Goal: Task Accomplishment & Management: Use online tool/utility

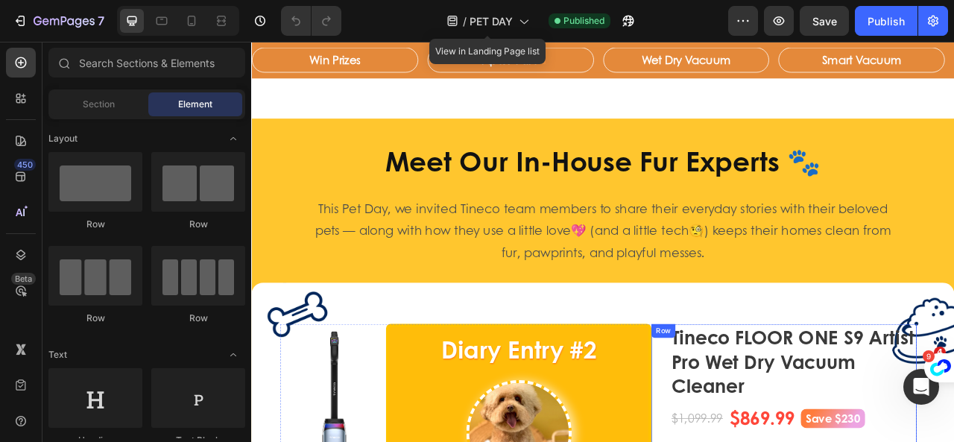
scroll to position [1384, 0]
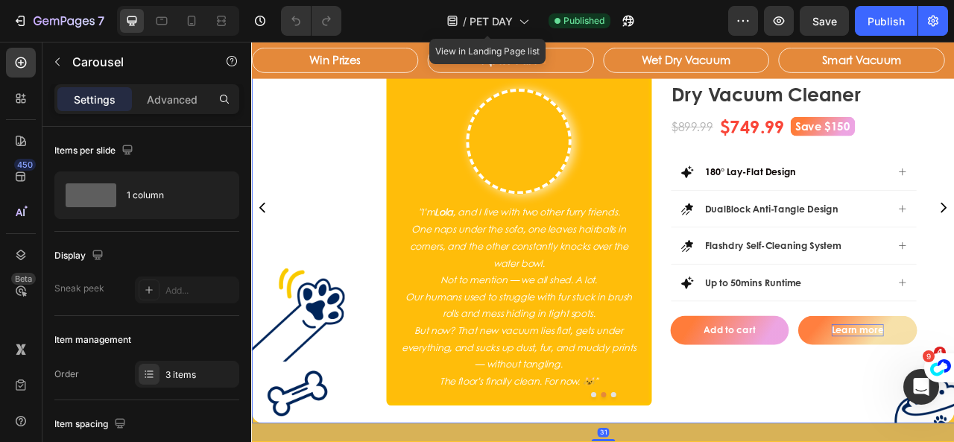
scroll to position [1533, 0]
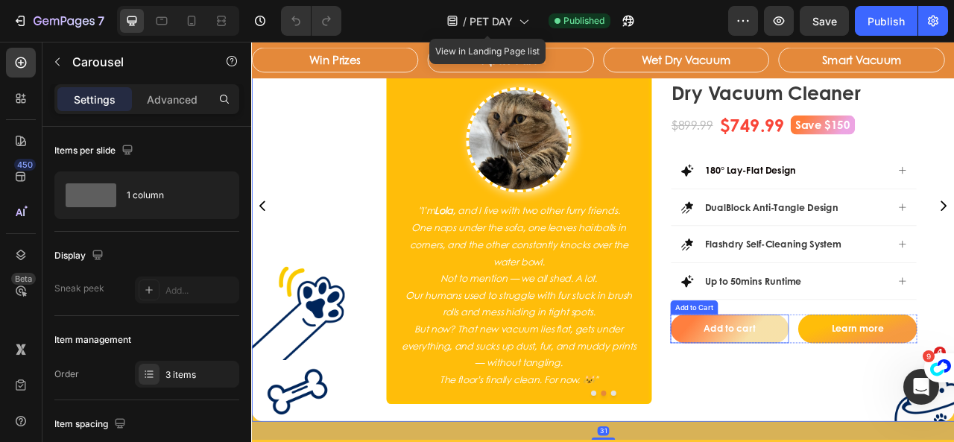
click at [923, 396] on button "Add to cart" at bounding box center [858, 406] width 151 height 37
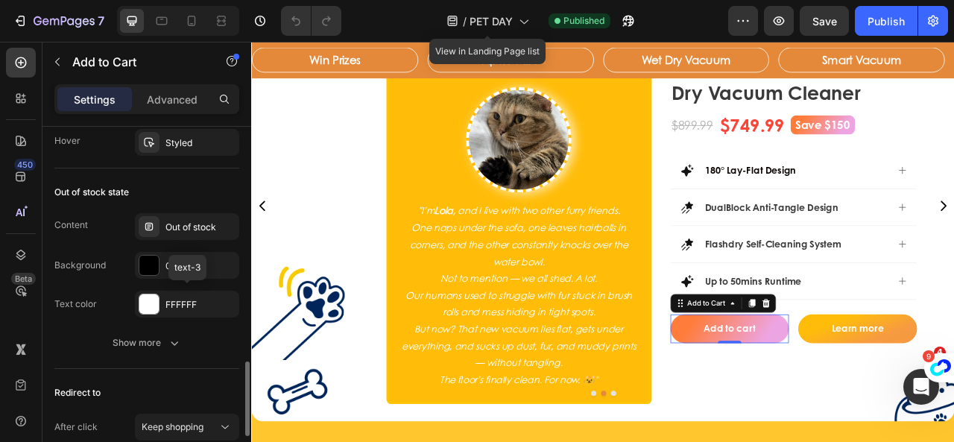
scroll to position [1267, 0]
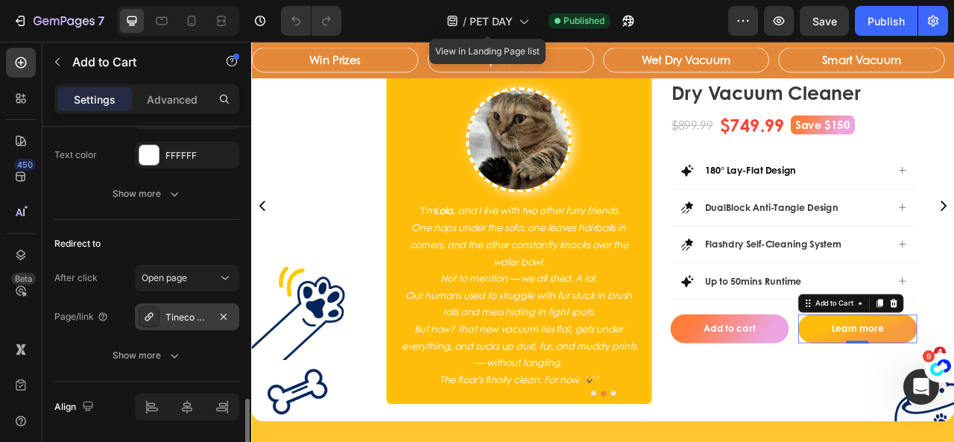
click at [172, 314] on div "Tineco FLOOR ONE S7 Stretch Ultra Cordless Wet Dry Vacuum Cleaner" at bounding box center [186, 317] width 43 height 13
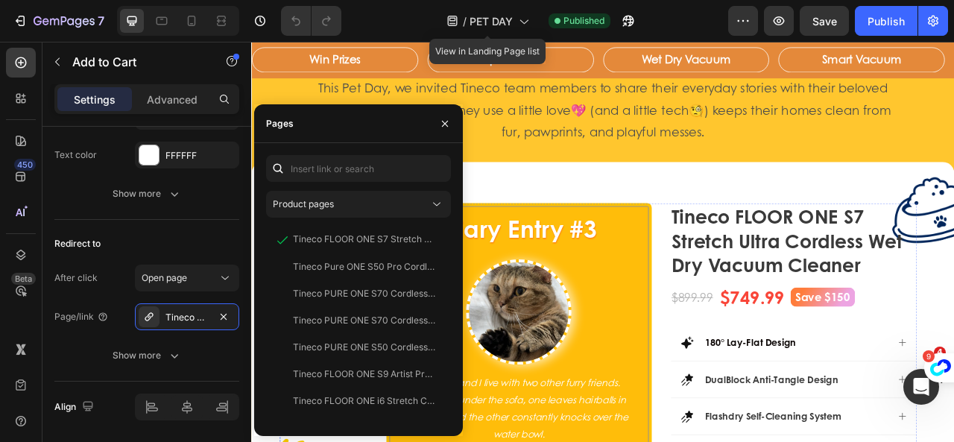
scroll to position [1310, 0]
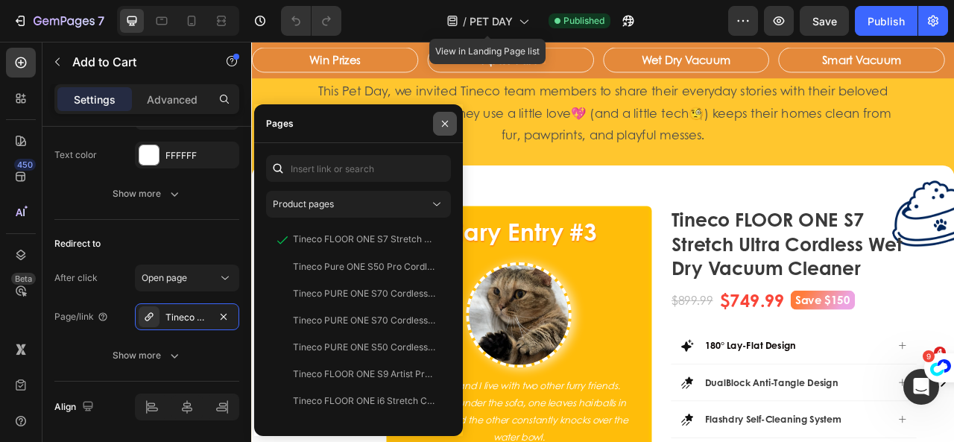
click at [448, 120] on icon "button" at bounding box center [445, 124] width 12 height 12
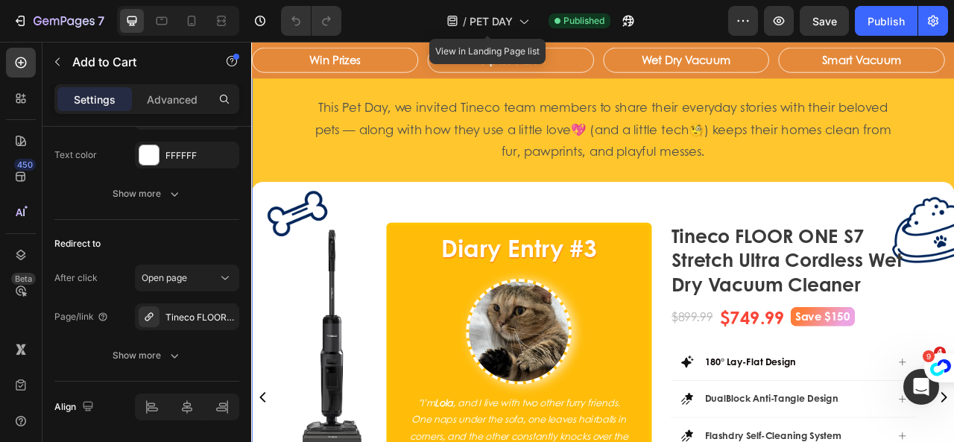
scroll to position [1108, 0]
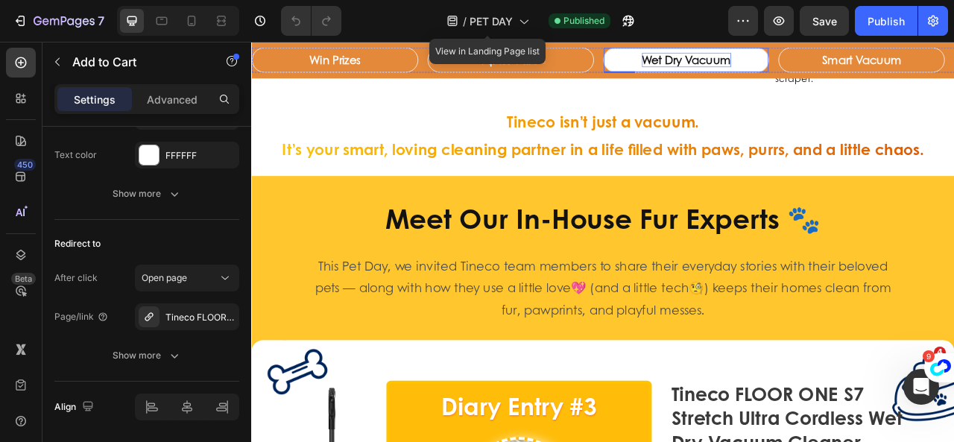
click at [798, 69] on p "Wet Dry Vacuum" at bounding box center [804, 65] width 113 height 19
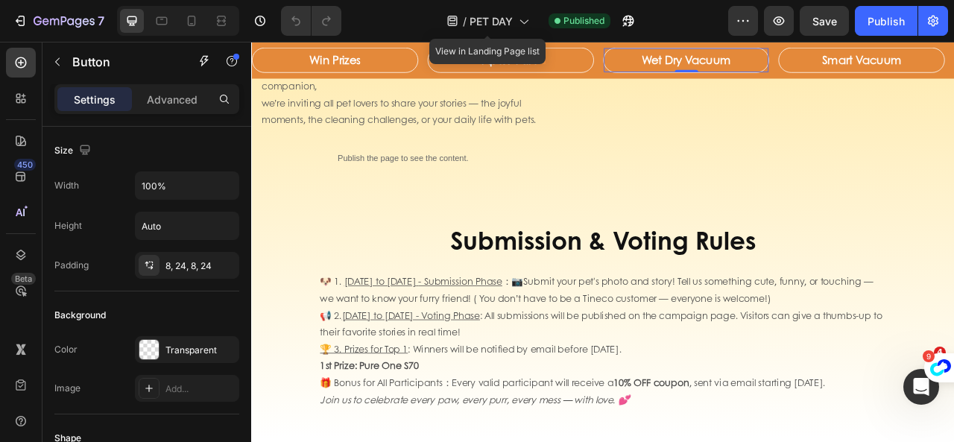
scroll to position [2673, 0]
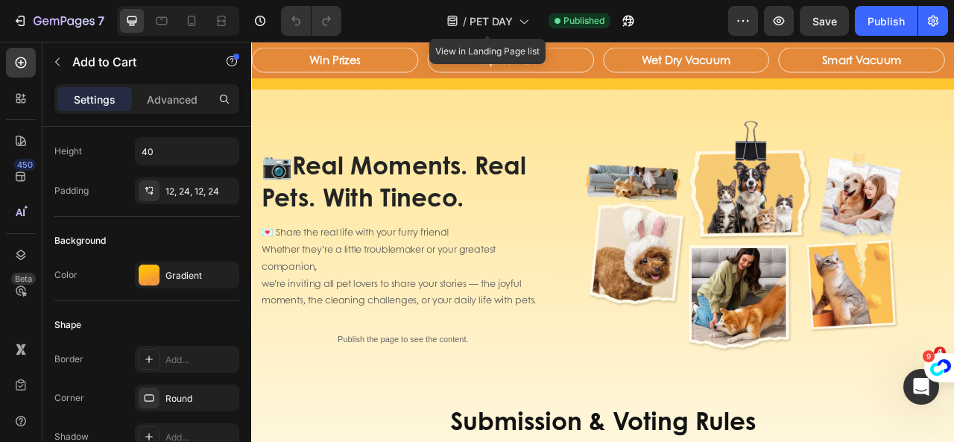
scroll to position [1704, 0]
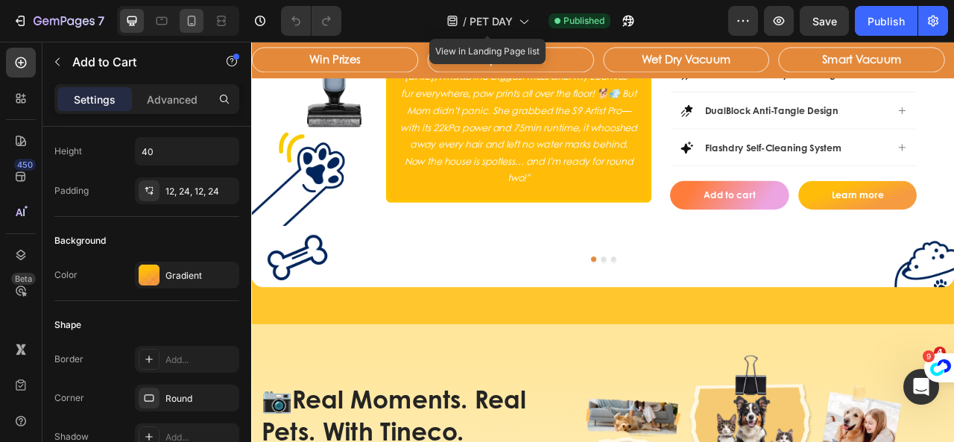
click at [203, 22] on div at bounding box center [178, 21] width 122 height 30
click at [198, 25] on icon at bounding box center [191, 20] width 15 height 15
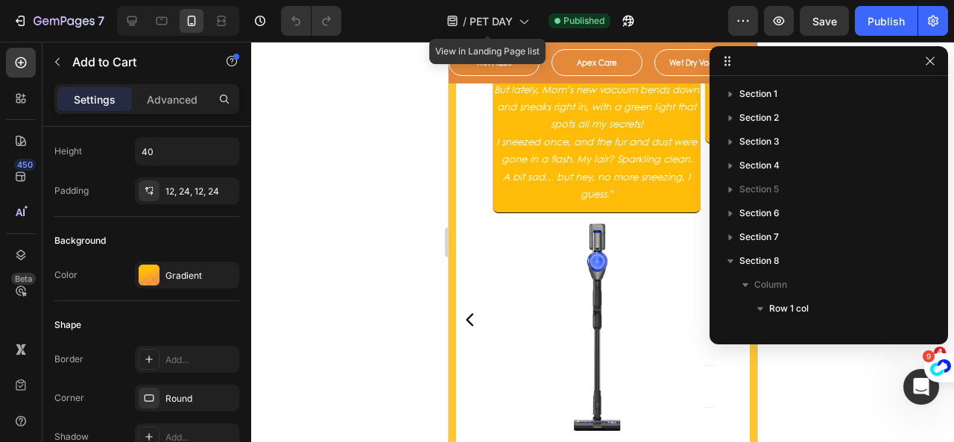
scroll to position [377, 0]
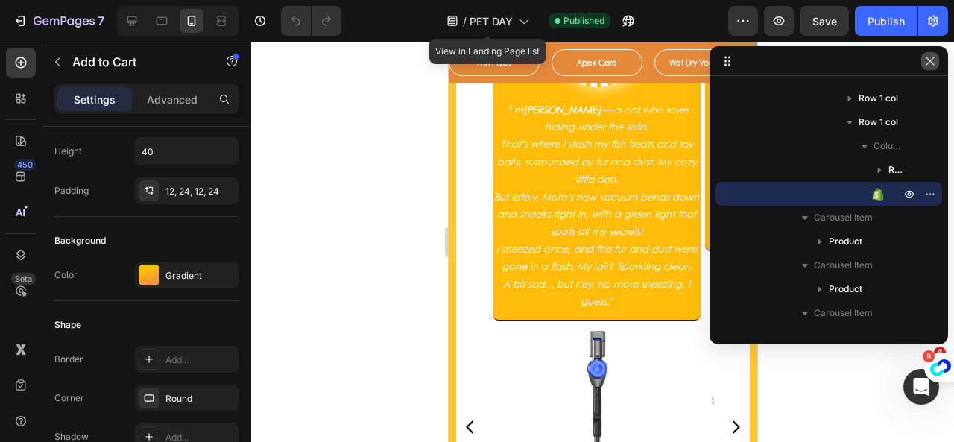
click at [930, 63] on icon "button" at bounding box center [930, 61] width 12 height 12
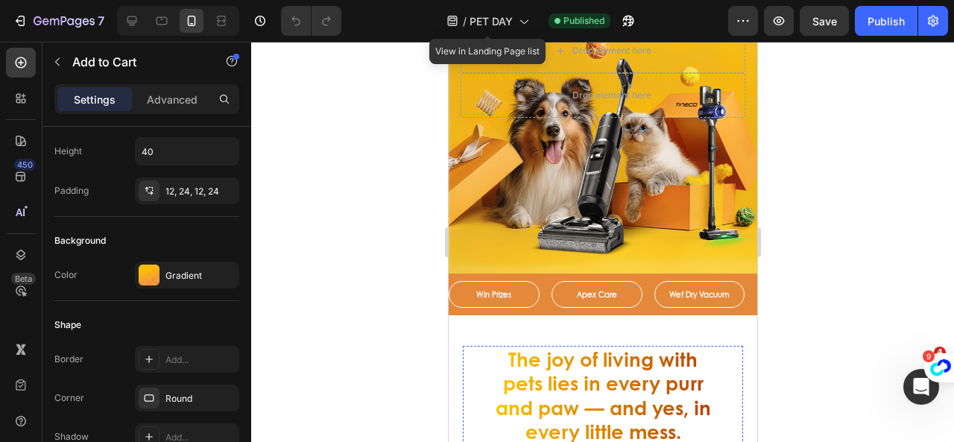
scroll to position [0, 0]
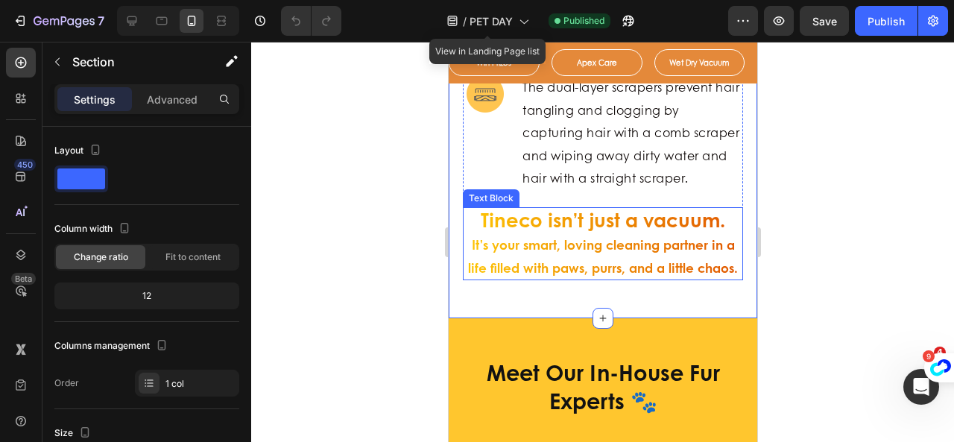
scroll to position [1118, 0]
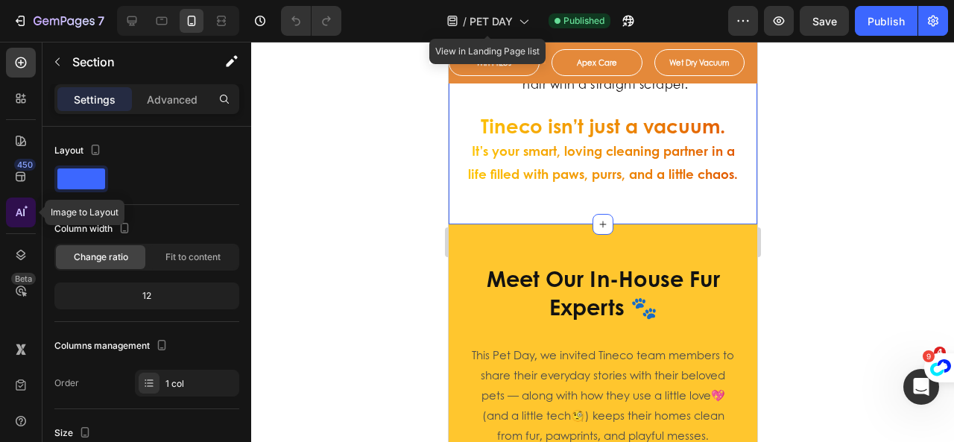
click at [22, 211] on icon at bounding box center [20, 212] width 15 height 15
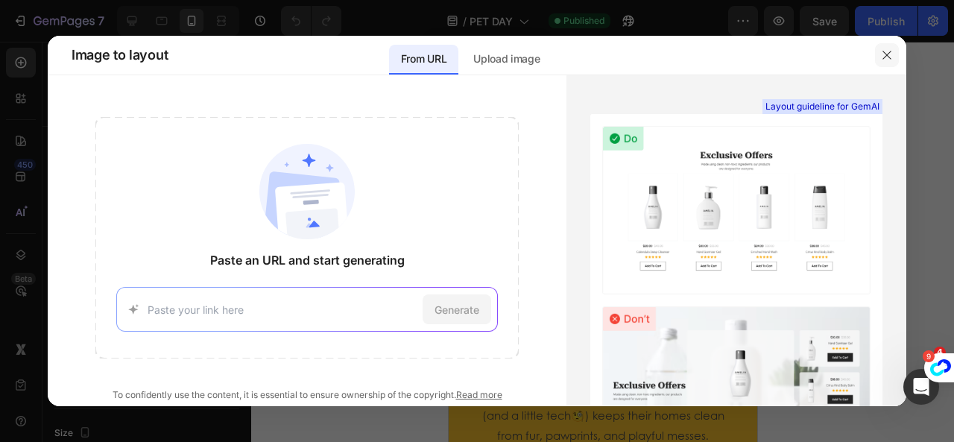
click at [888, 51] on icon "button" at bounding box center [887, 55] width 12 height 12
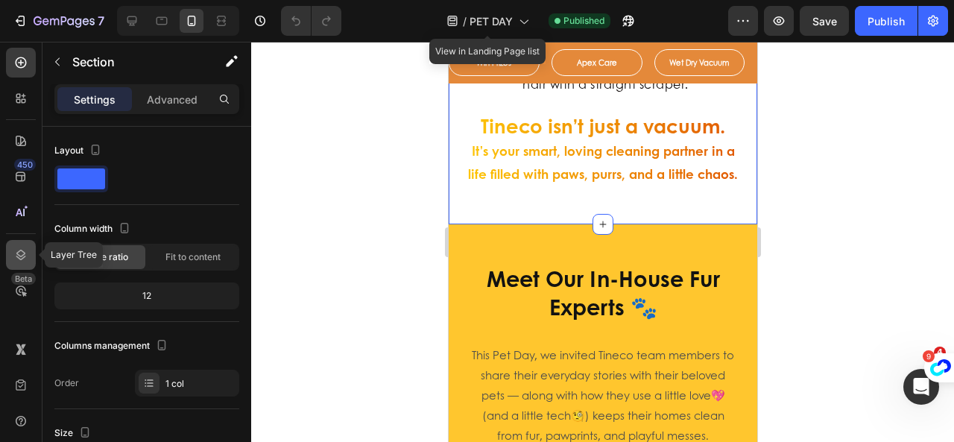
click at [24, 258] on icon at bounding box center [20, 254] width 15 height 15
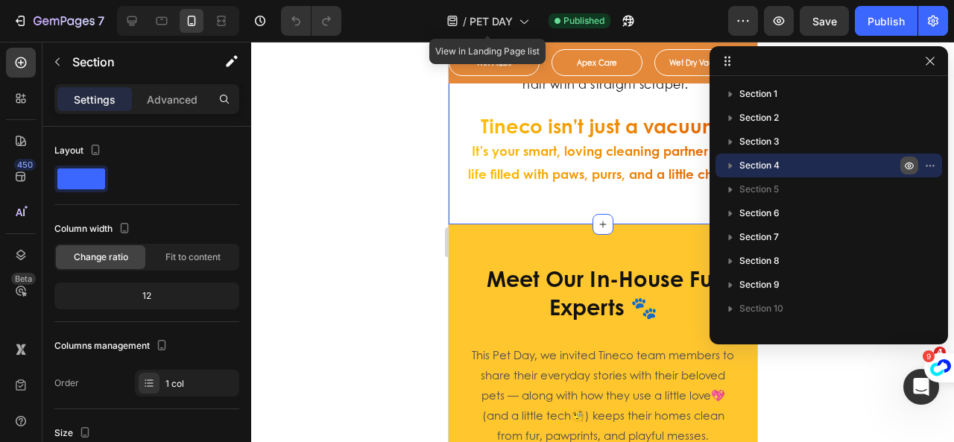
click at [903, 165] on icon "button" at bounding box center [909, 165] width 12 height 12
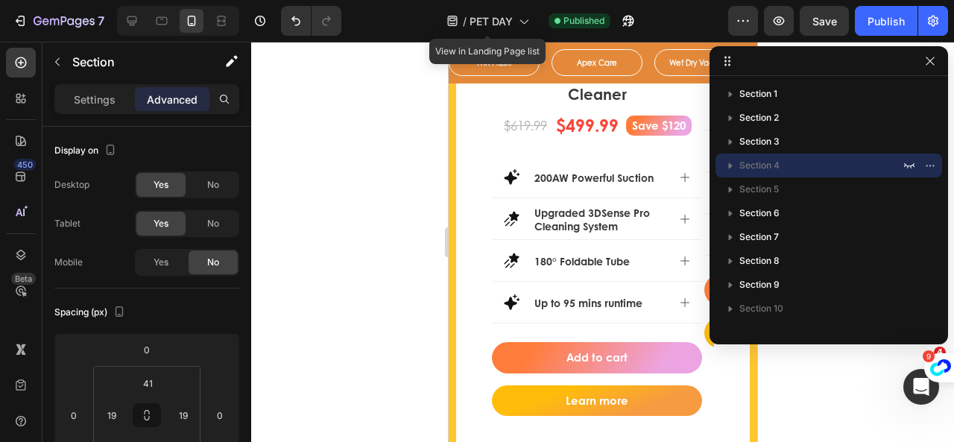
scroll to position [1416, 0]
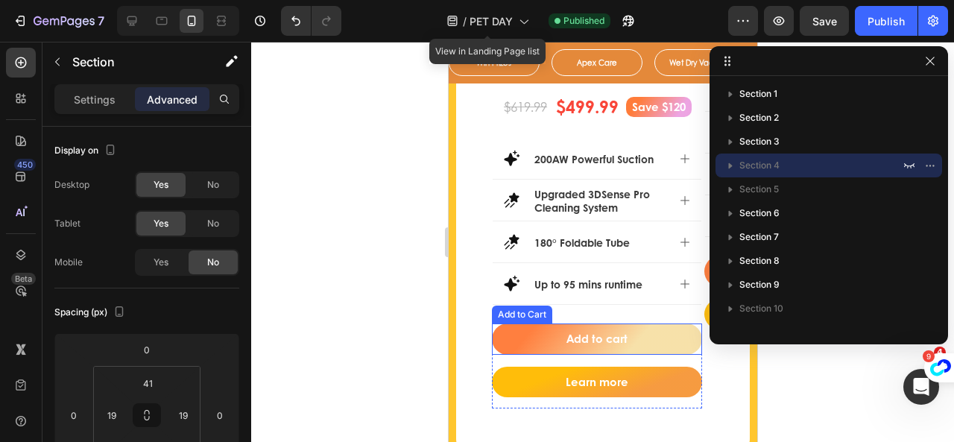
click at [637, 336] on button "Add to cart" at bounding box center [595, 338] width 209 height 31
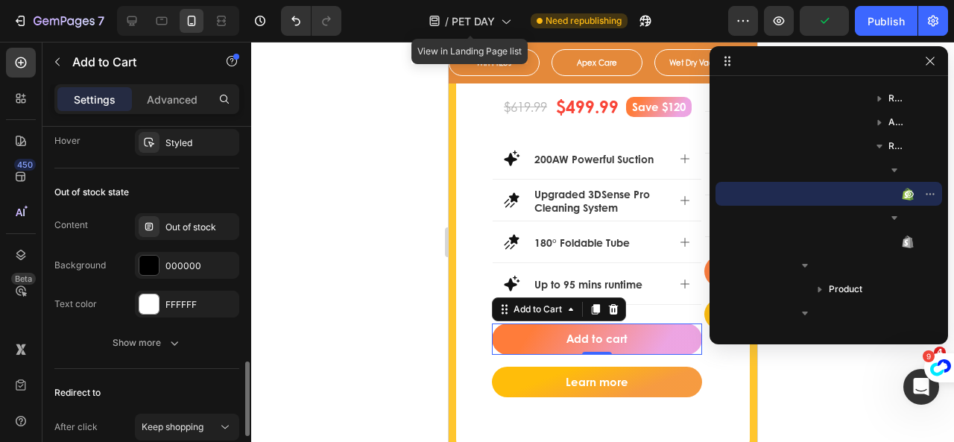
scroll to position [1351, 0]
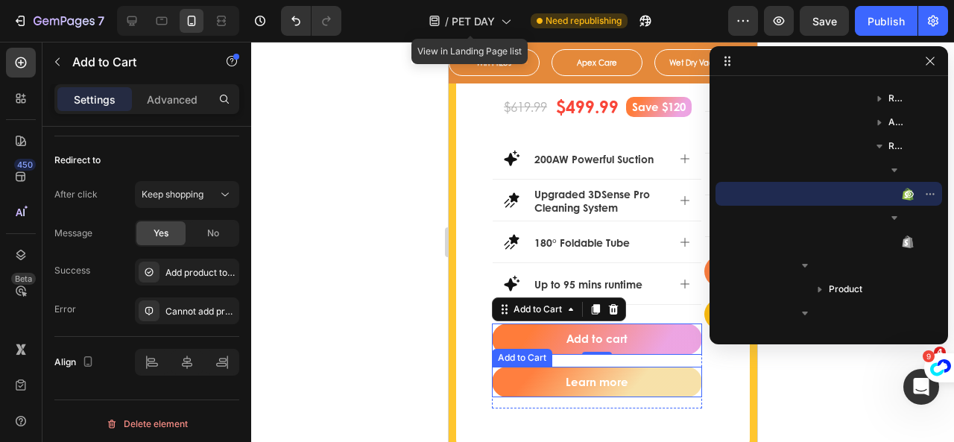
click at [511, 383] on button "Learn more" at bounding box center [595, 382] width 209 height 31
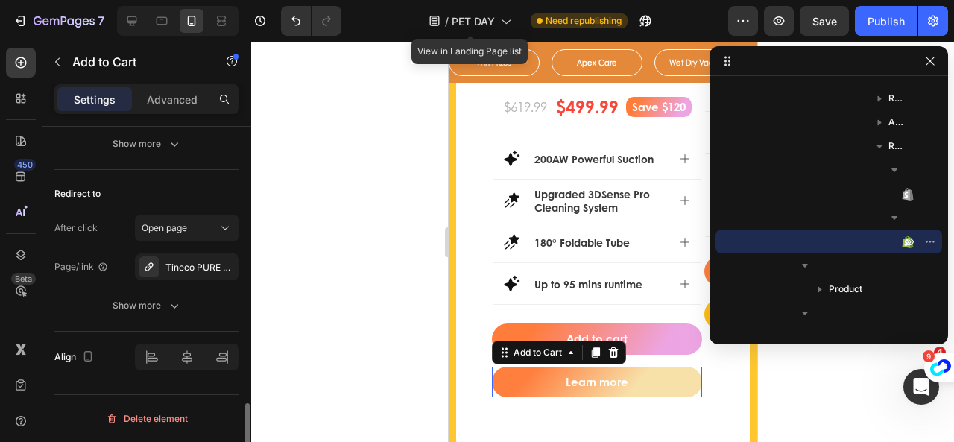
scroll to position [1312, 0]
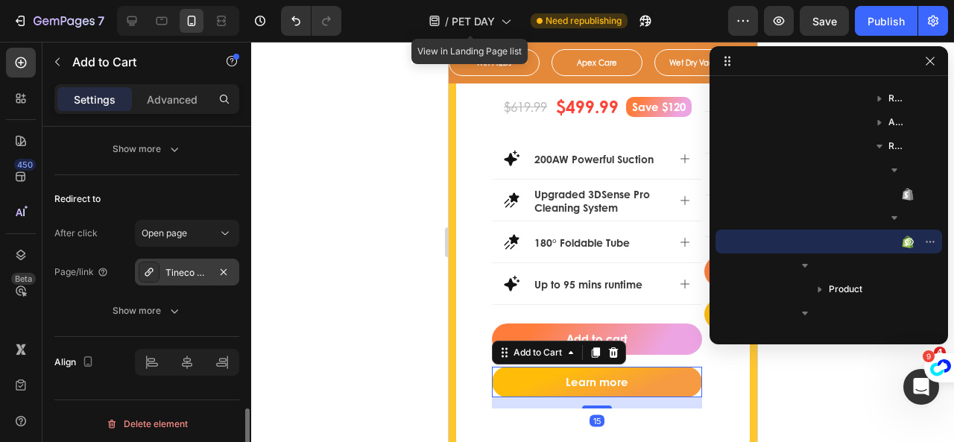
click at [154, 271] on icon at bounding box center [149, 272] width 12 height 12
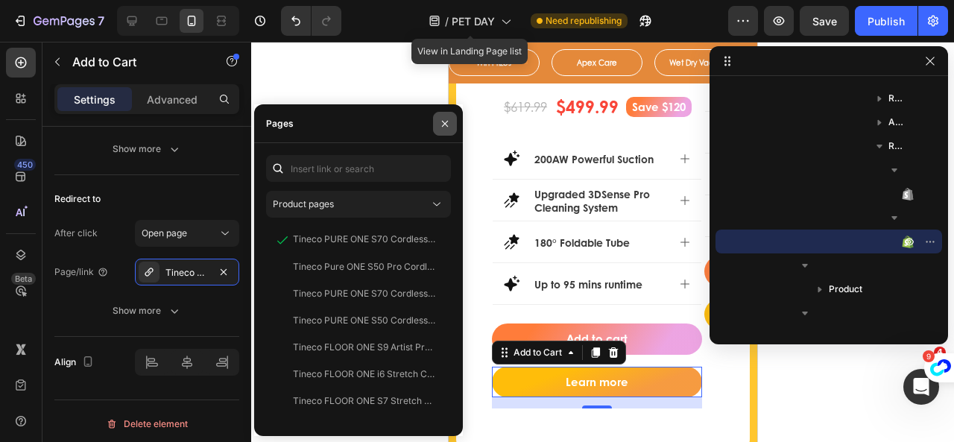
click at [451, 121] on button "button" at bounding box center [445, 124] width 24 height 24
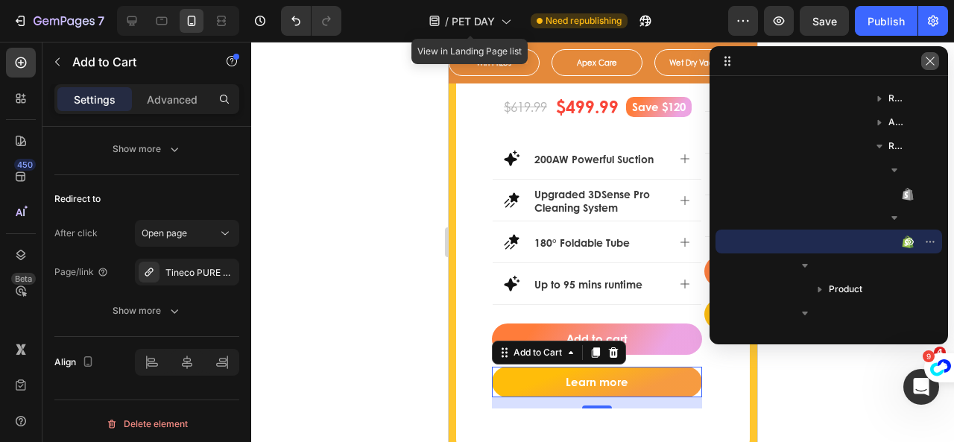
click at [934, 62] on icon "button" at bounding box center [930, 61] width 12 height 12
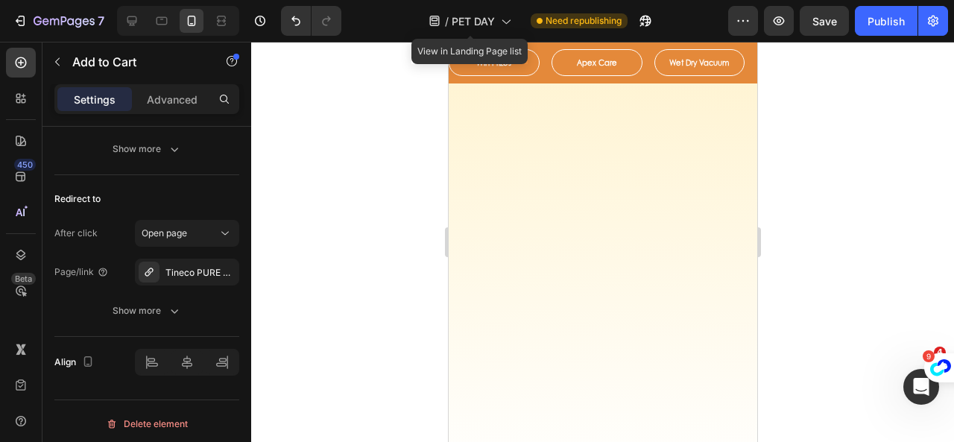
scroll to position [2914, 0]
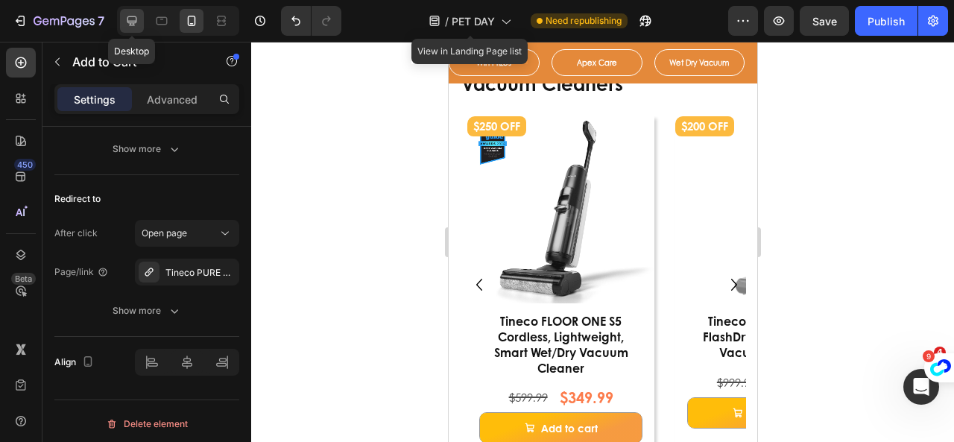
click at [131, 25] on icon at bounding box center [132, 21] width 10 height 10
type input "16"
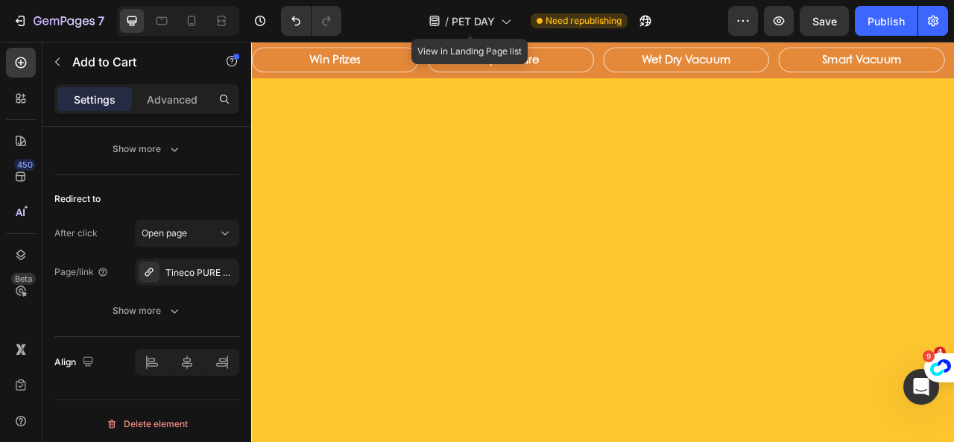
scroll to position [392, 0]
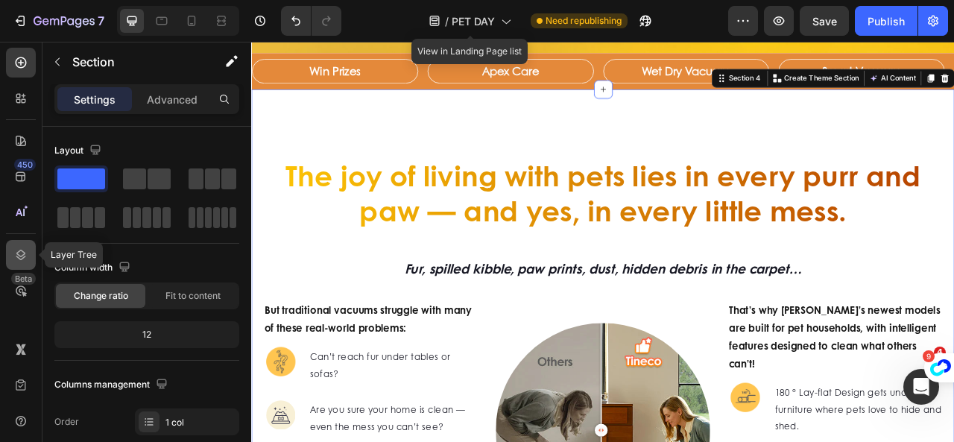
click at [21, 250] on icon at bounding box center [20, 254] width 15 height 15
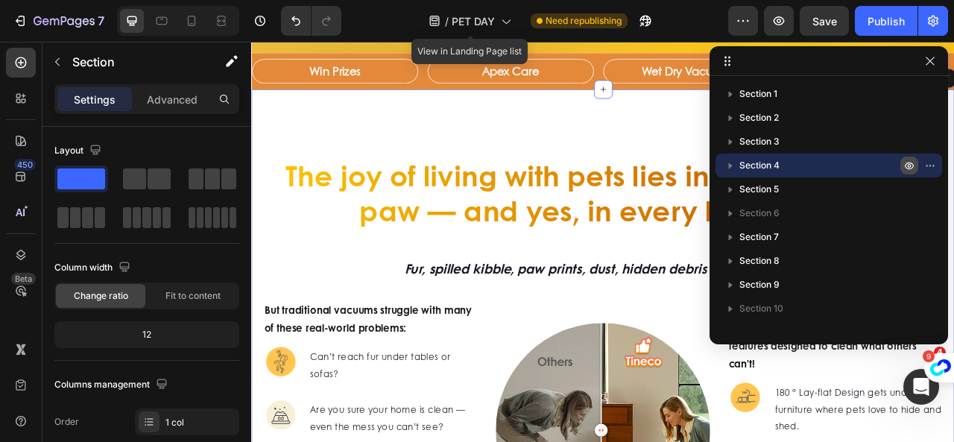
click at [909, 162] on icon "button" at bounding box center [909, 165] width 12 height 12
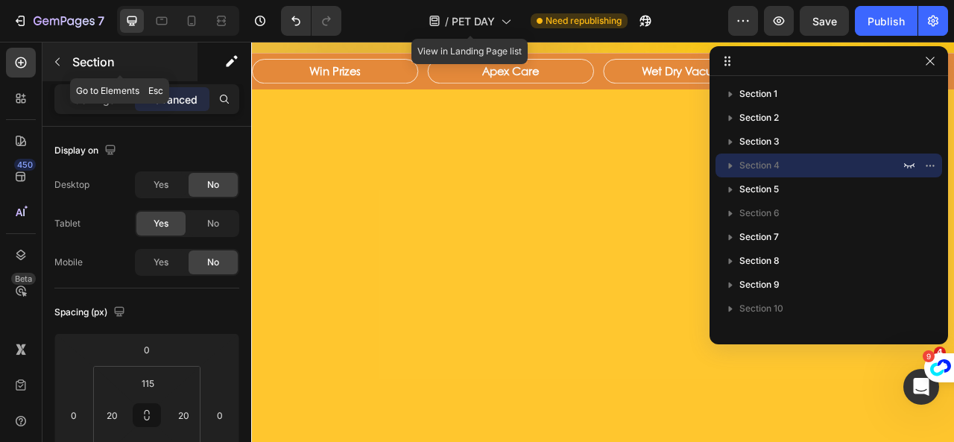
click at [58, 62] on icon "button" at bounding box center [57, 62] width 12 height 12
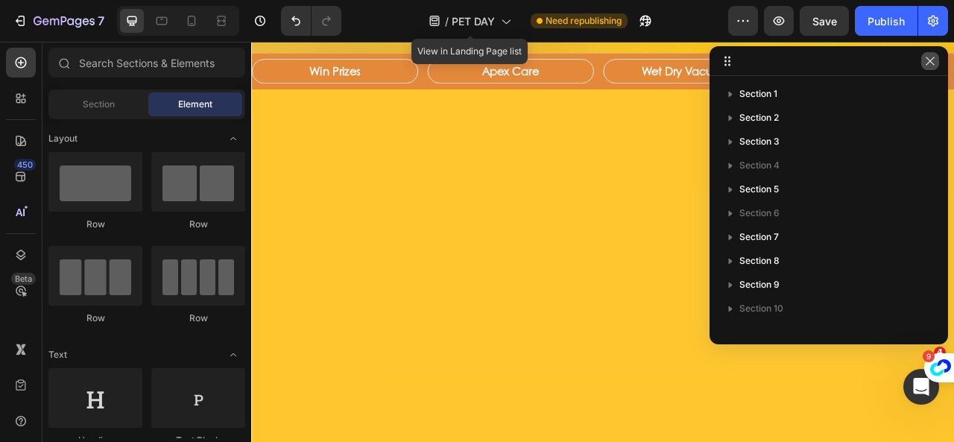
click at [933, 65] on icon "button" at bounding box center [930, 61] width 12 height 12
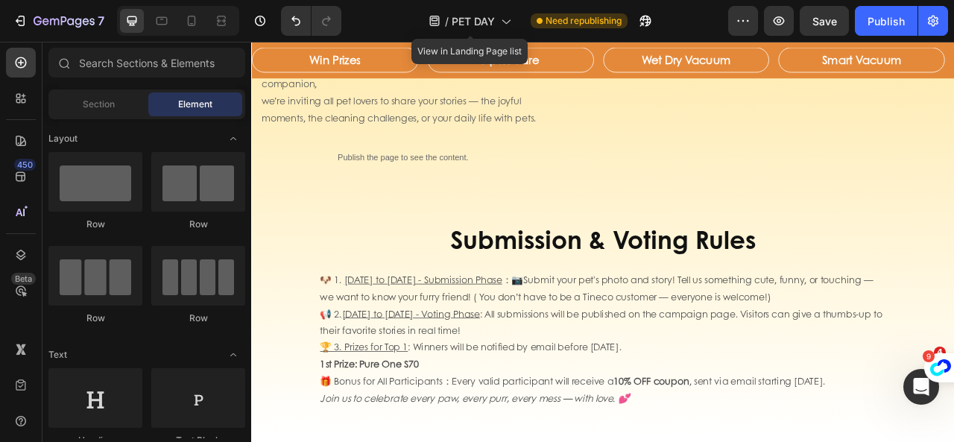
scroll to position [1734, 0]
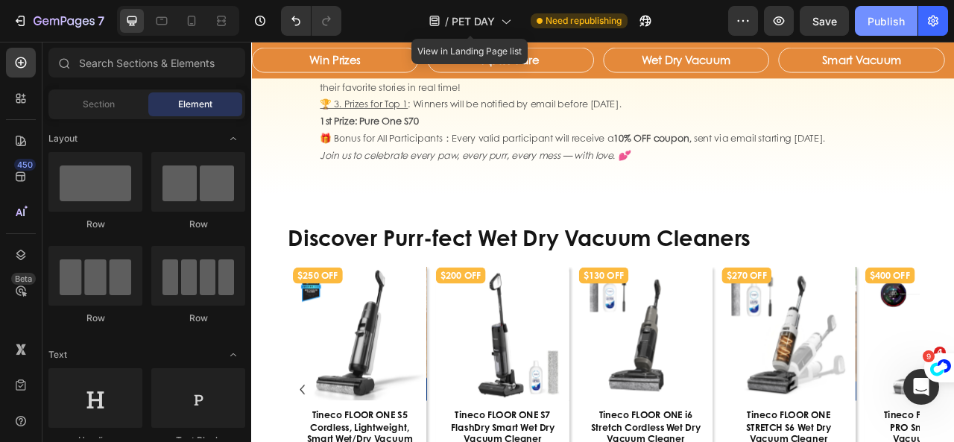
click at [888, 26] on div "Publish" at bounding box center [886, 21] width 37 height 16
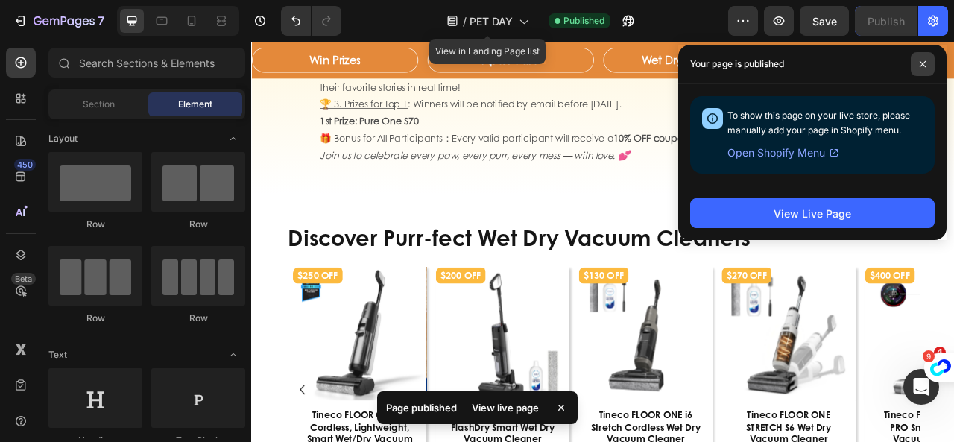
click at [927, 63] on span at bounding box center [923, 64] width 24 height 24
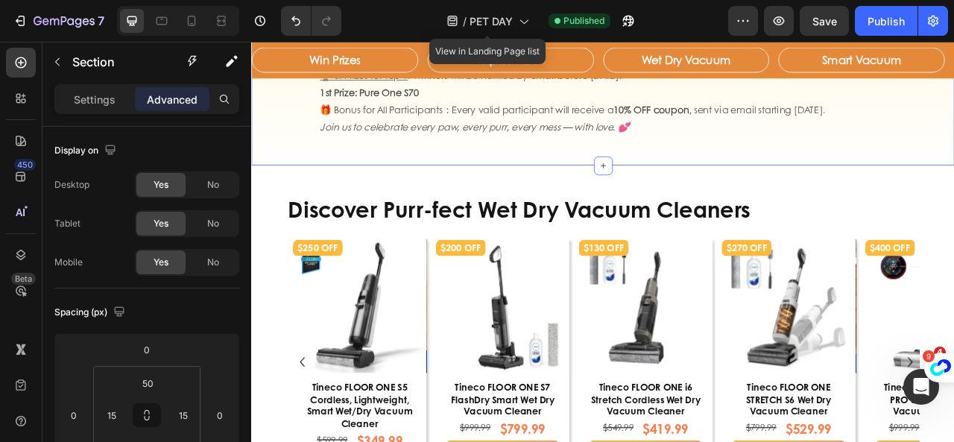
scroll to position [1620, 0]
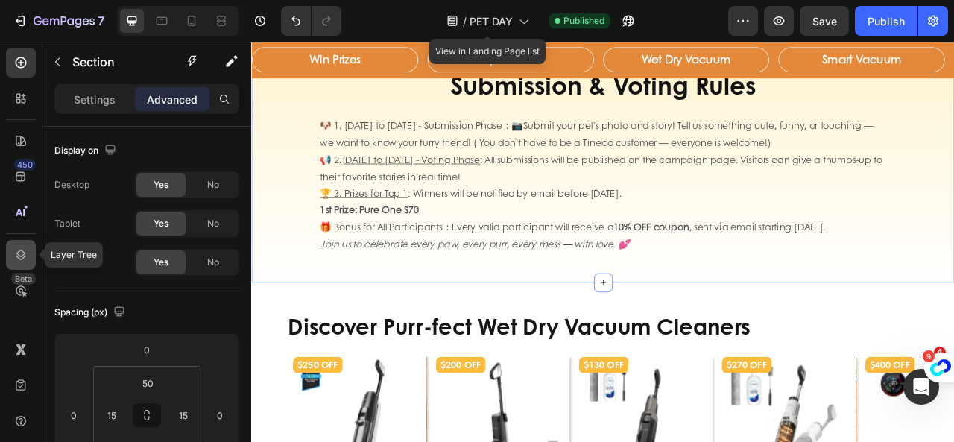
click at [25, 254] on icon at bounding box center [21, 255] width 10 height 10
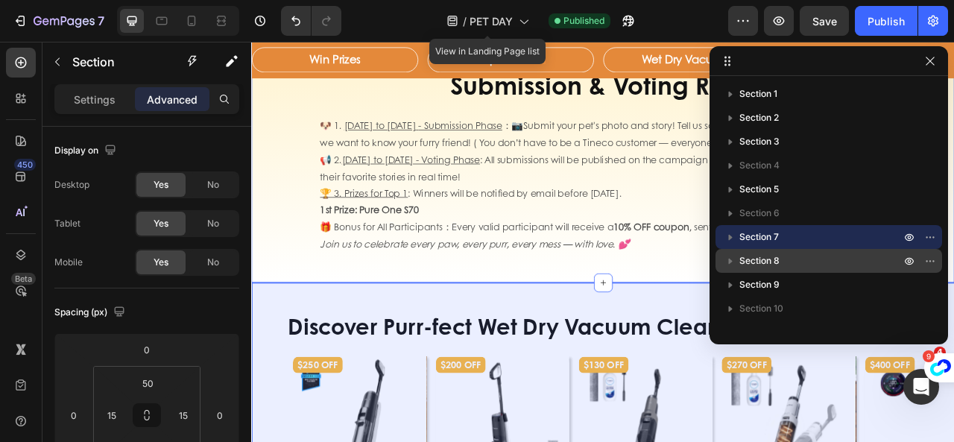
click at [743, 263] on span "Section 8" at bounding box center [759, 260] width 40 height 15
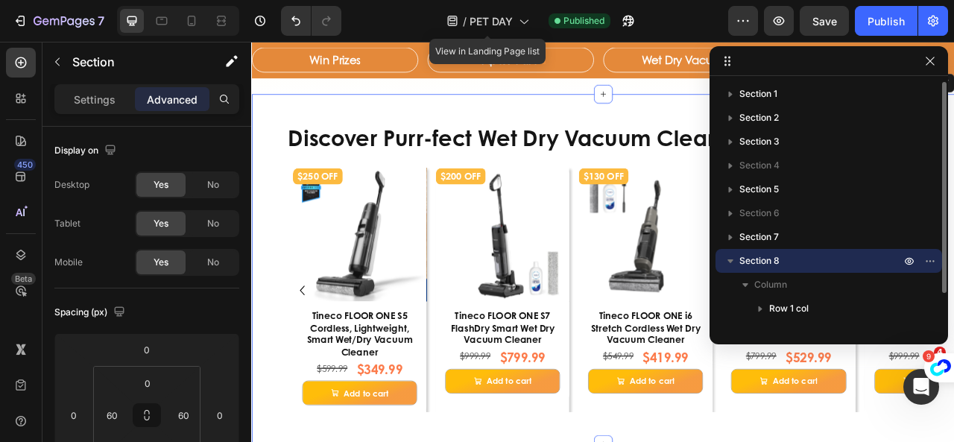
click at [731, 261] on icon "button" at bounding box center [730, 261] width 6 height 4
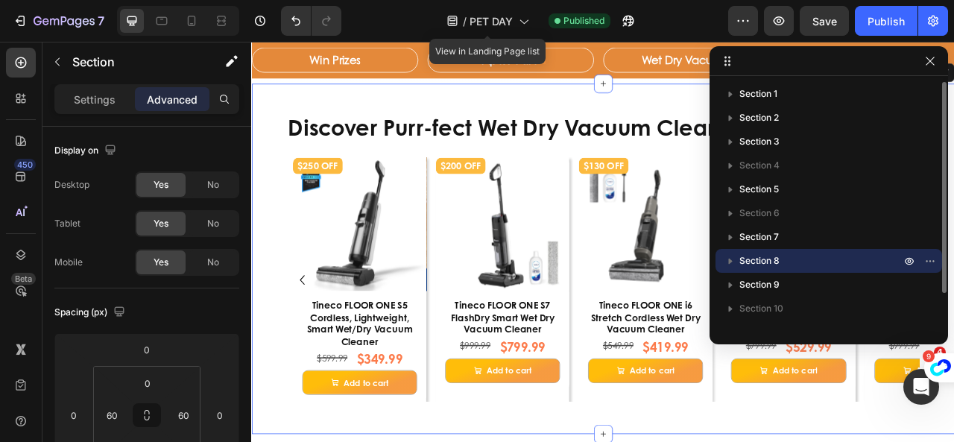
drag, startPoint x: 720, startPoint y: 261, endPoint x: 714, endPoint y: 232, distance: 29.7
click at [714, 232] on div "Section 1 Section 2 Section 3 Section 4 Section 5 Section 6 Section 7 Section 8…" at bounding box center [829, 205] width 239 height 246
click at [924, 261] on icon "button" at bounding box center [930, 261] width 12 height 12
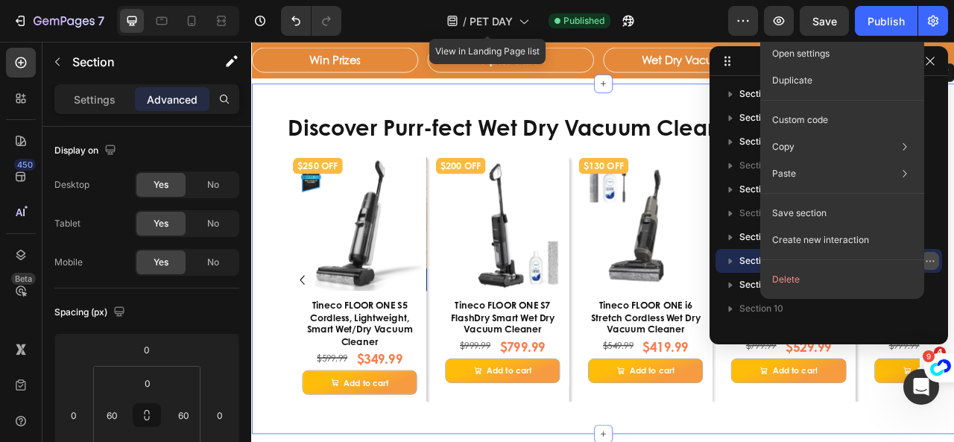
click at [924, 261] on icon "button" at bounding box center [930, 261] width 12 height 12
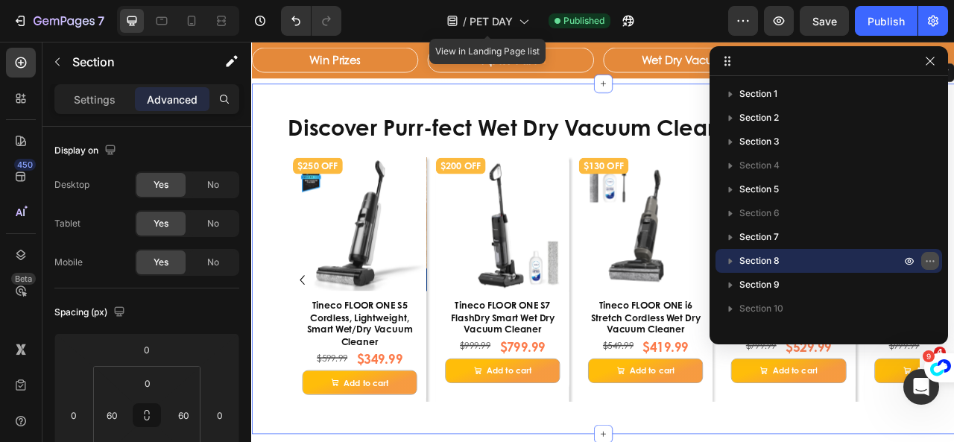
click at [924, 261] on icon "button" at bounding box center [930, 261] width 12 height 12
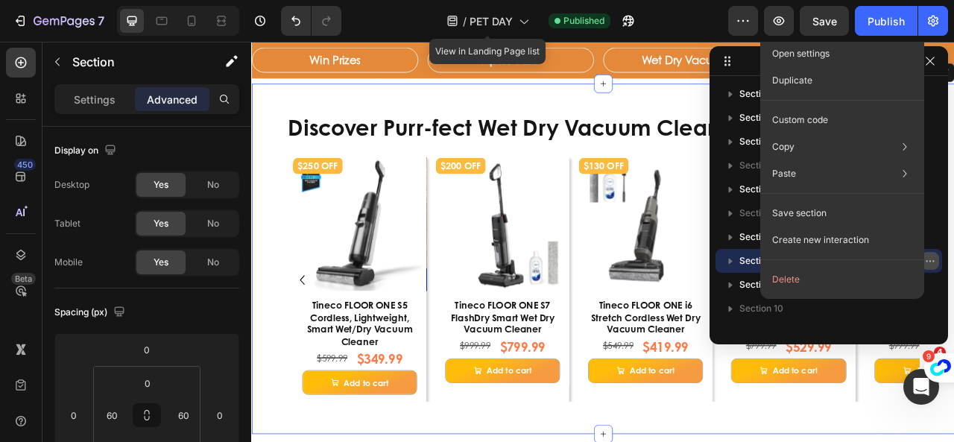
click at [927, 259] on icon "button" at bounding box center [930, 261] width 12 height 12
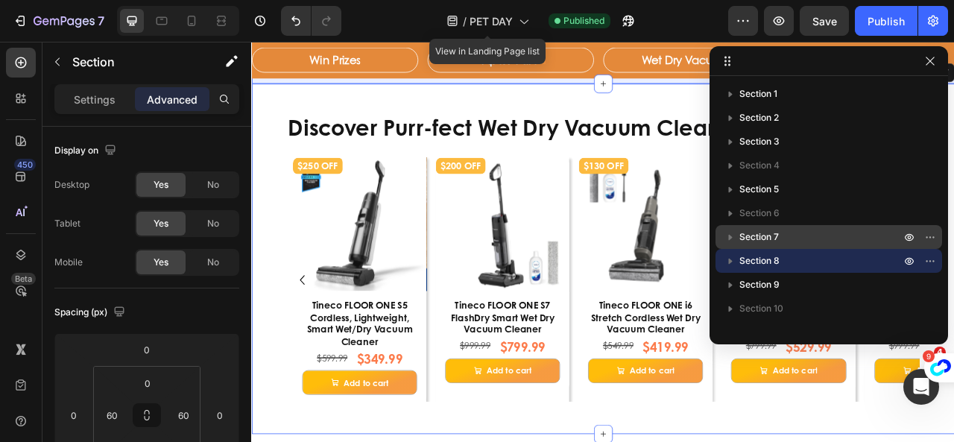
drag, startPoint x: 730, startPoint y: 260, endPoint x: 724, endPoint y: 229, distance: 31.9
click at [724, 229] on div "Section 1 Section 2 Section 3 Section 4 Section 5 Section 6 Section 7 Section 8…" at bounding box center [829, 205] width 239 height 246
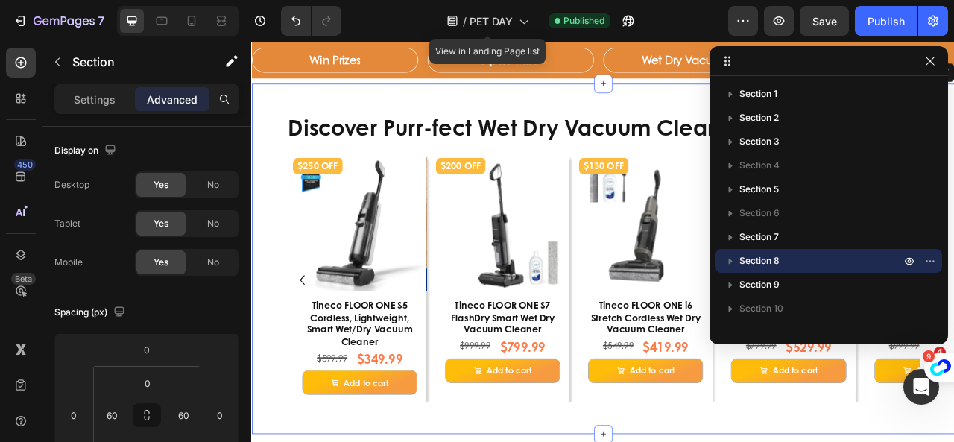
click at [286, 134] on div "Discover Purr-fect Wet Dry Vacuum Cleaners Heading $250 OFF Product Badge Produ…" at bounding box center [698, 318] width 894 height 446
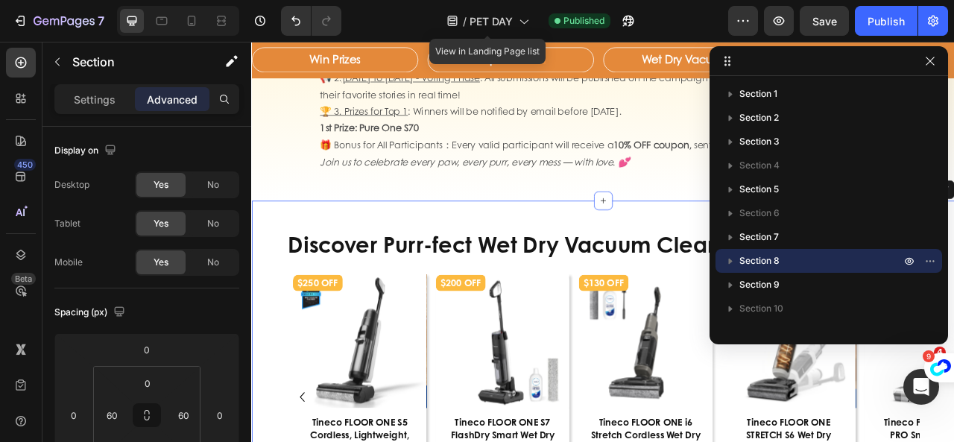
click at [934, 66] on icon "button" at bounding box center [930, 61] width 12 height 12
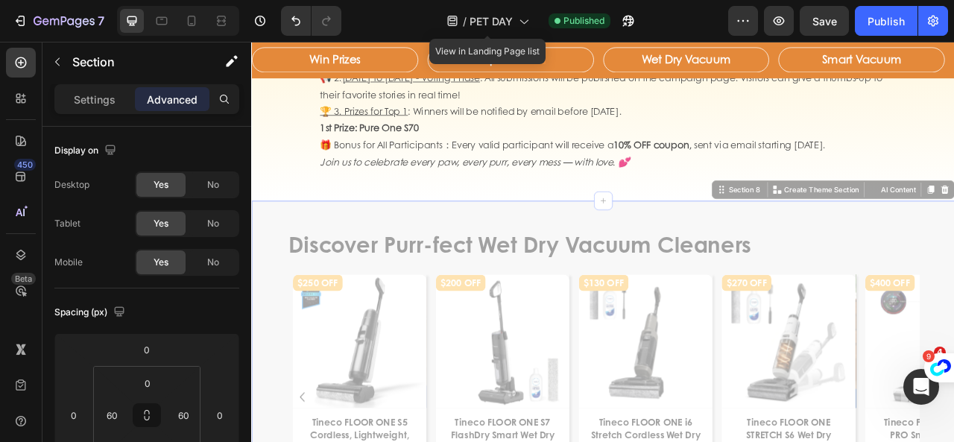
drag, startPoint x: 837, startPoint y: 236, endPoint x: 691, endPoint y: 550, distance: 346.8
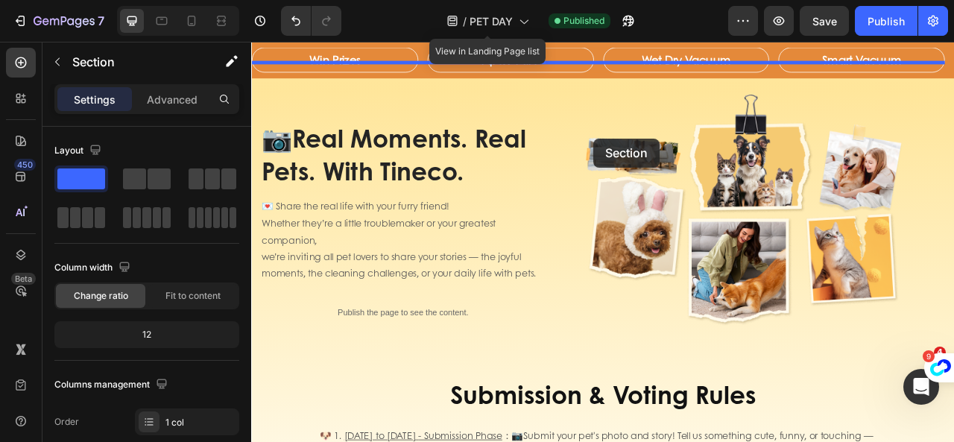
scroll to position [929, 0]
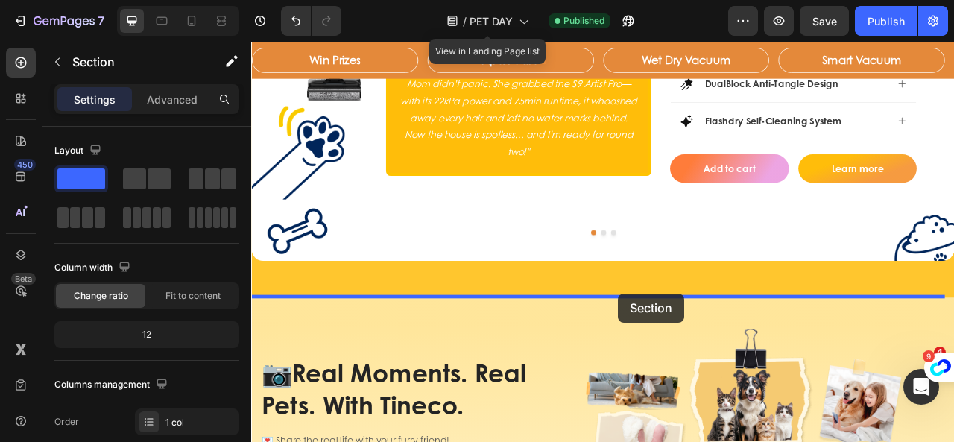
drag, startPoint x: 839, startPoint y: 230, endPoint x: 718, endPoint y: 362, distance: 179.9
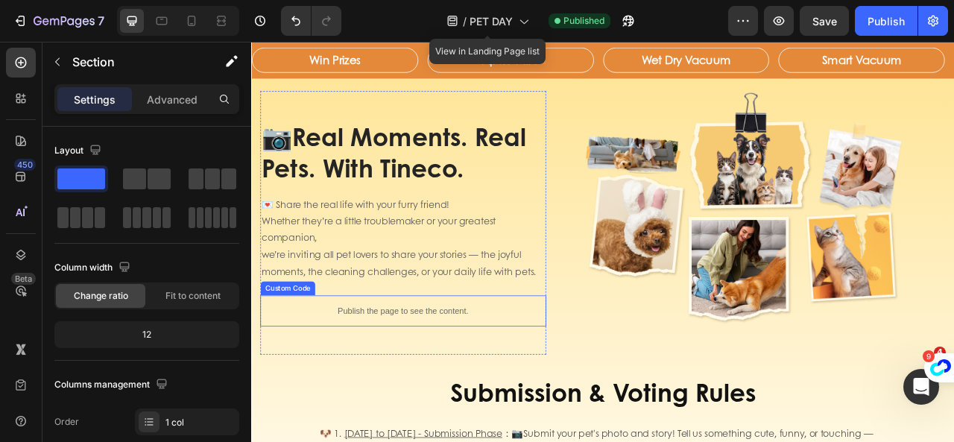
scroll to position [2196, 0]
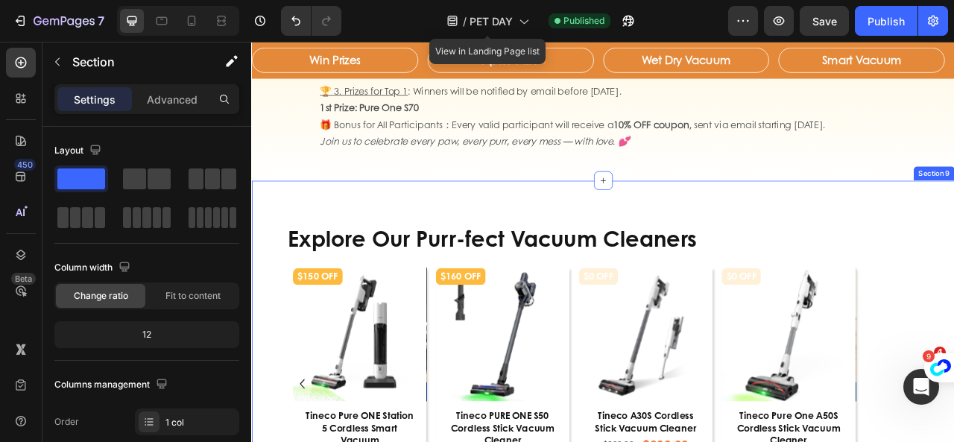
click at [277, 277] on div "Explore Our Purr-fect Vacuum Cleaners Heading $150 OFF Product Badge Product Im…" at bounding box center [698, 442] width 894 height 448
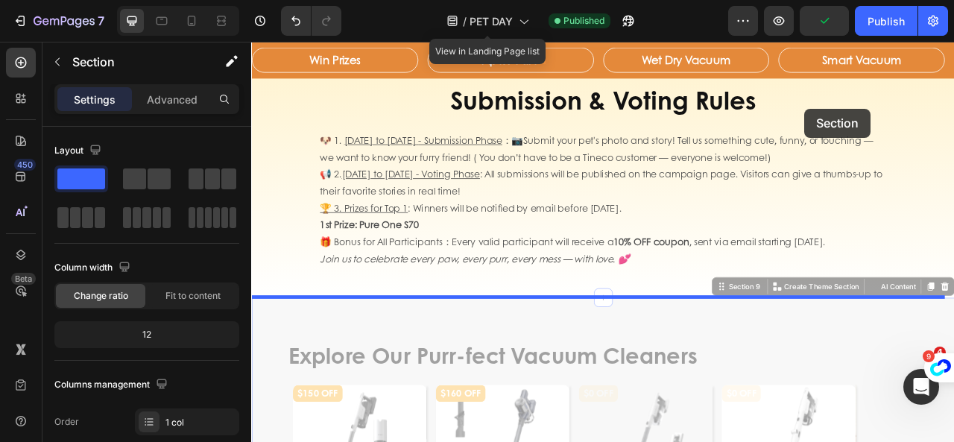
scroll to position [1898, 0]
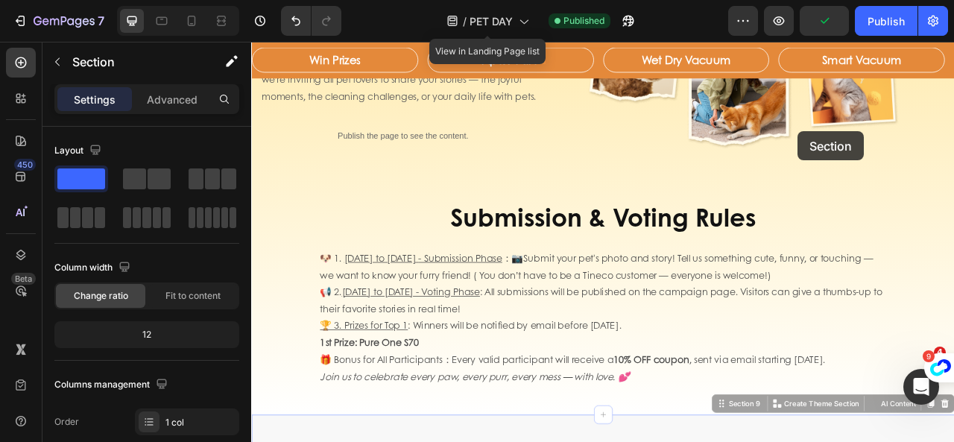
drag, startPoint x: 836, startPoint y: 204, endPoint x: 437, endPoint y: 297, distance: 410.0
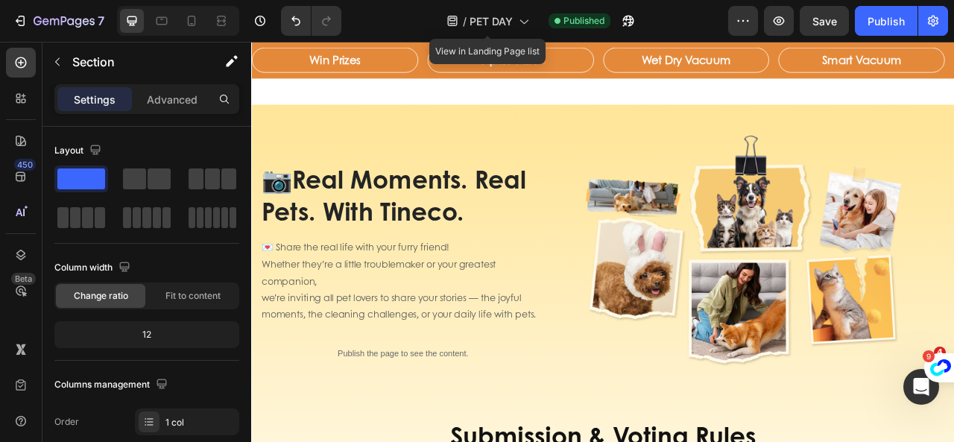
scroll to position [1852, 0]
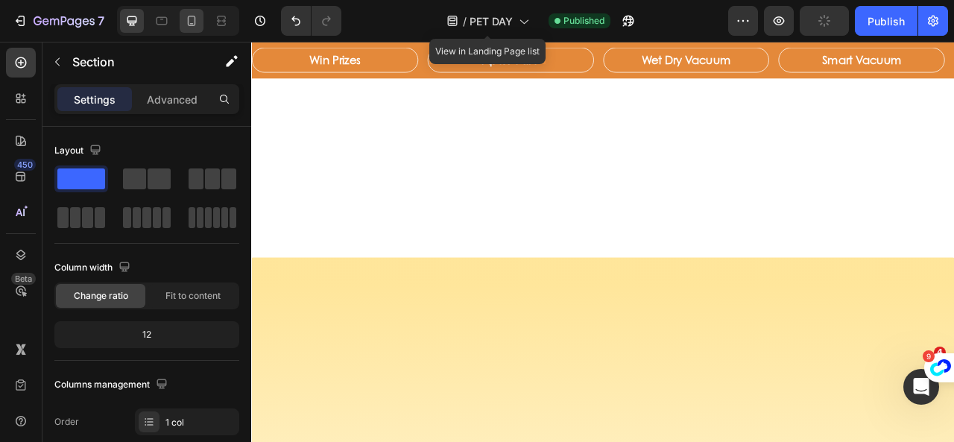
click at [192, 23] on icon at bounding box center [192, 21] width 8 height 10
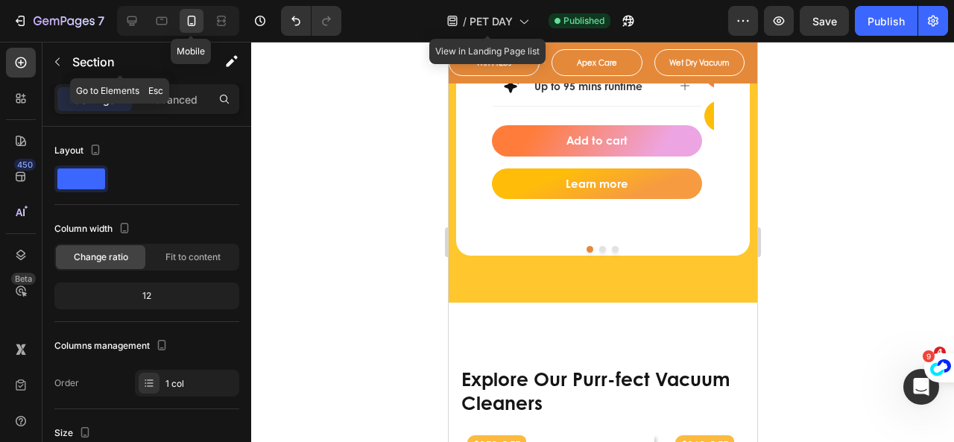
scroll to position [2091, 0]
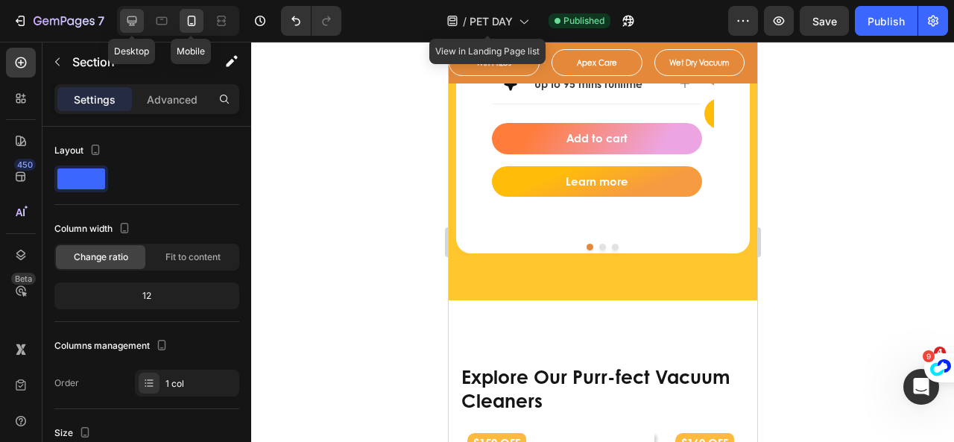
click at [133, 23] on icon at bounding box center [132, 21] width 10 height 10
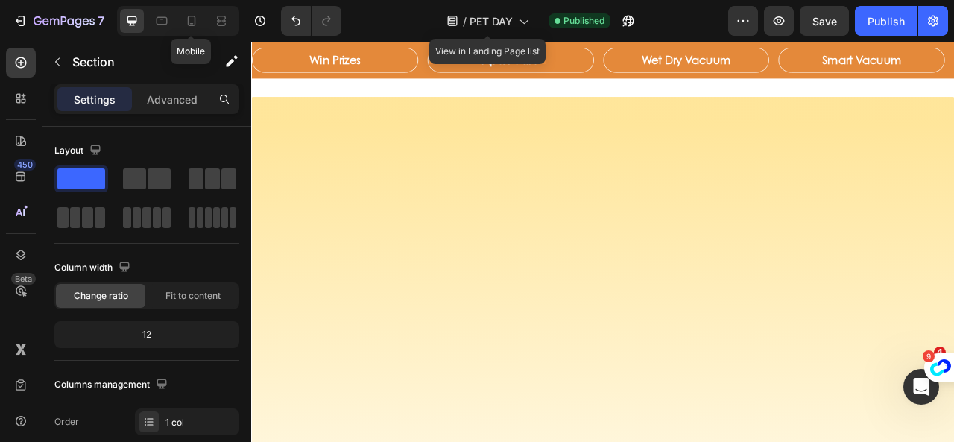
scroll to position [1473, 0]
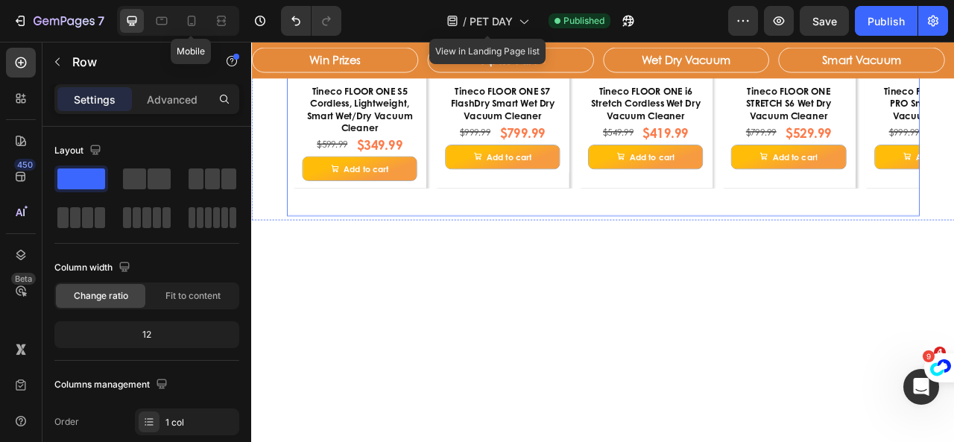
scroll to position [1100, 0]
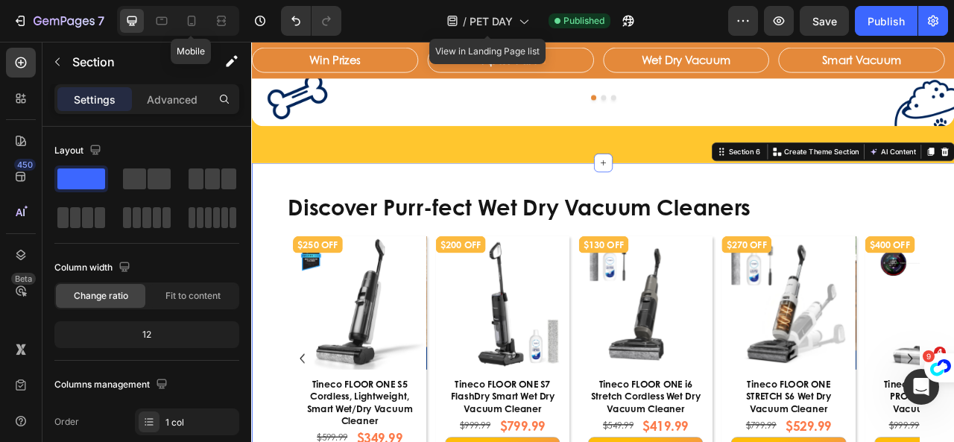
click at [268, 209] on div "Discover Purr-fect Wet Dry Vacuum Cleaners Heading $250 OFF Product Badge Produ…" at bounding box center [698, 419] width 894 height 446
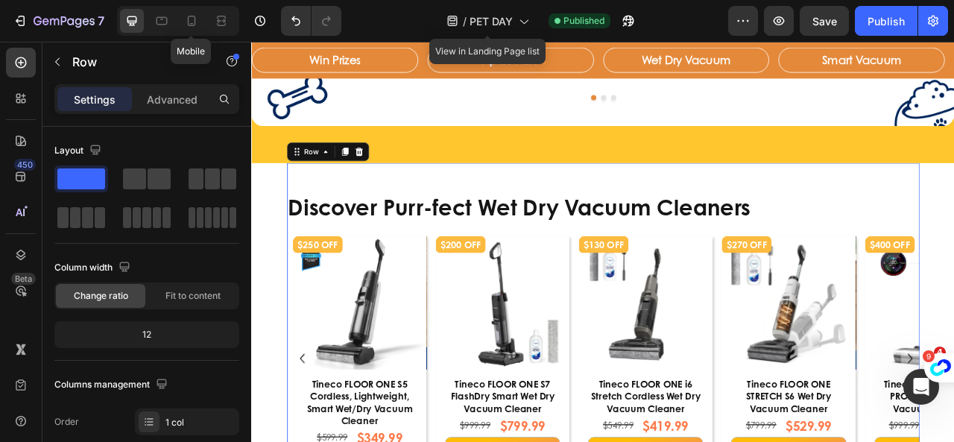
click at [296, 209] on div "Discover Purr-fect Wet Dry Vacuum Cleaners Heading $250 OFF Product Badge Produ…" at bounding box center [698, 416] width 805 height 440
click at [267, 198] on div "Discover Purr-fect Wet Dry Vacuum Cleaners Heading $250 OFF Product Badge Produ…" at bounding box center [698, 419] width 894 height 446
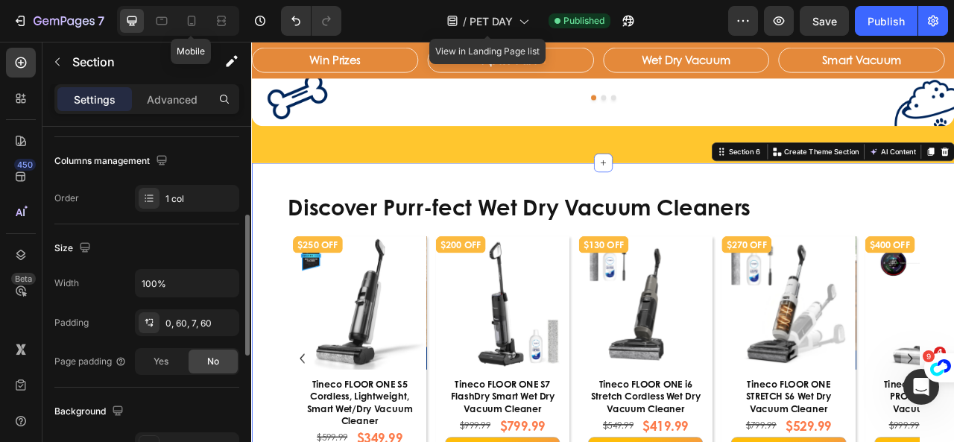
scroll to position [373, 0]
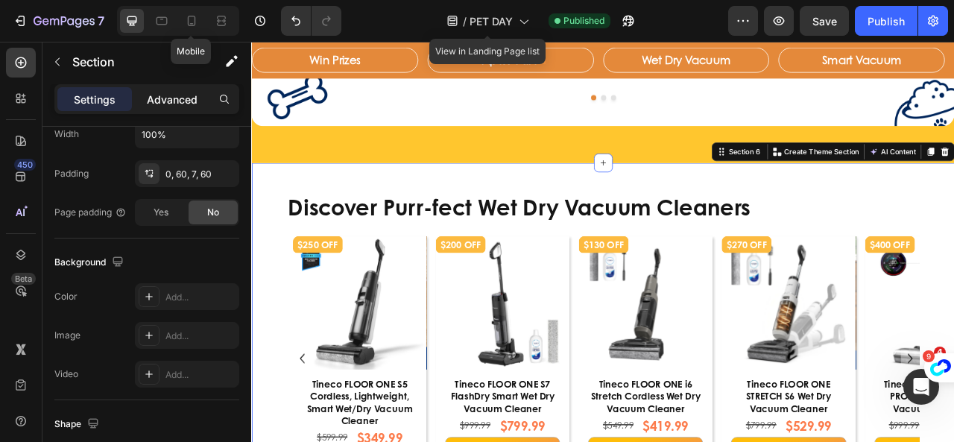
click at [185, 96] on p "Advanced" at bounding box center [172, 100] width 51 height 16
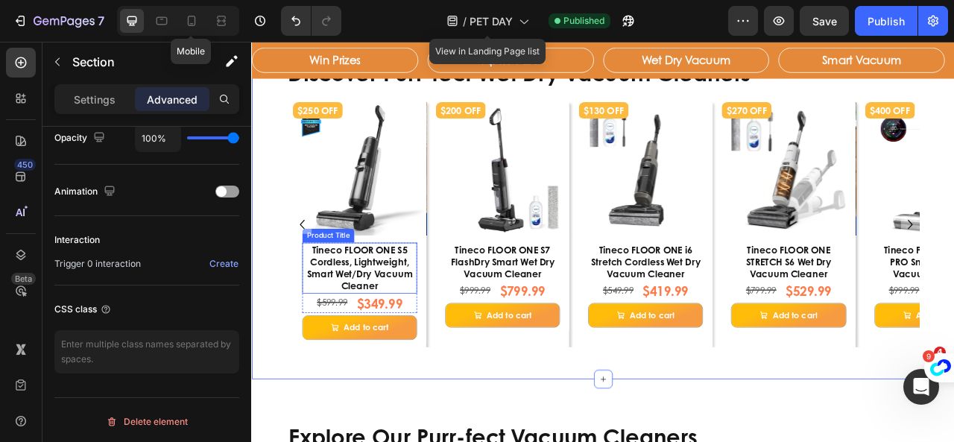
scroll to position [1398, 0]
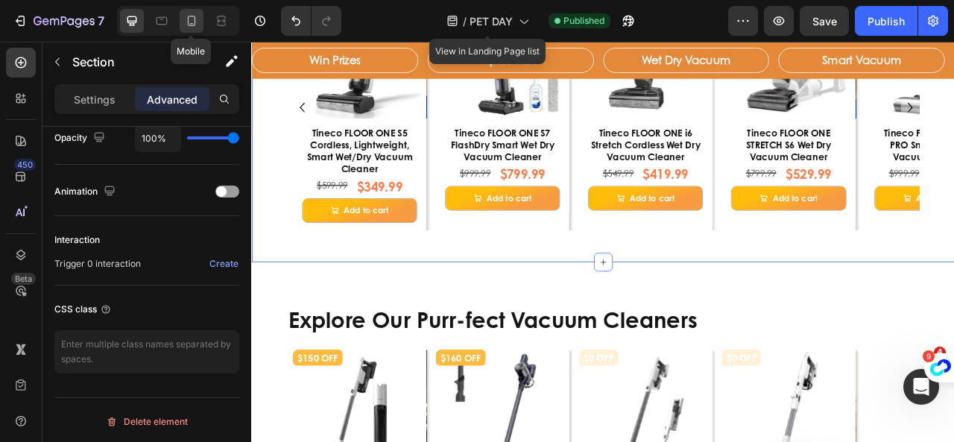
click at [194, 22] on icon at bounding box center [191, 20] width 15 height 15
type input "42"
type input "15"
type input "32"
type input "15"
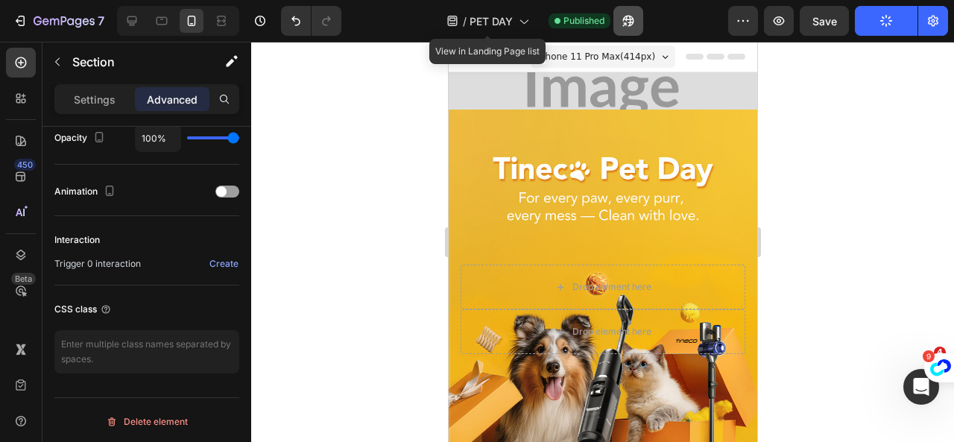
scroll to position [373, 0]
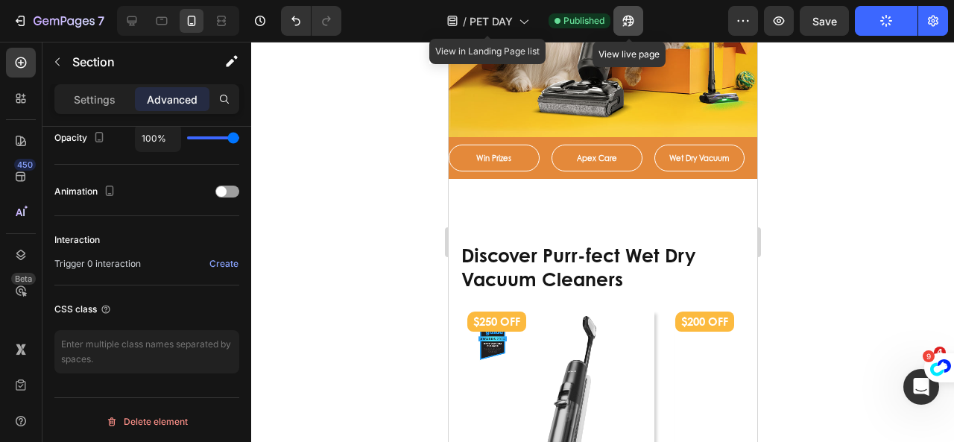
click at [628, 24] on icon "button" at bounding box center [628, 20] width 15 height 15
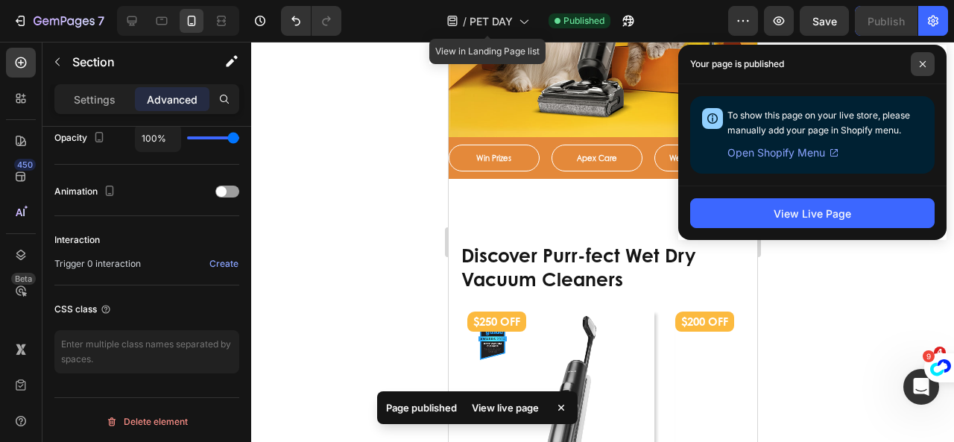
click at [919, 65] on icon at bounding box center [922, 63] width 7 height 7
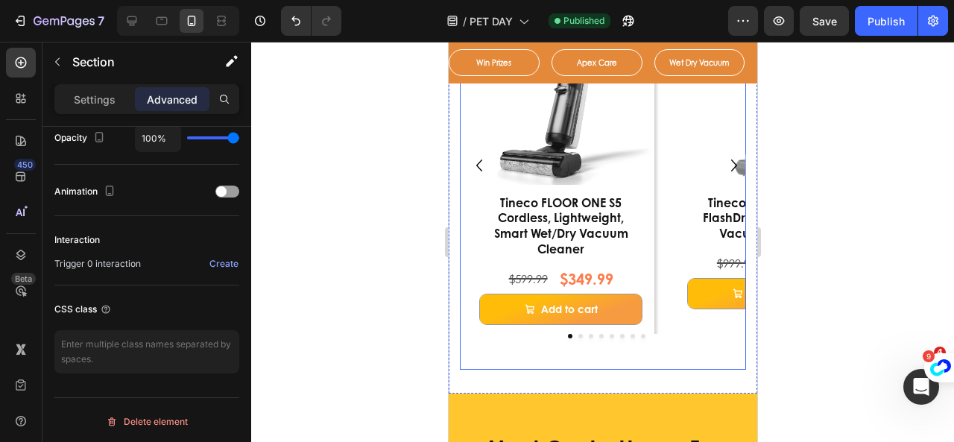
scroll to position [894, 0]
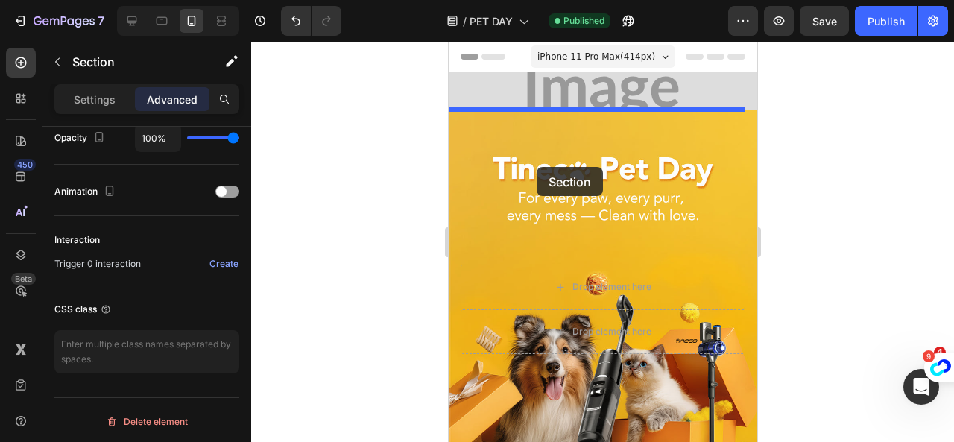
scroll to position [373, 0]
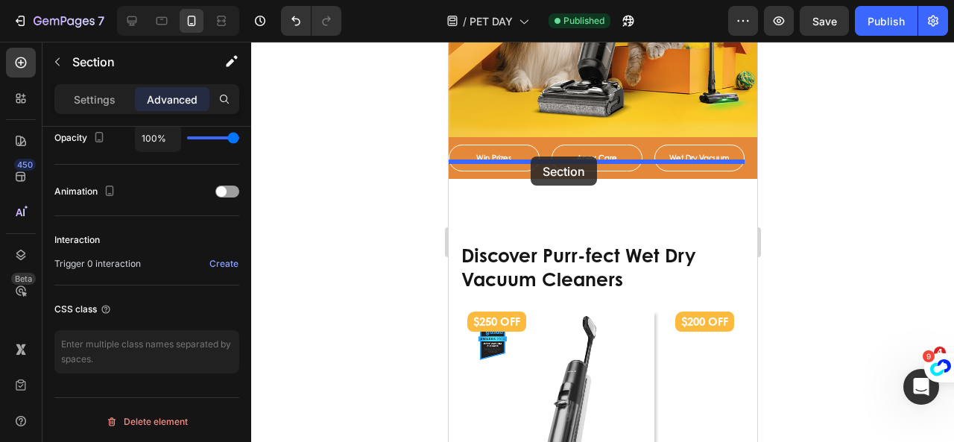
drag, startPoint x: 465, startPoint y: 156, endPoint x: 530, endPoint y: 157, distance: 64.8
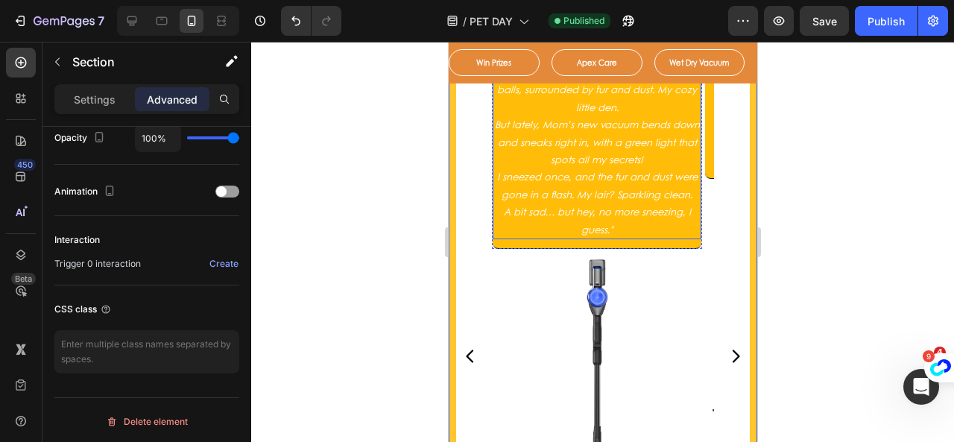
scroll to position [745, 0]
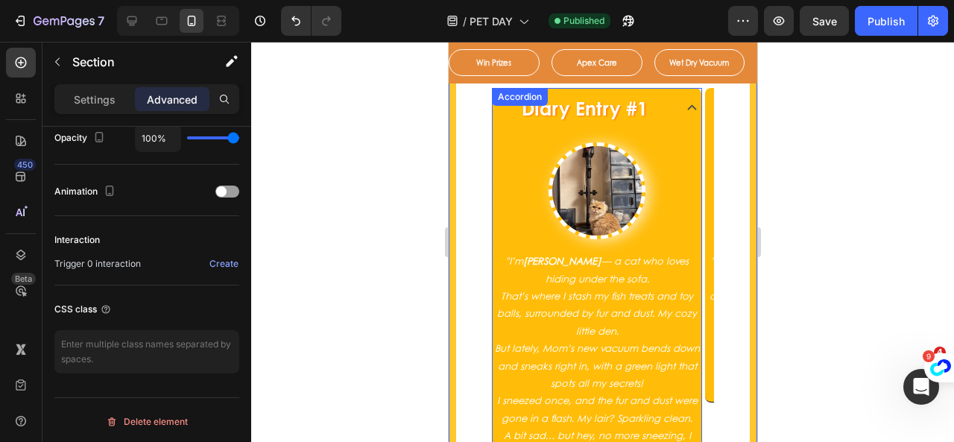
click at [690, 107] on icon at bounding box center [691, 107] width 19 height 19
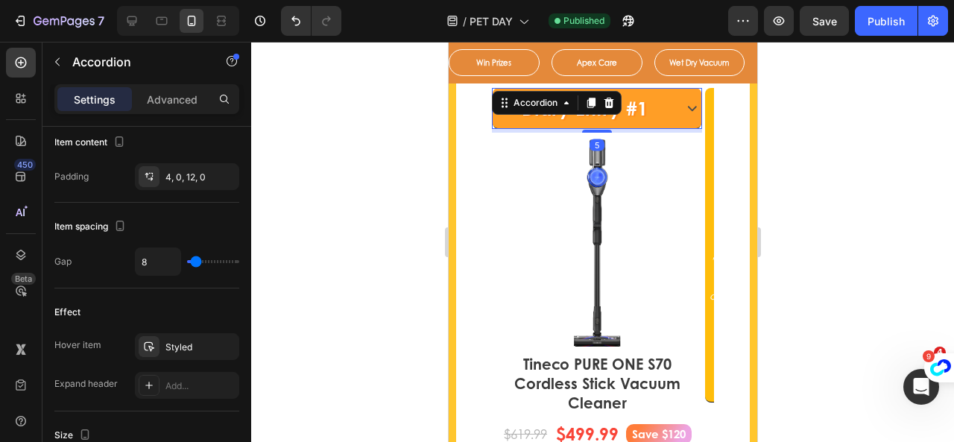
scroll to position [0, 0]
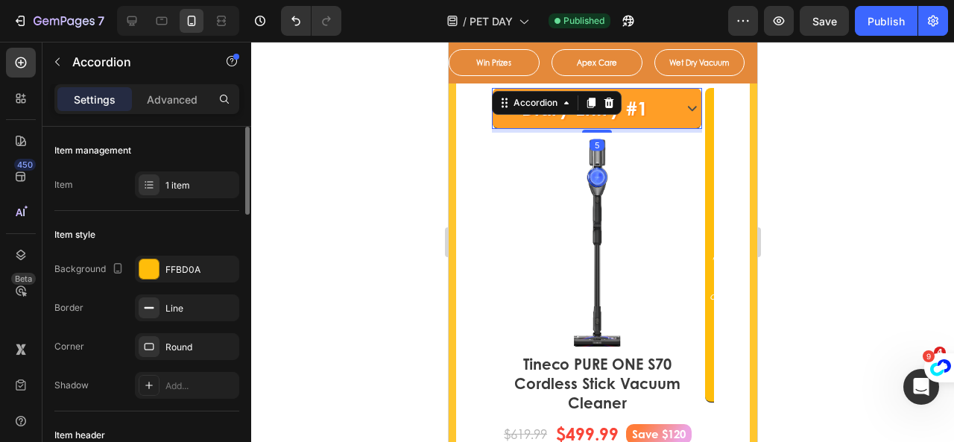
click at [690, 107] on icon at bounding box center [691, 107] width 19 height 19
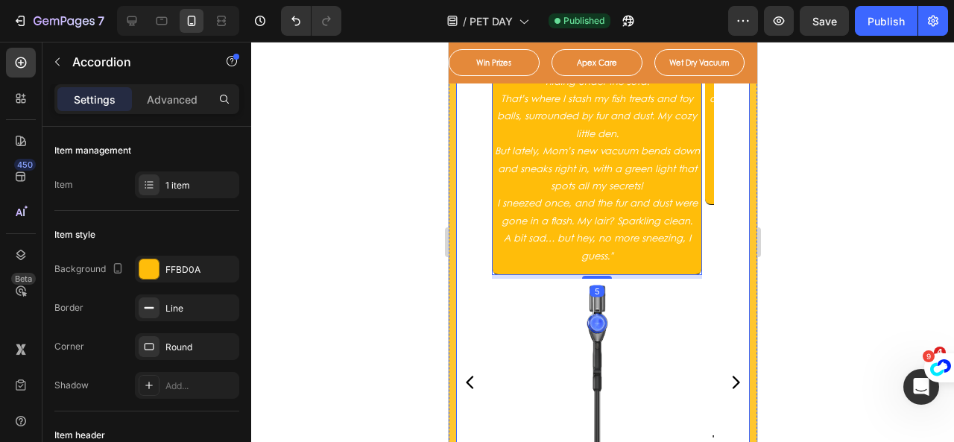
scroll to position [969, 0]
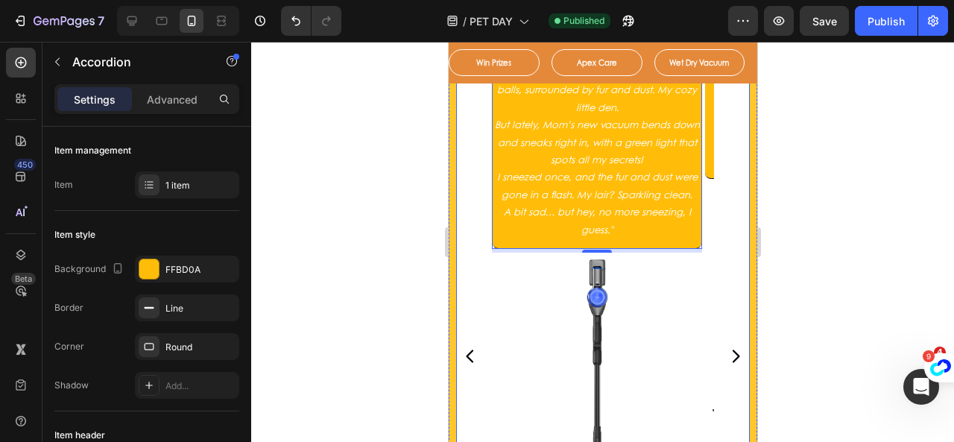
click at [726, 349] on icon "Carousel Next Arrow" at bounding box center [735, 356] width 18 height 18
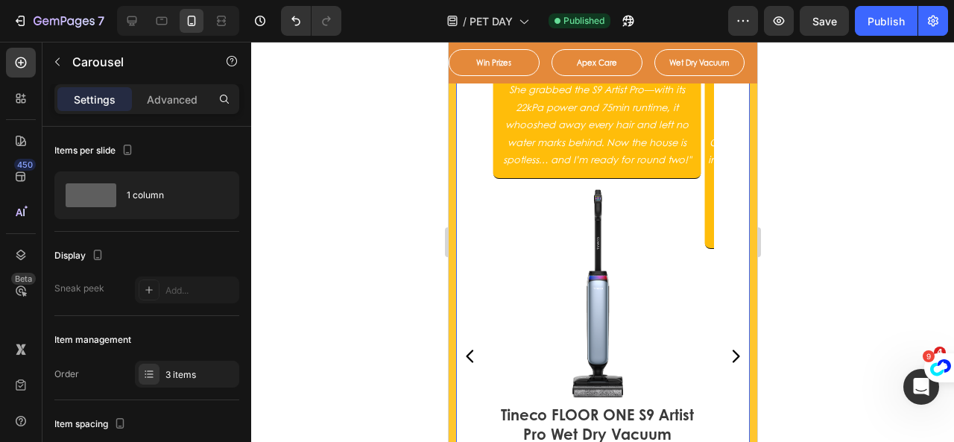
click at [726, 349] on icon "Carousel Next Arrow" at bounding box center [735, 356] width 18 height 18
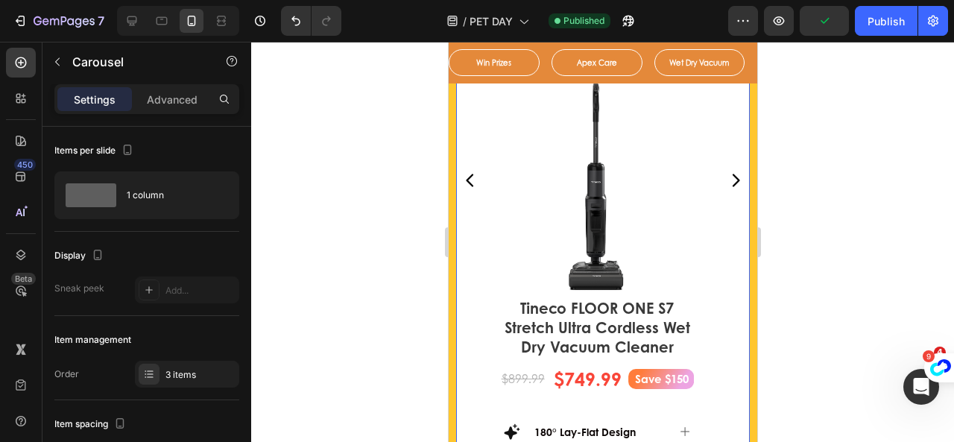
scroll to position [1193, 0]
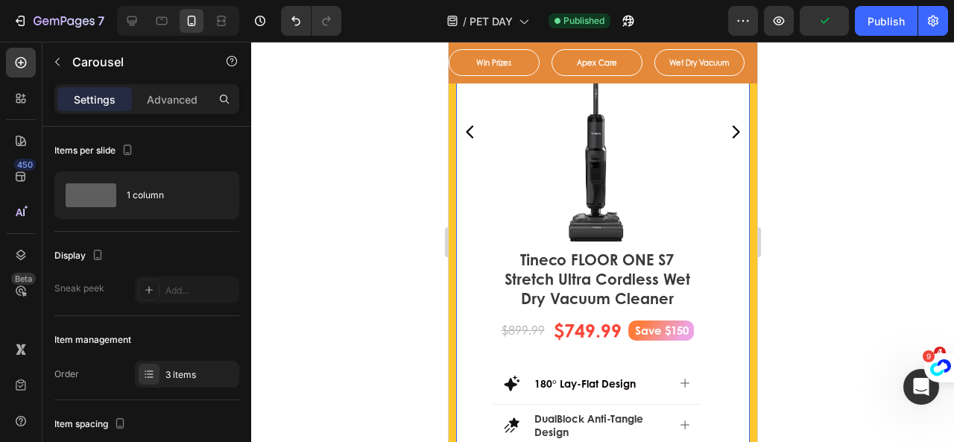
click at [472, 130] on icon "Carousel Back Arrow" at bounding box center [470, 132] width 18 height 18
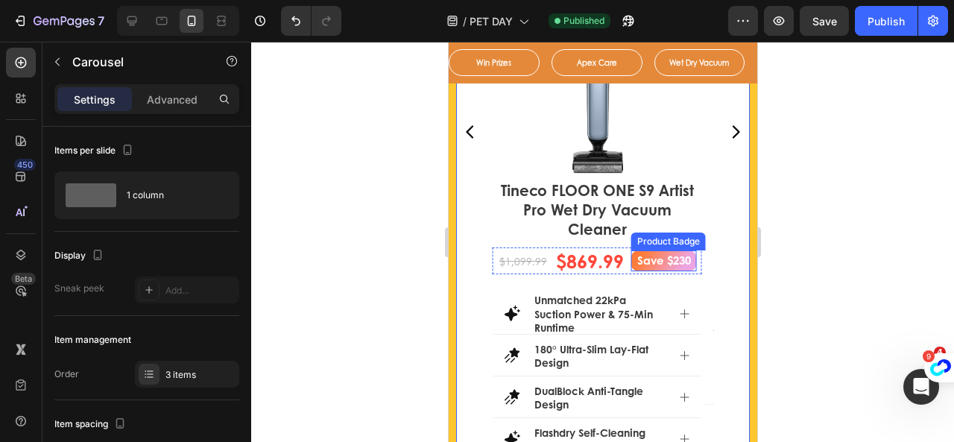
scroll to position [1044, 0]
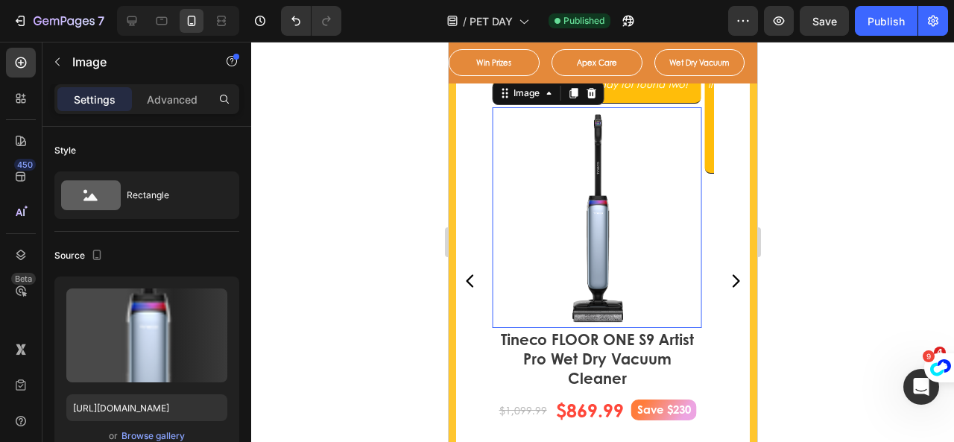
click at [619, 245] on img at bounding box center [597, 217] width 84 height 220
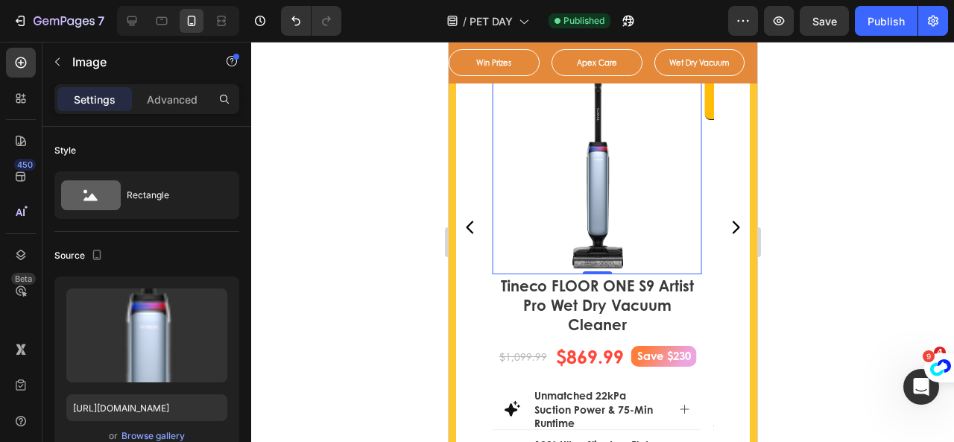
scroll to position [1193, 0]
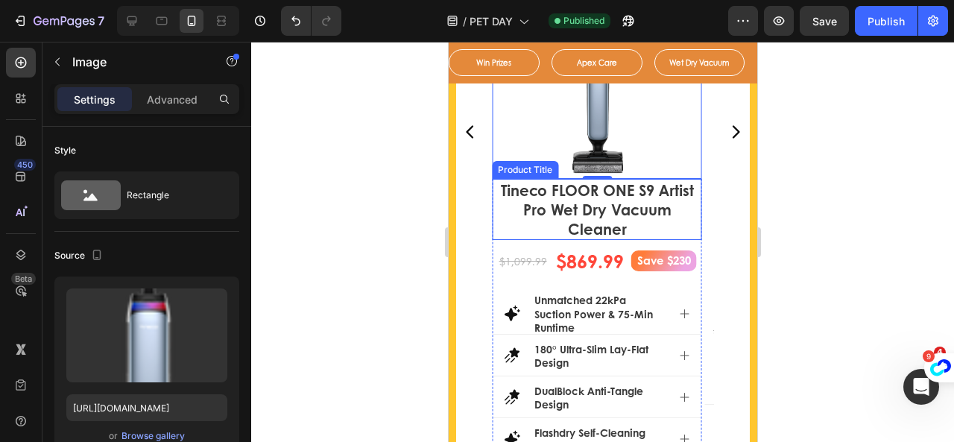
click at [626, 208] on h1 "Tineco FLOOR ONE S9 Artist Pro Wet Dry Vacuum Cleaner" at bounding box center [595, 209] width 209 height 61
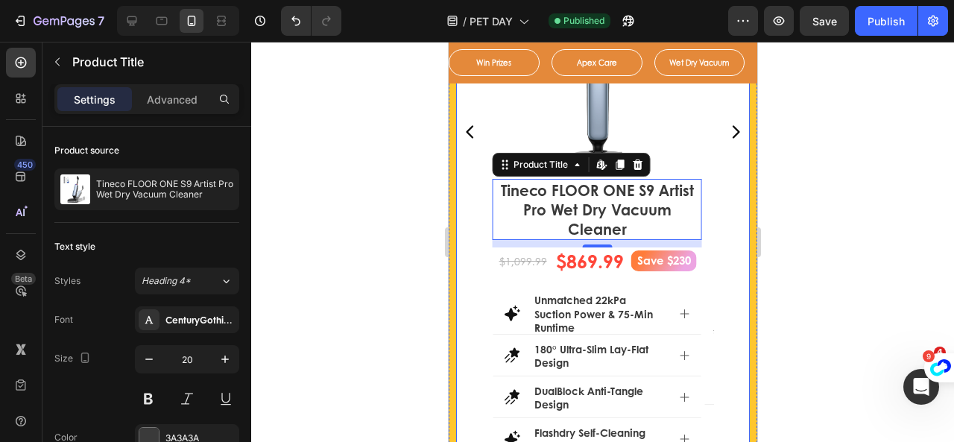
click at [466, 130] on icon "Carousel Back Arrow" at bounding box center [469, 132] width 7 height 13
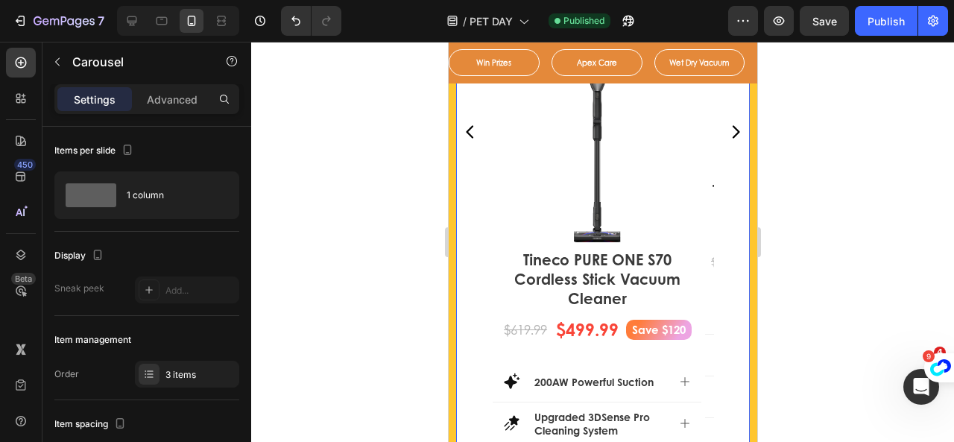
click at [726, 130] on icon "Carousel Next Arrow" at bounding box center [735, 132] width 18 height 18
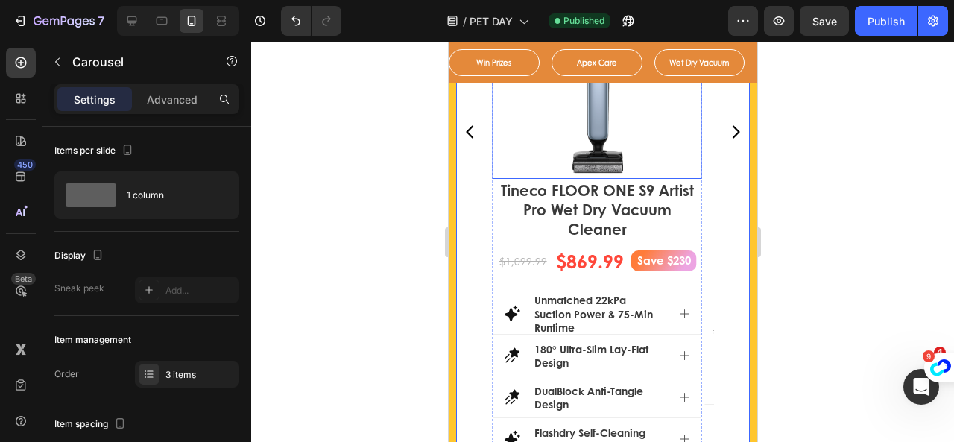
scroll to position [1044, 0]
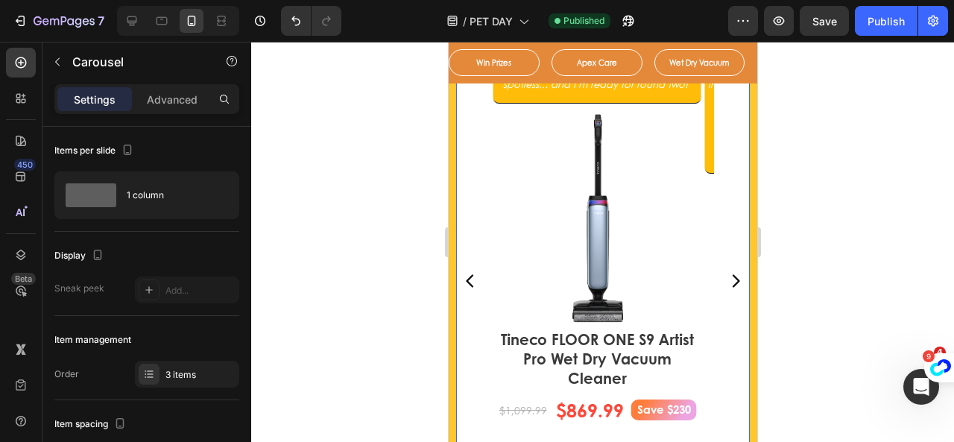
click at [466, 279] on icon "Carousel Back Arrow" at bounding box center [469, 281] width 7 height 13
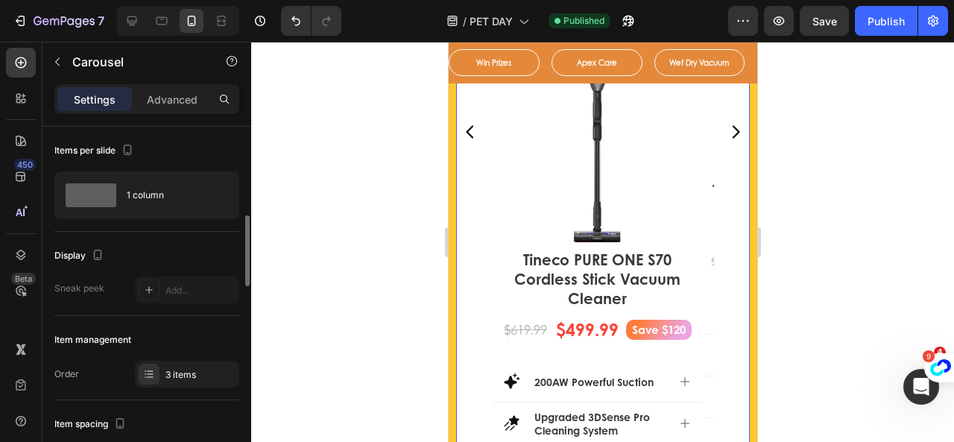
scroll to position [75, 0]
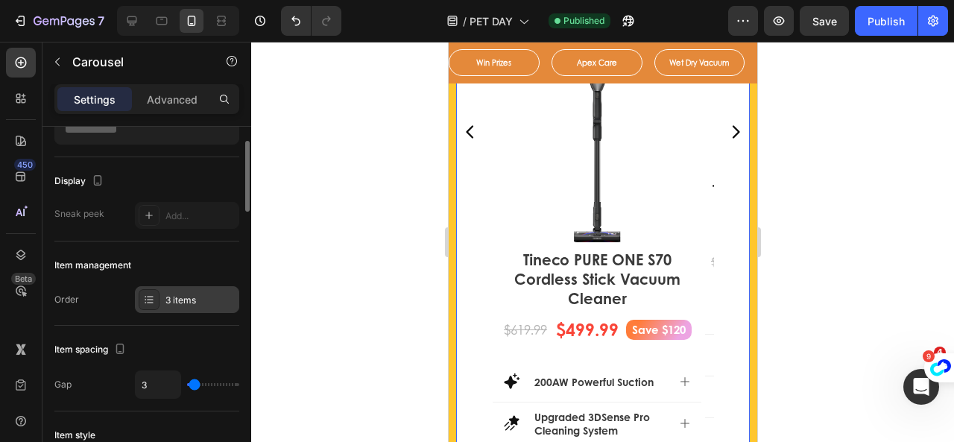
click at [148, 300] on icon at bounding box center [149, 300] width 12 height 12
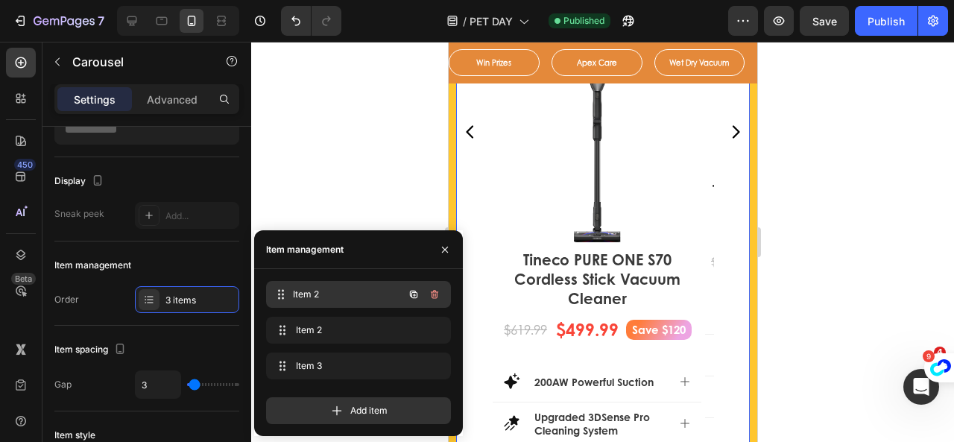
click at [312, 297] on span "Item 2" at bounding box center [348, 294] width 110 height 13
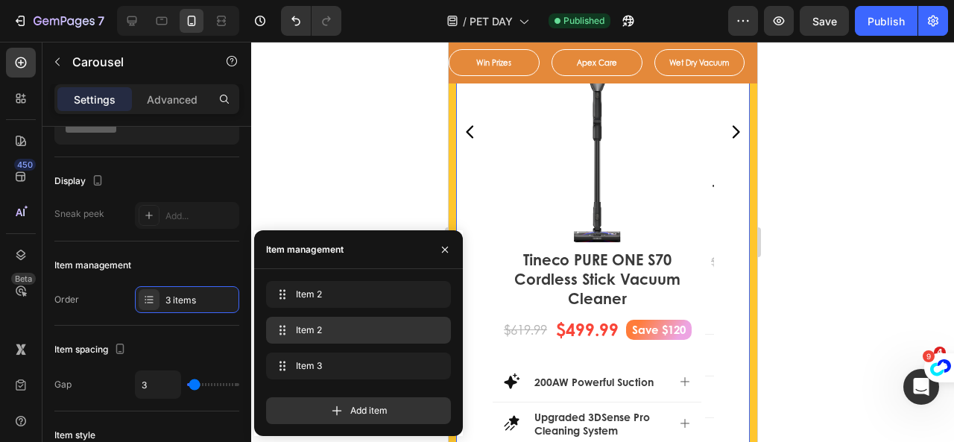
click at [313, 321] on div "Item 2 Item 2" at bounding box center [358, 330] width 173 height 21
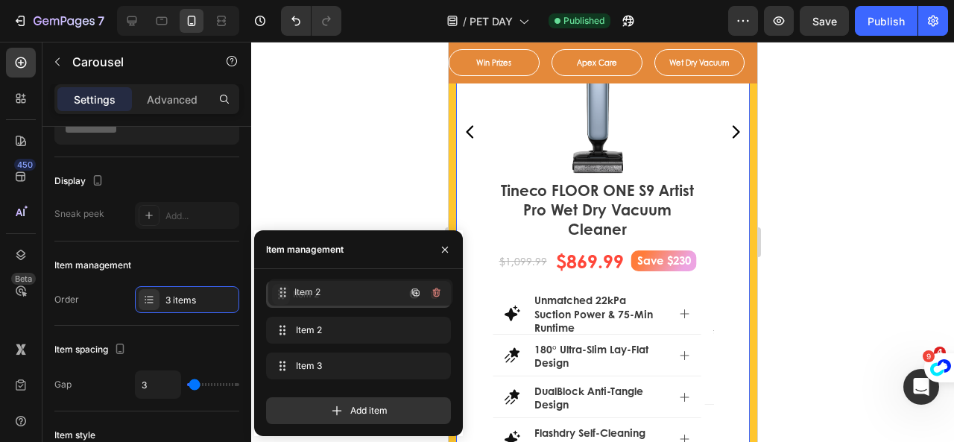
drag, startPoint x: 283, startPoint y: 326, endPoint x: 243, endPoint y: 205, distance: 127.3
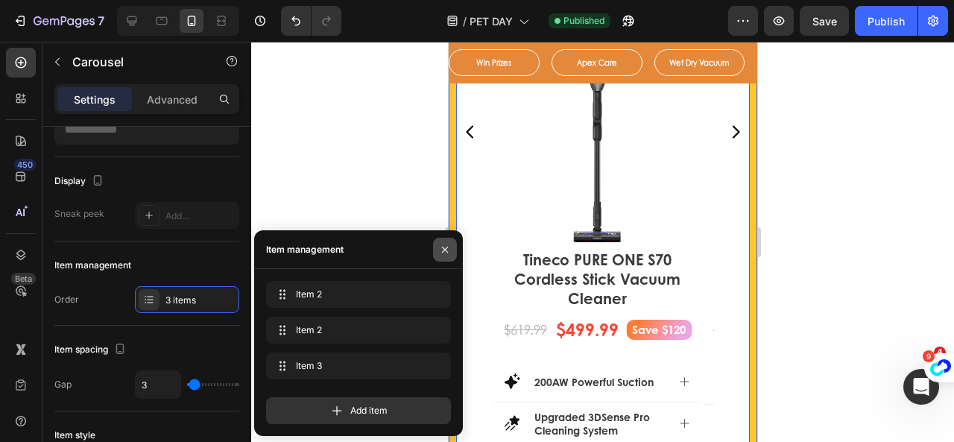
click at [443, 247] on icon "button" at bounding box center [445, 250] width 12 height 12
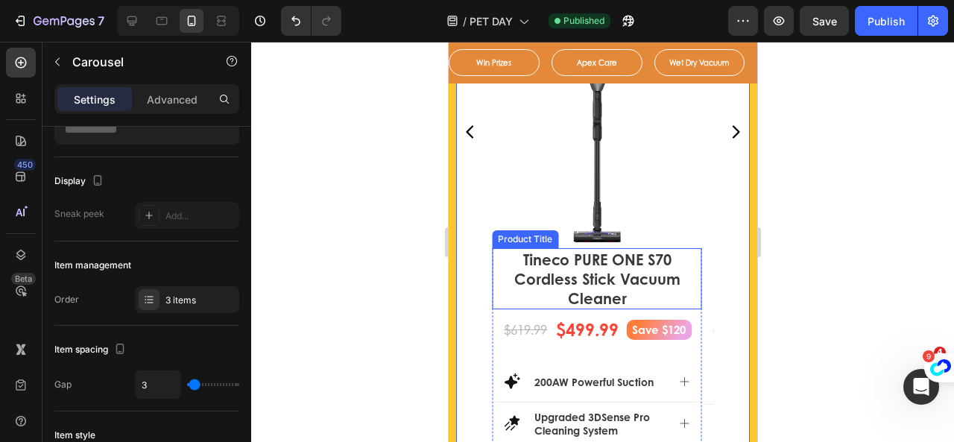
scroll to position [1458, 0]
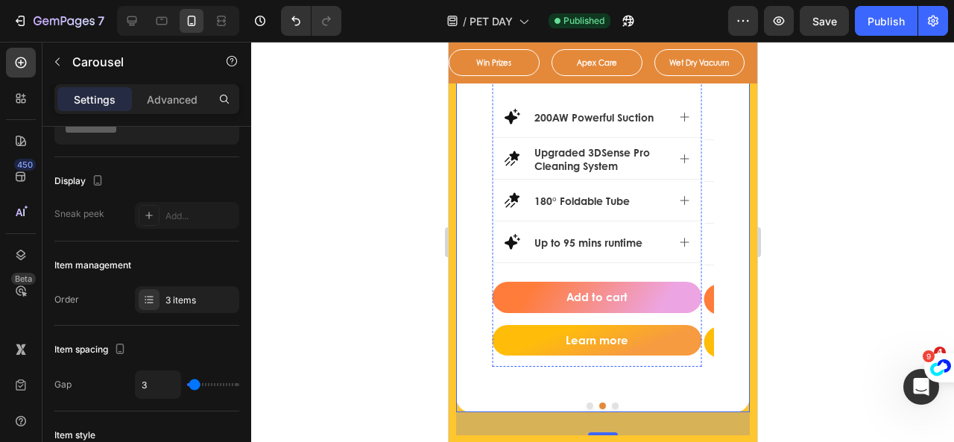
click at [403, 247] on div at bounding box center [602, 242] width 703 height 400
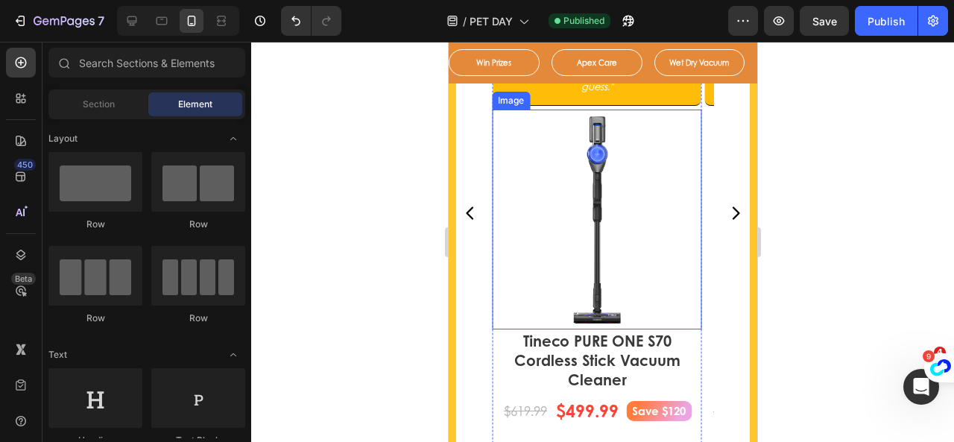
scroll to position [1044, 0]
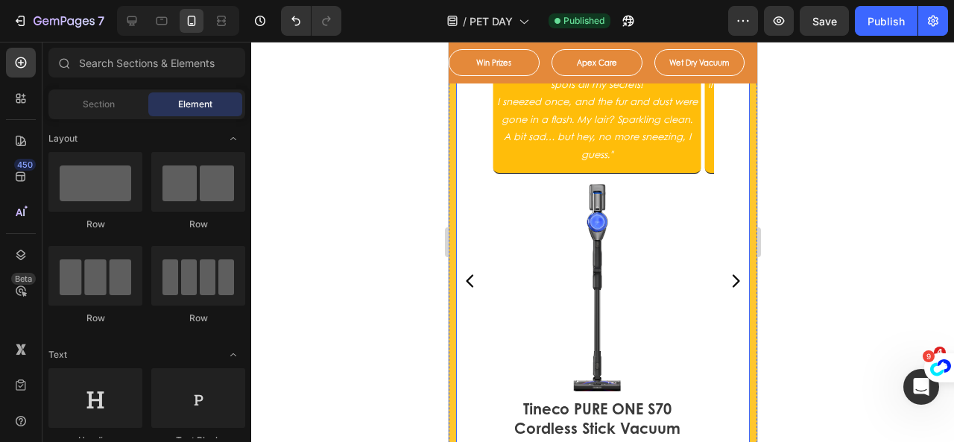
click at [727, 217] on div "Diary Entry #2 Image "Today, I made the biggest mess after my zoomies—fur every…" at bounding box center [601, 281] width 293 height 1044
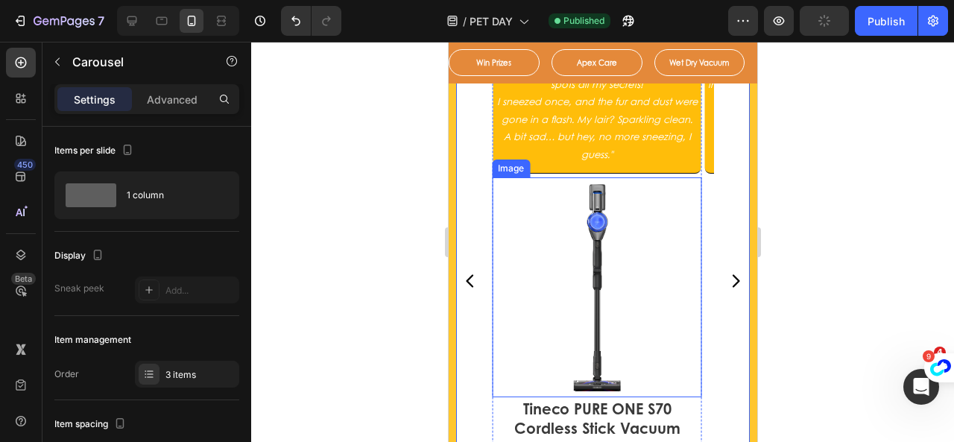
scroll to position [1193, 0]
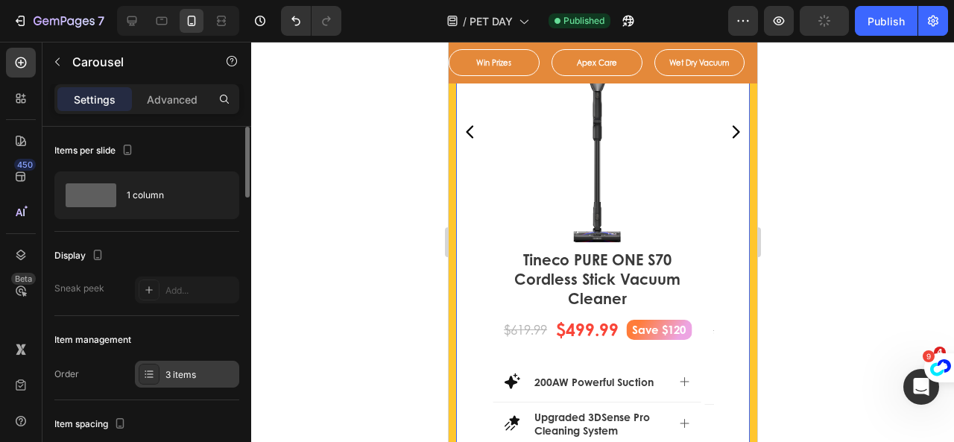
click at [151, 376] on icon at bounding box center [150, 376] width 6 height 1
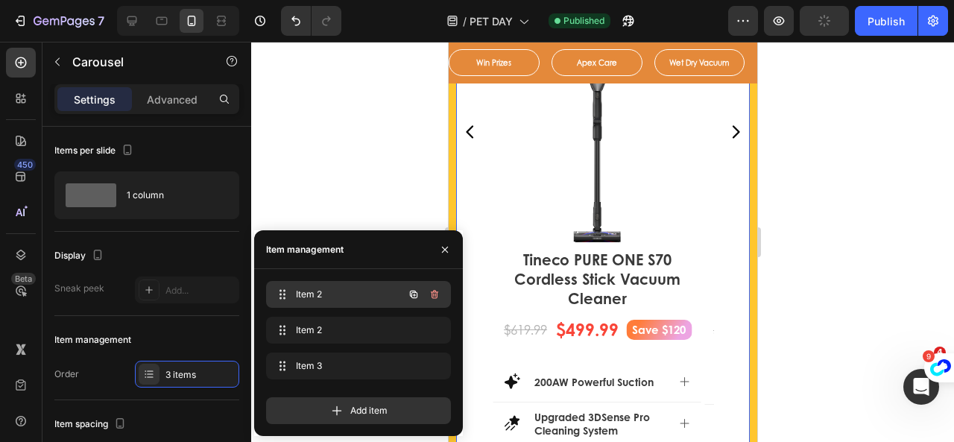
click at [301, 297] on span "Item 2" at bounding box center [338, 294] width 84 height 13
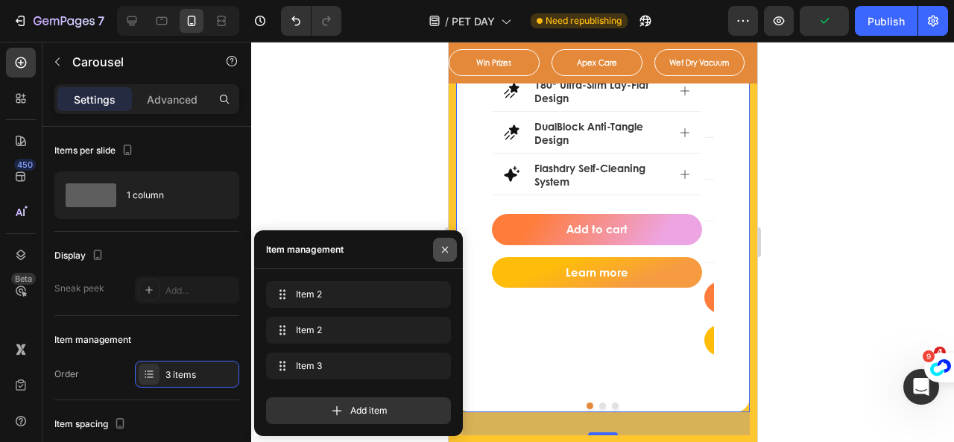
scroll to position [1864, 0]
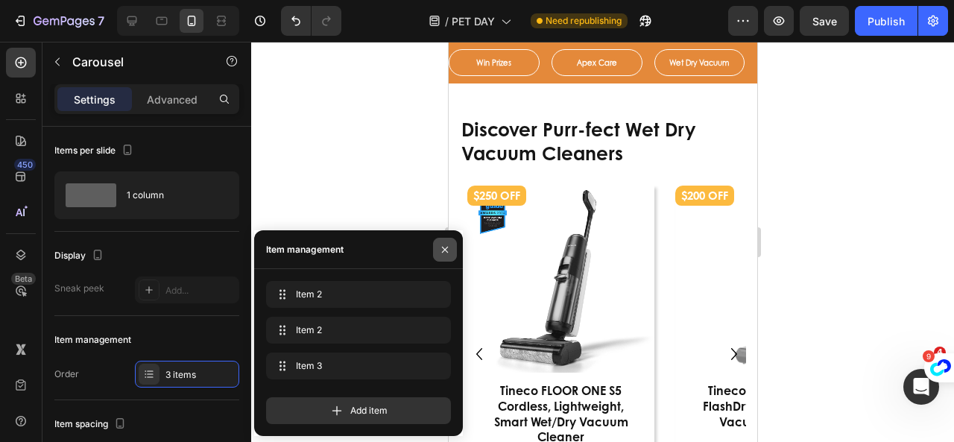
click at [446, 252] on icon "button" at bounding box center [445, 250] width 12 height 12
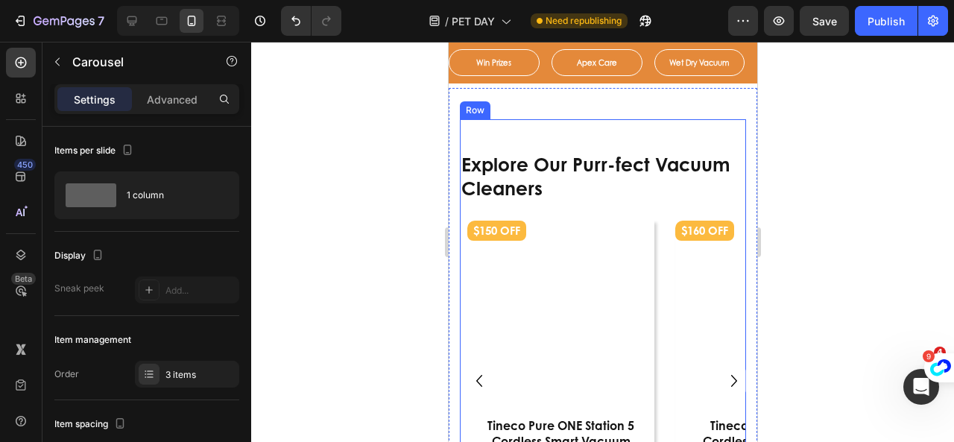
scroll to position [2386, 0]
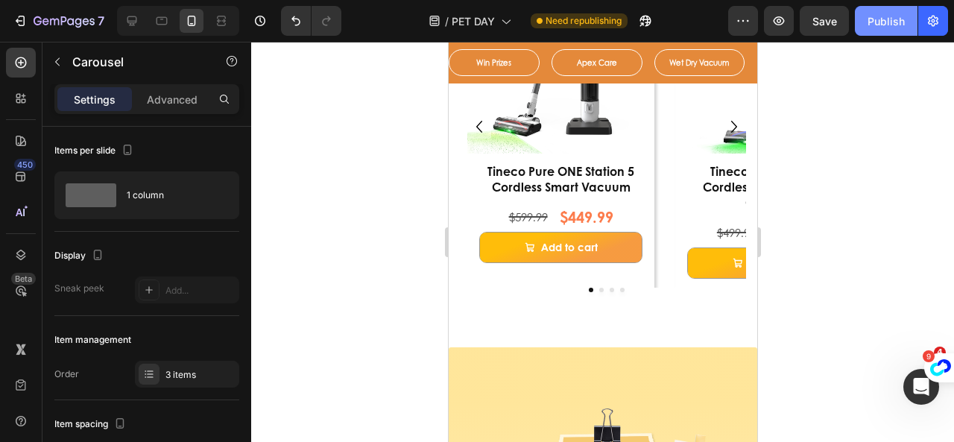
click at [891, 20] on div "Publish" at bounding box center [886, 21] width 37 height 16
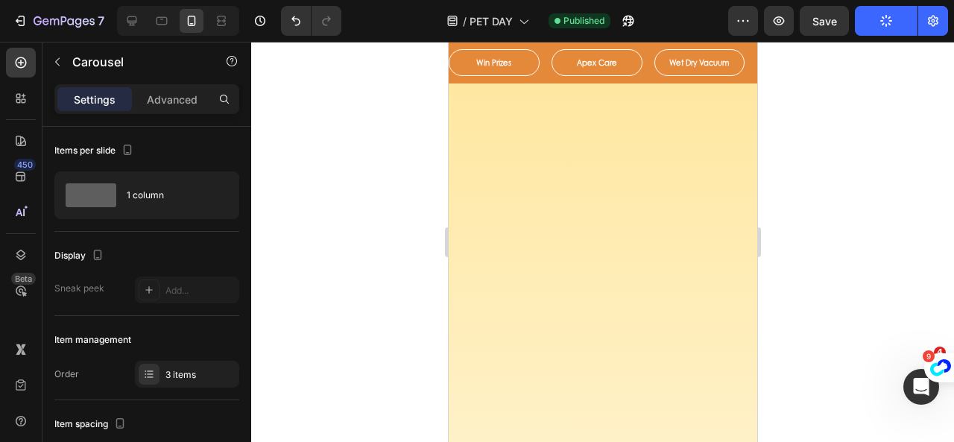
scroll to position [2088, 0]
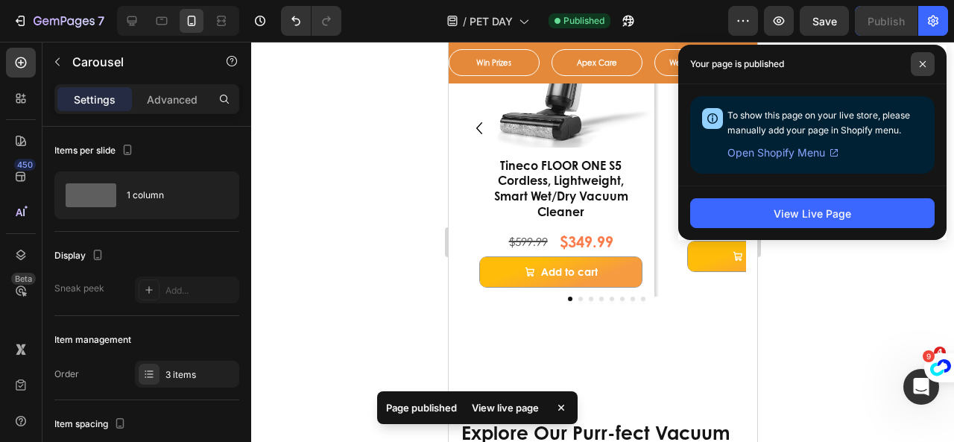
click at [919, 62] on icon at bounding box center [922, 63] width 7 height 7
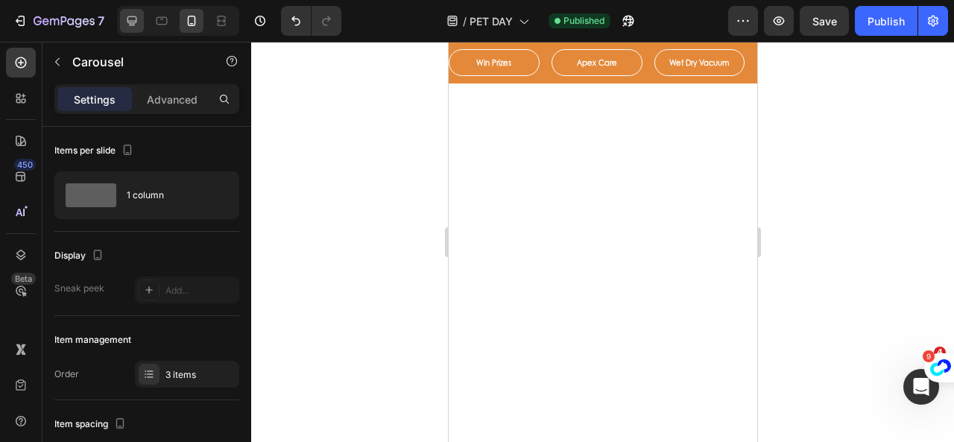
click at [133, 23] on icon at bounding box center [132, 21] width 10 height 10
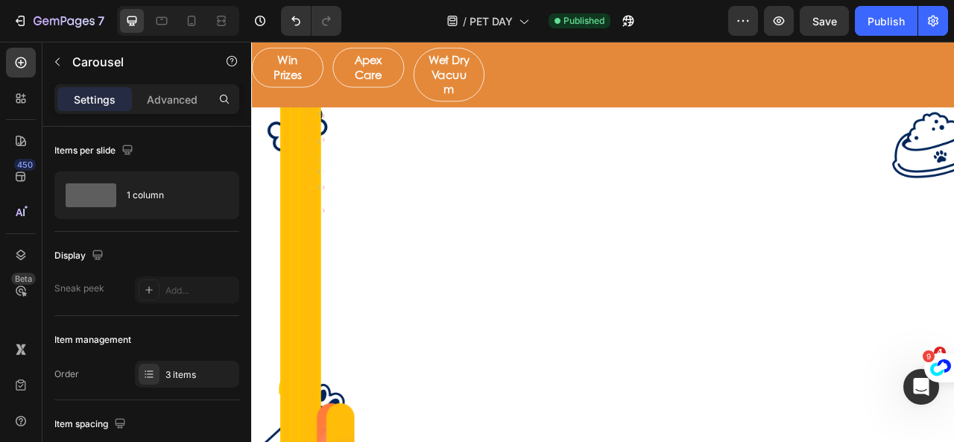
scroll to position [1342, 0]
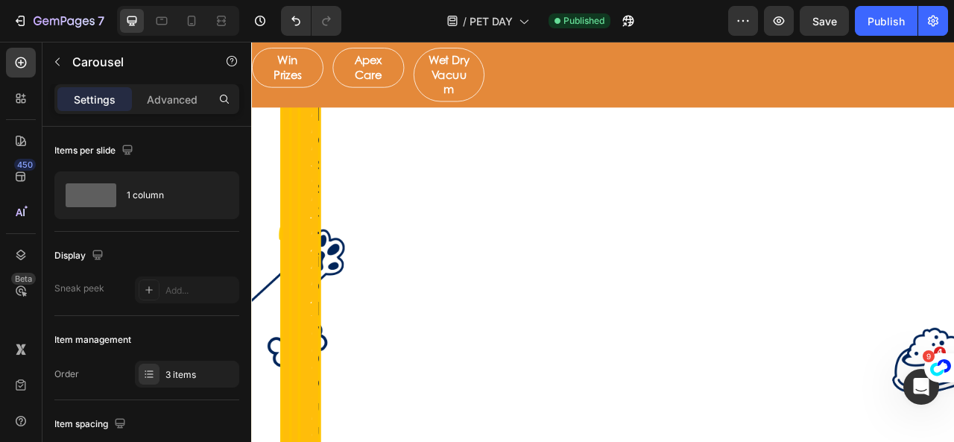
type input "16"
type input "100%"
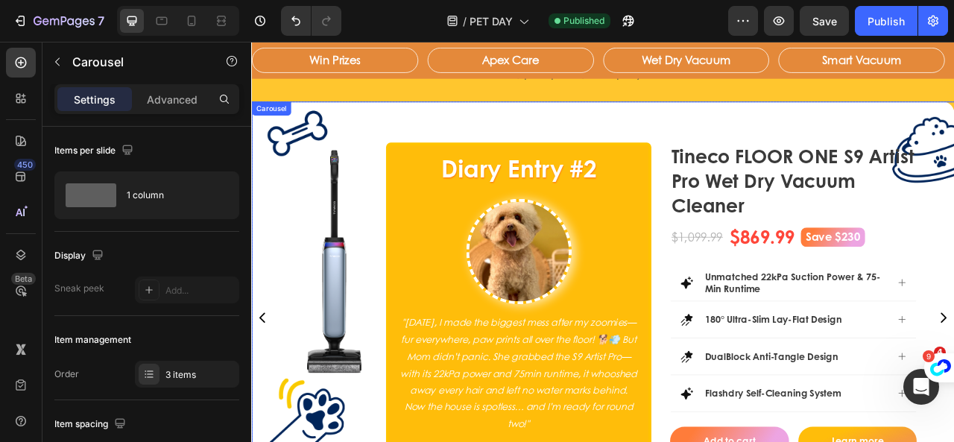
scroll to position [1177, 0]
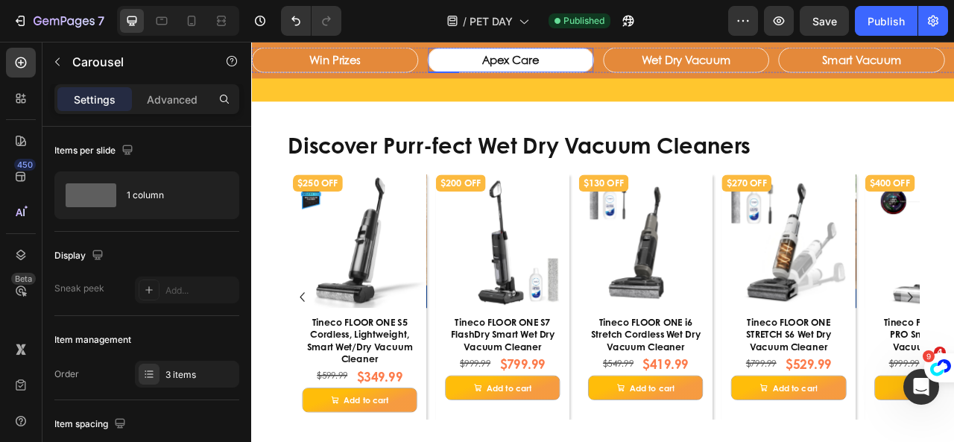
click at [645, 68] on button "Apex Care" at bounding box center [581, 65] width 210 height 31
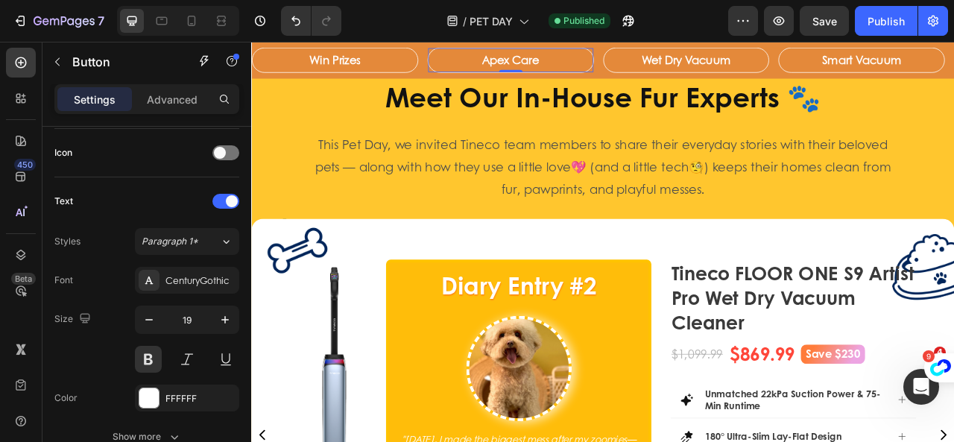
scroll to position [707, 0]
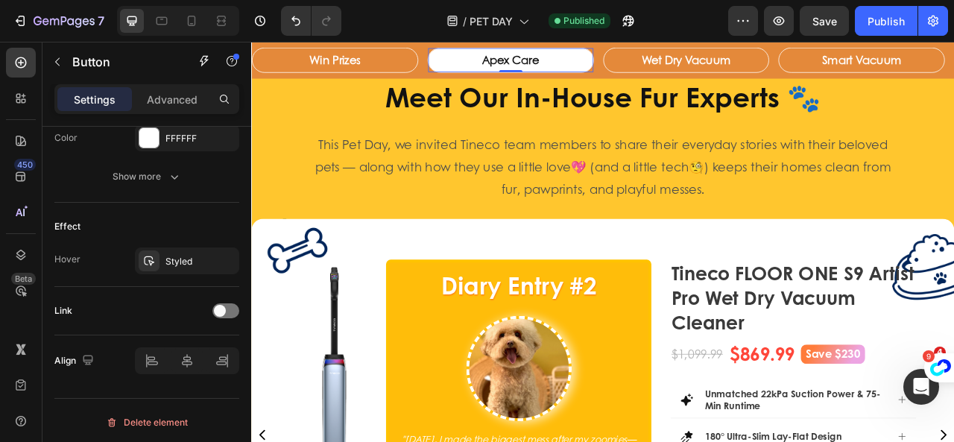
click at [513, 57] on button "Apex Care" at bounding box center [581, 65] width 210 height 31
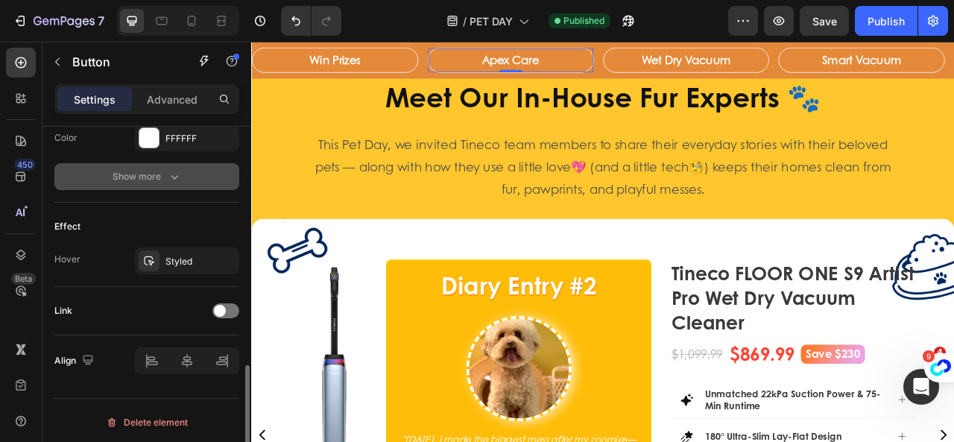
click at [163, 177] on div "Show more" at bounding box center [147, 176] width 69 height 15
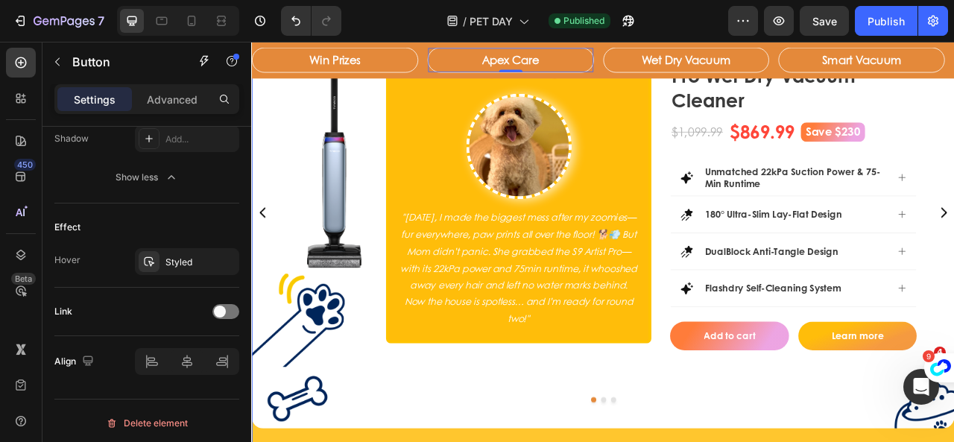
scroll to position [691, 0]
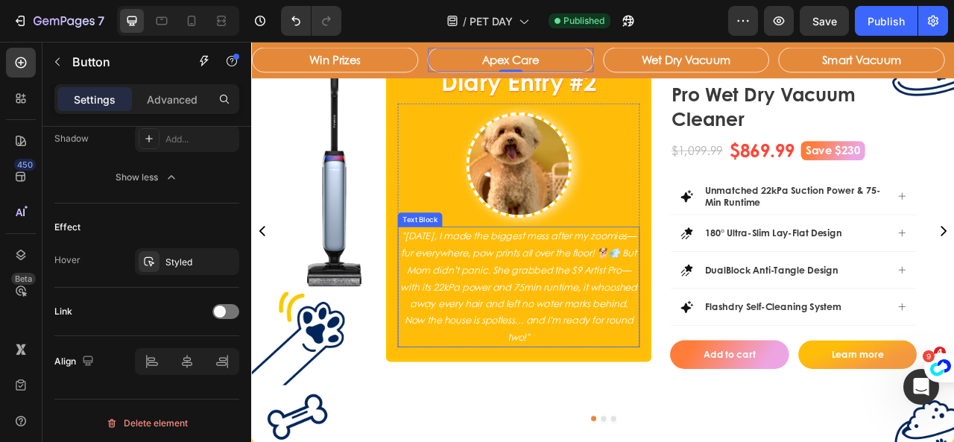
click at [742, 441] on div "Image Diary Entry #2 Heading Image "Today, I made the biggest mess after my zoo…" at bounding box center [692, 312] width 810 height 505
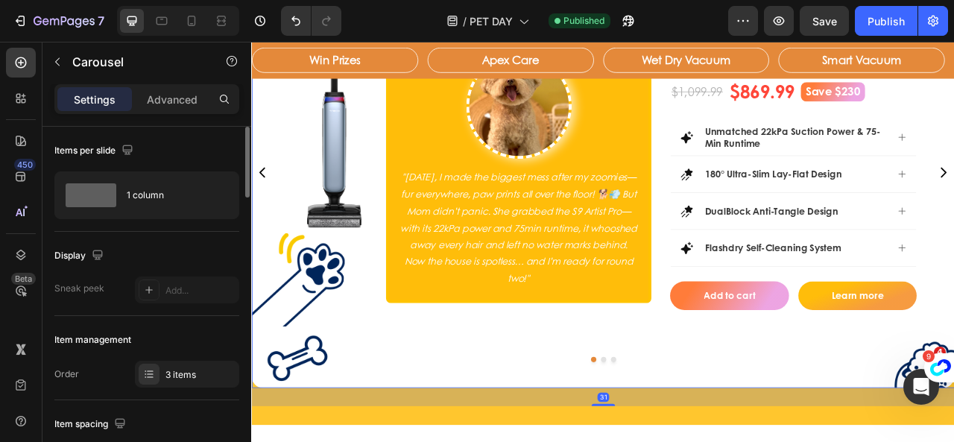
scroll to position [542, 0]
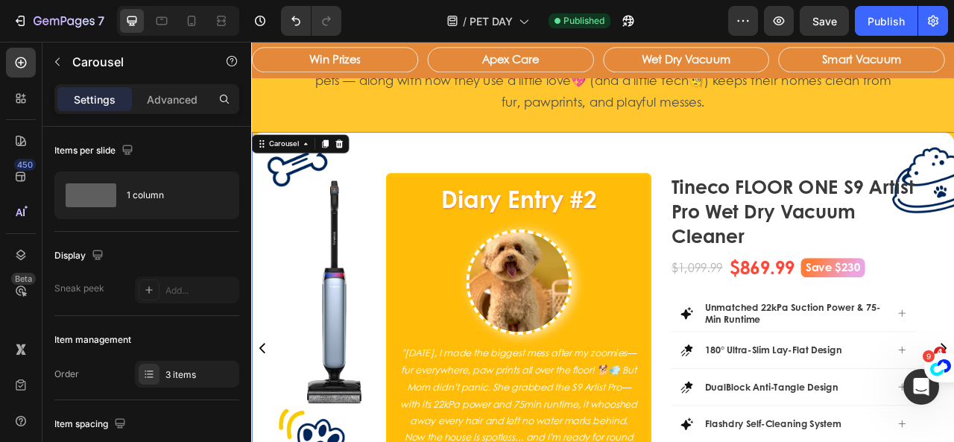
click at [611, 168] on div "Image Diary Entry #2 Heading Image "[DATE], I made the biggest mess after my zo…" at bounding box center [698, 431] width 894 height 549
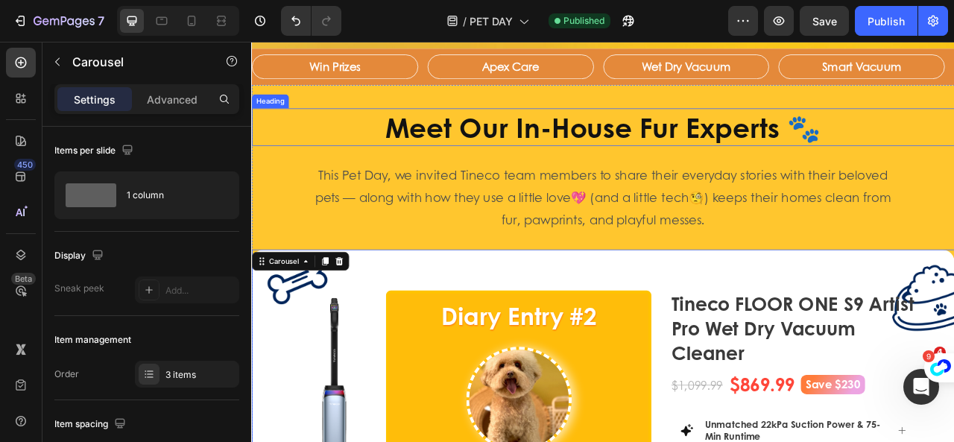
scroll to position [353, 0]
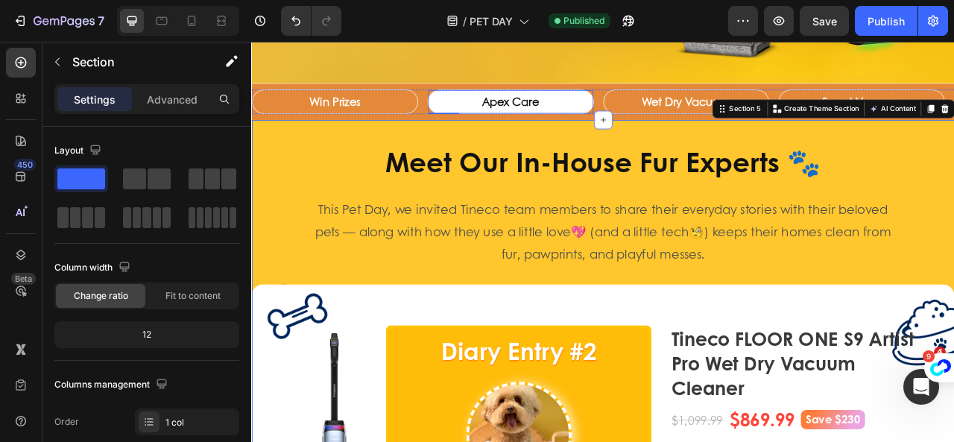
click at [663, 116] on button "Apex Care" at bounding box center [581, 118] width 210 height 31
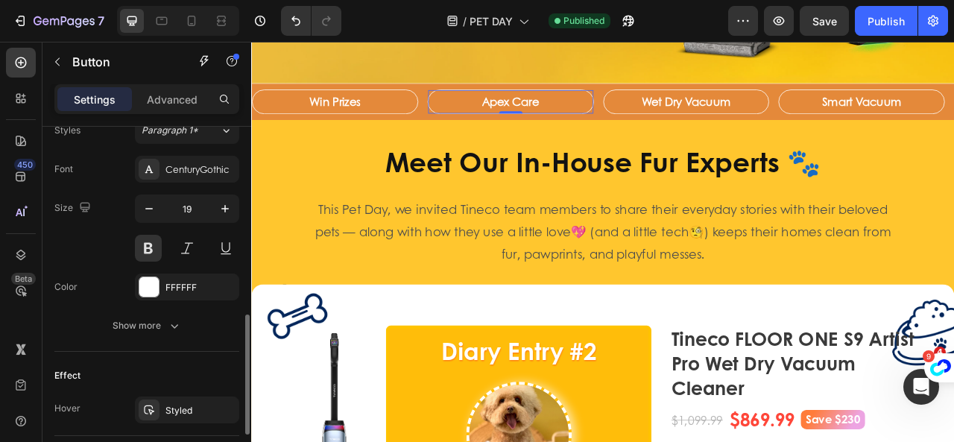
scroll to position [707, 0]
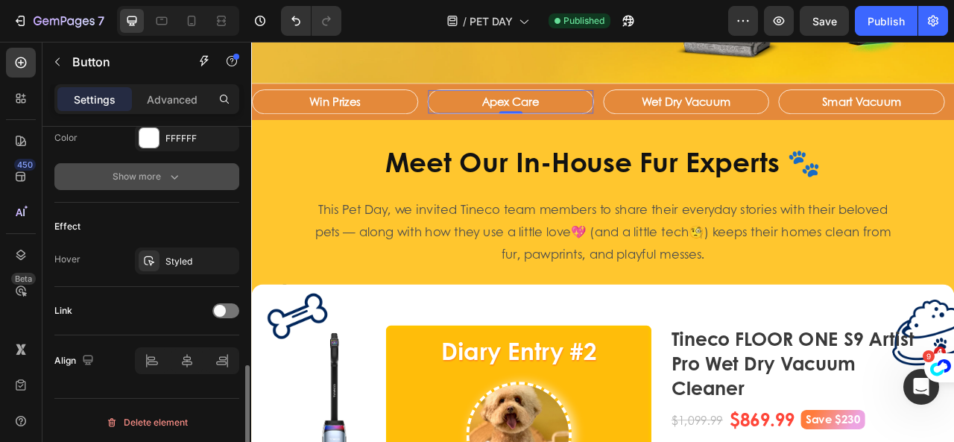
click at [170, 174] on icon "button" at bounding box center [174, 176] width 15 height 15
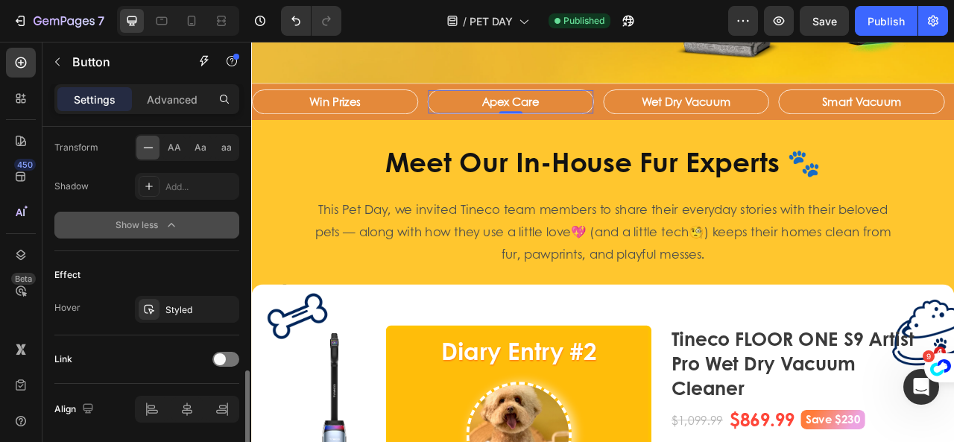
scroll to position [903, 0]
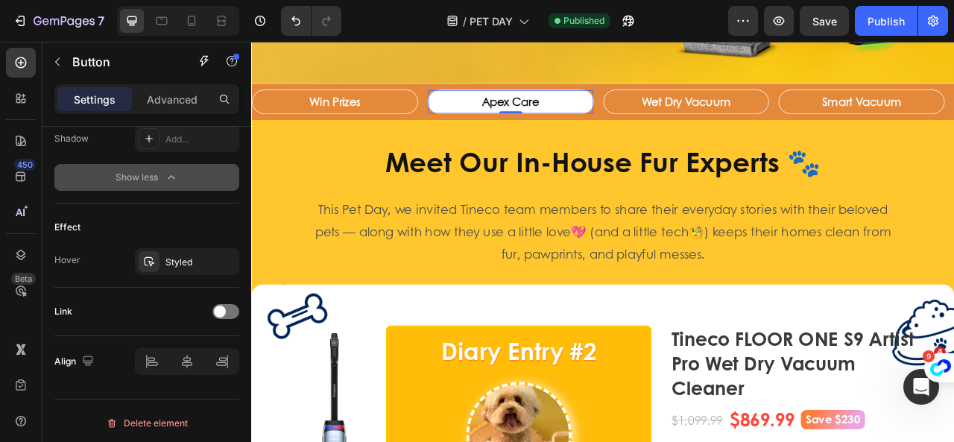
click at [508, 109] on button "Apex Care" at bounding box center [581, 118] width 210 height 31
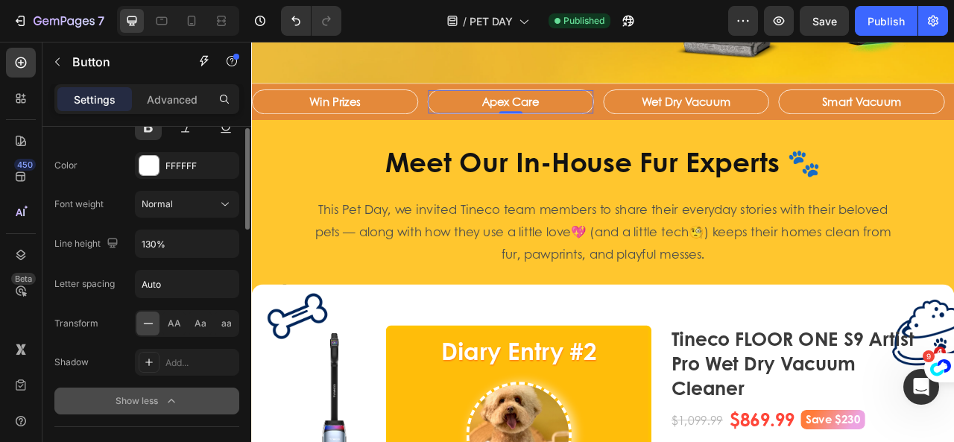
scroll to position [456, 0]
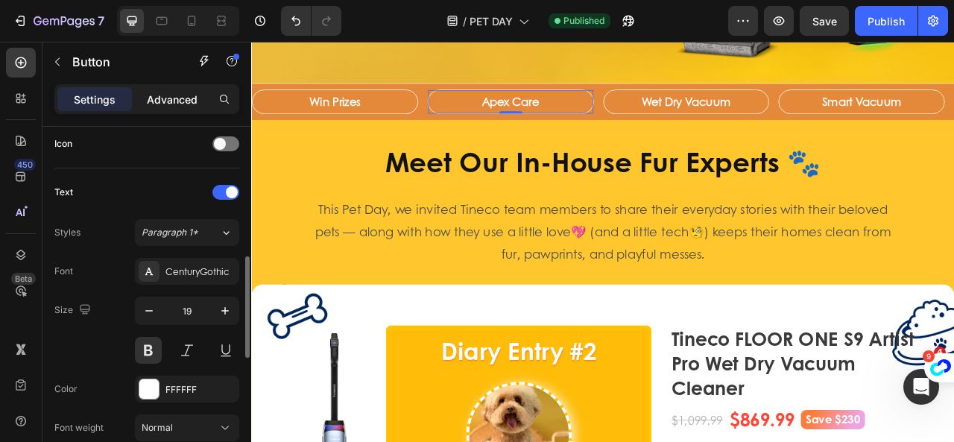
click at [175, 98] on p "Advanced" at bounding box center [172, 100] width 51 height 16
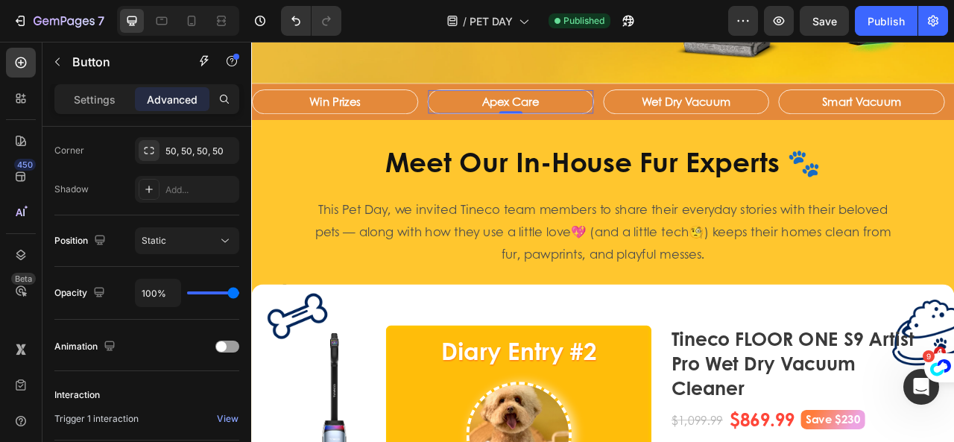
scroll to position [611, 0]
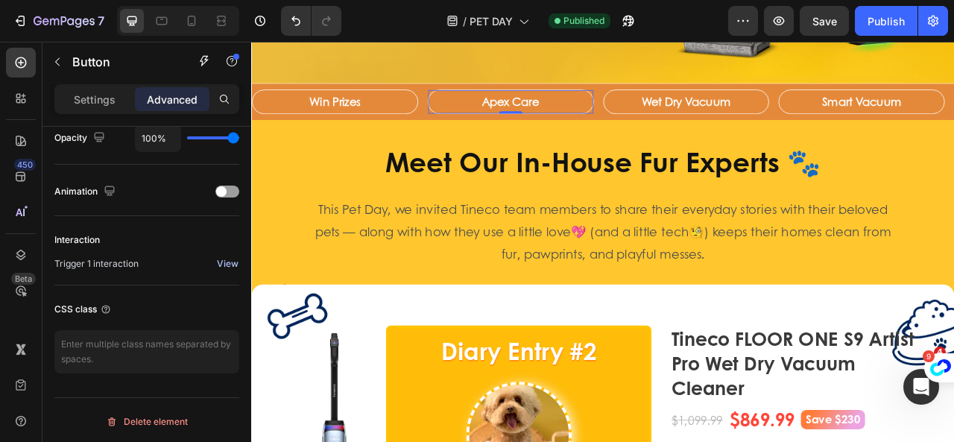
click at [225, 261] on div "View" at bounding box center [228, 263] width 22 height 13
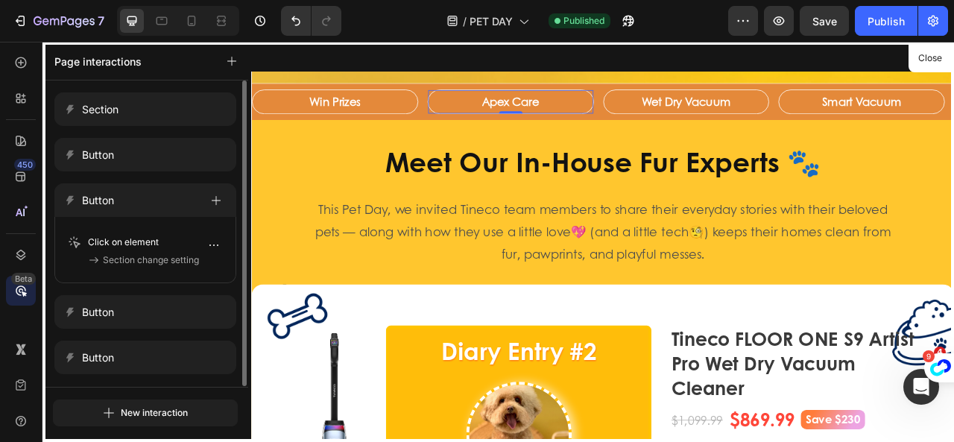
scroll to position [0, 0]
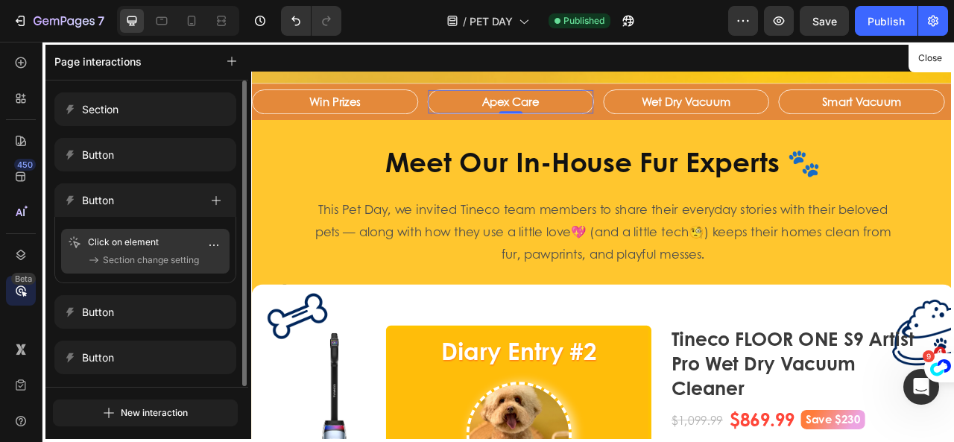
click at [152, 256] on span "Section change setting" at bounding box center [151, 260] width 96 height 15
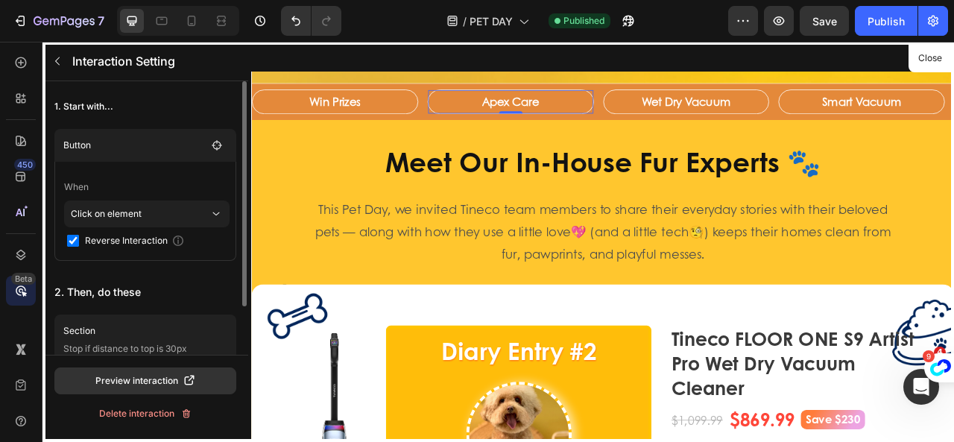
click at [179, 220] on p "Click on element" at bounding box center [140, 213] width 139 height 27
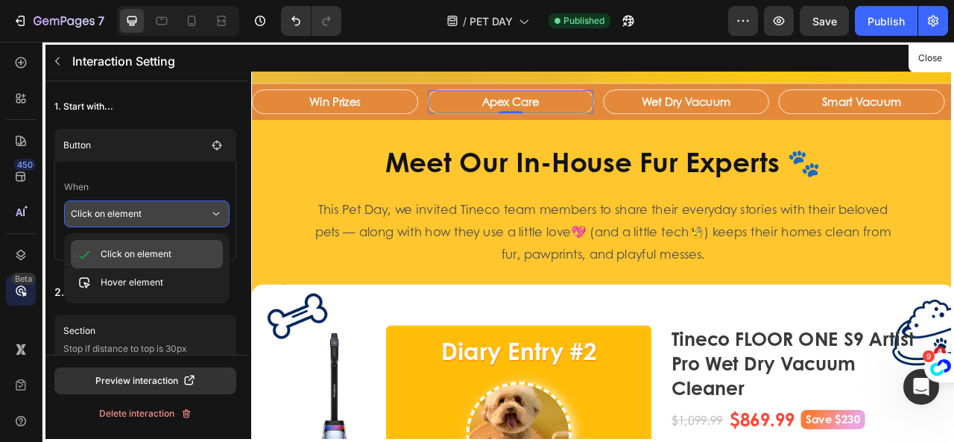
click at [170, 251] on p "Click on element" at bounding box center [136, 254] width 71 height 15
checkbox input "false"
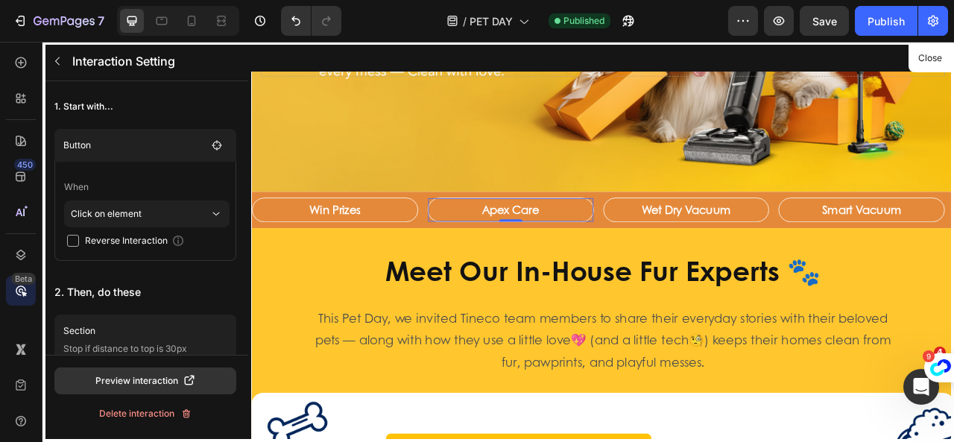
scroll to position [204, 0]
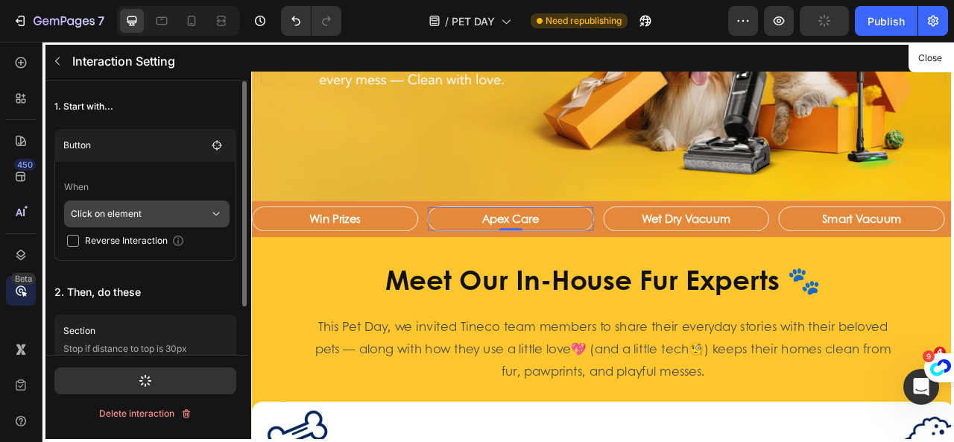
click at [142, 206] on p "Click on element" at bounding box center [140, 213] width 139 height 27
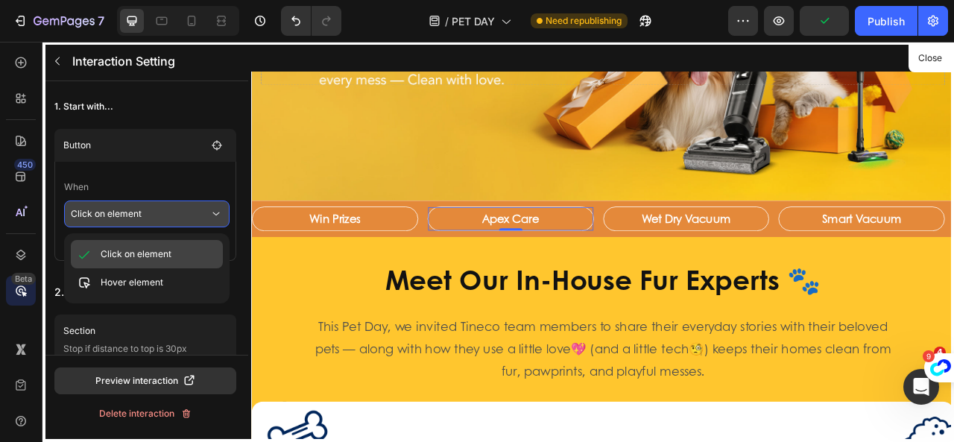
click at [152, 258] on p "Click on element" at bounding box center [136, 254] width 71 height 15
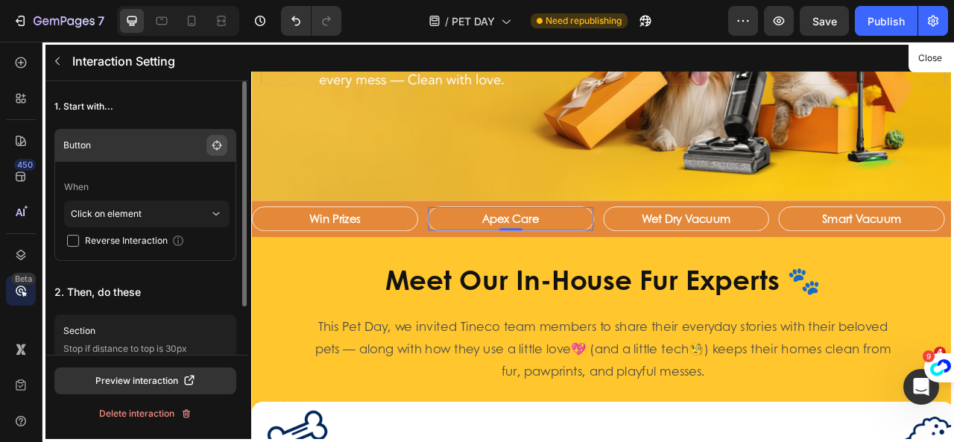
click at [216, 143] on icon "button" at bounding box center [217, 145] width 10 height 10
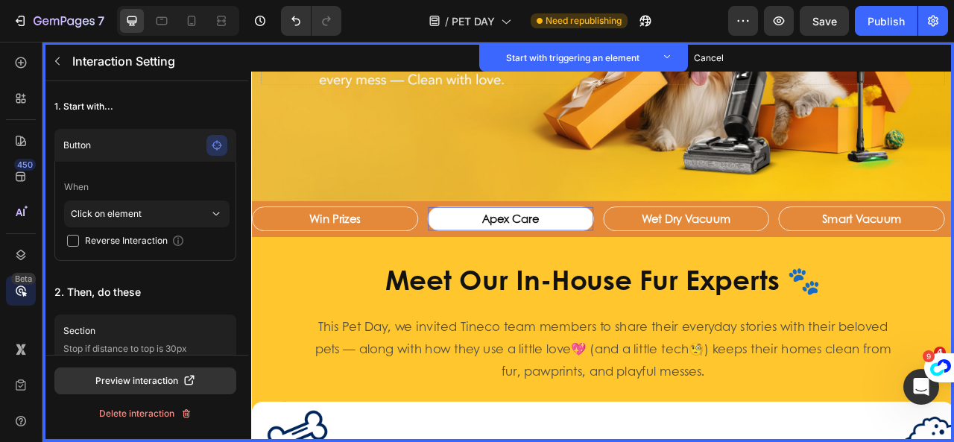
click at [663, 258] on button "Apex Care" at bounding box center [581, 267] width 210 height 31
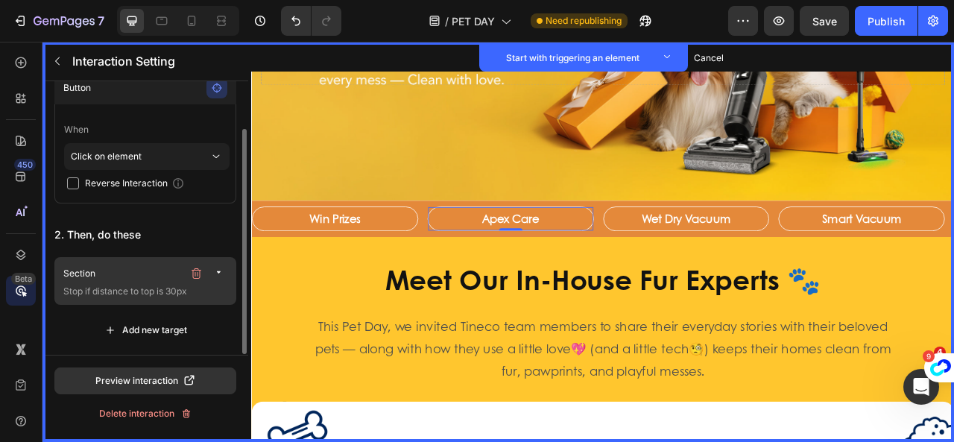
scroll to position [0, 0]
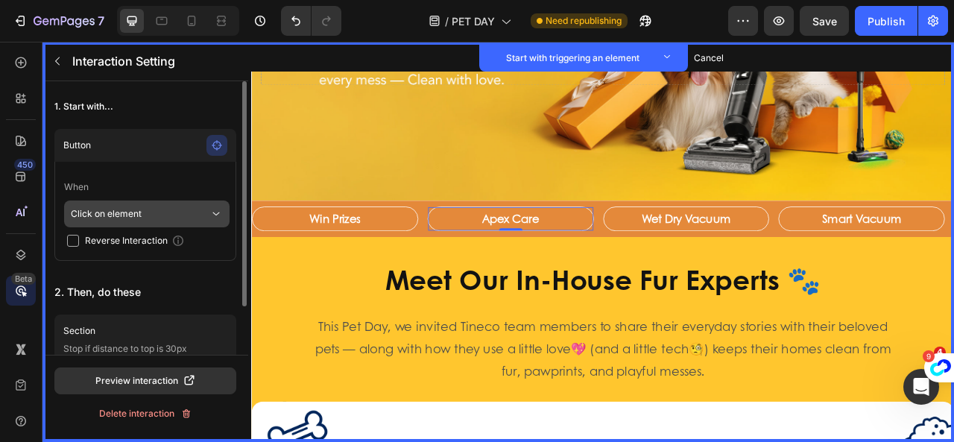
click at [154, 215] on p "Click on element" at bounding box center [140, 213] width 139 height 27
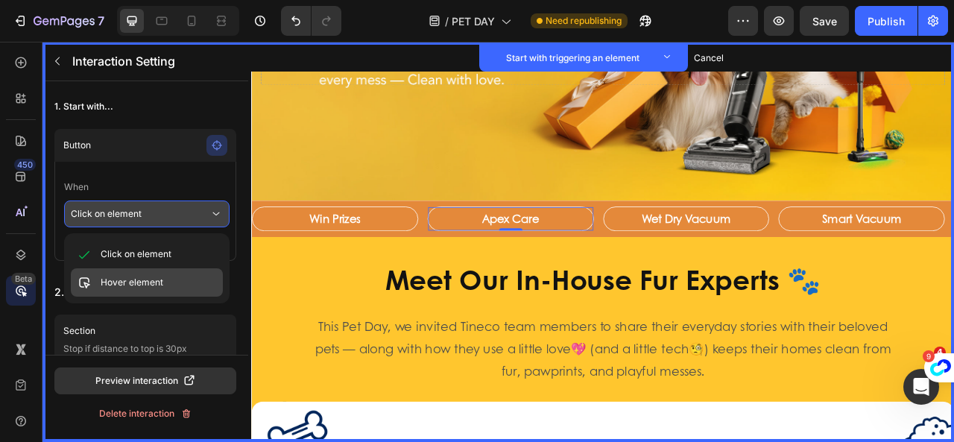
click at [150, 271] on div "Hover element" at bounding box center [147, 282] width 152 height 28
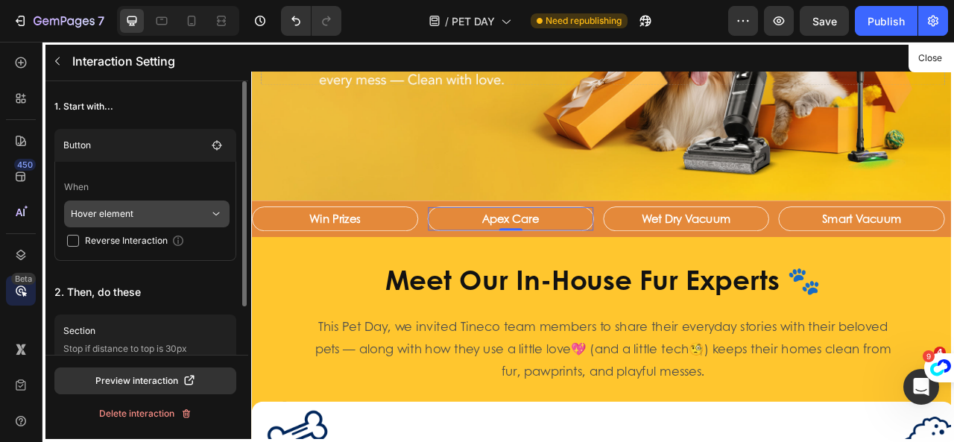
click at [162, 212] on p "Hover element" at bounding box center [140, 213] width 139 height 27
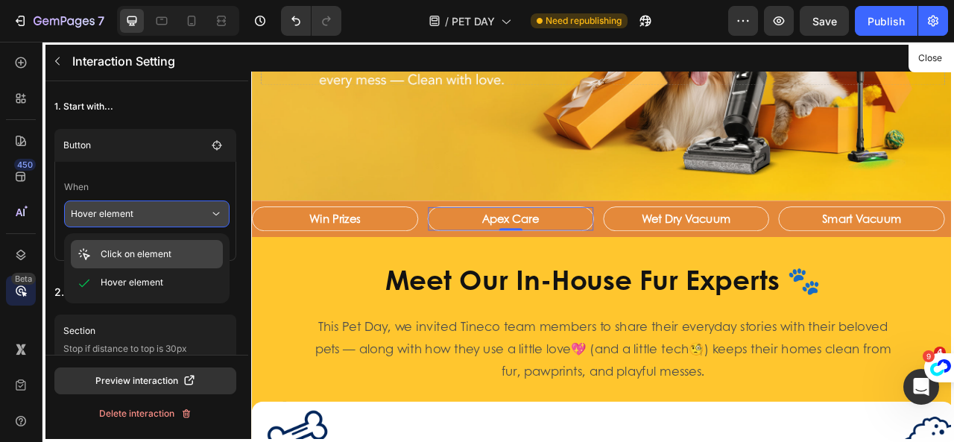
click at [148, 251] on p "Click on element" at bounding box center [136, 254] width 71 height 15
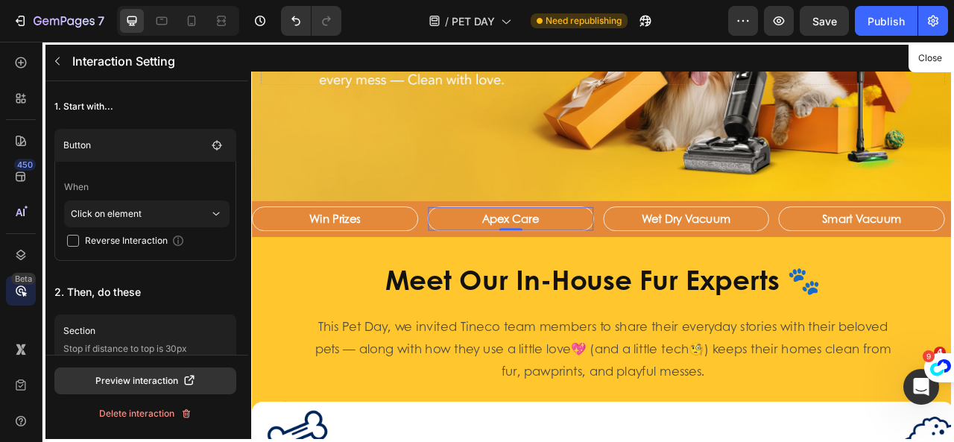
click at [953, 298] on div at bounding box center [698, 296] width 894 height 509
drag, startPoint x: 932, startPoint y: 59, endPoint x: 863, endPoint y: 21, distance: 78.4
click at [932, 59] on button "Close" at bounding box center [930, 59] width 37 height 22
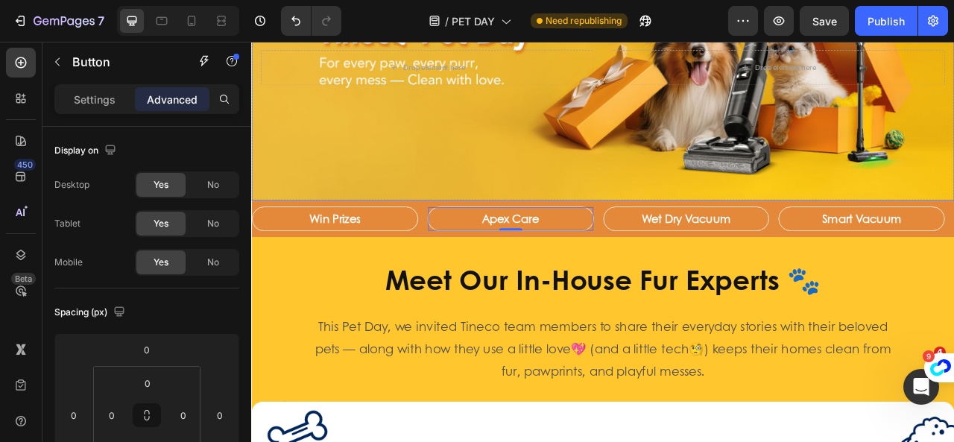
scroll to position [356, 0]
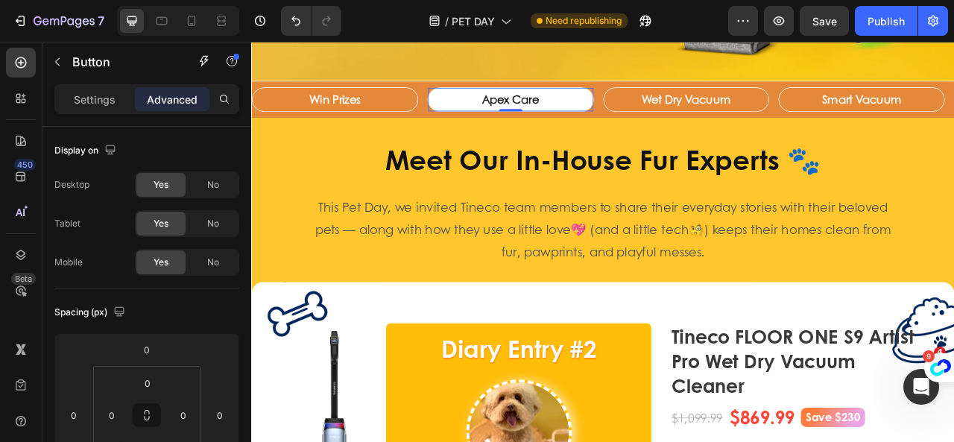
click at [666, 119] on button "Apex Care" at bounding box center [581, 115] width 210 height 31
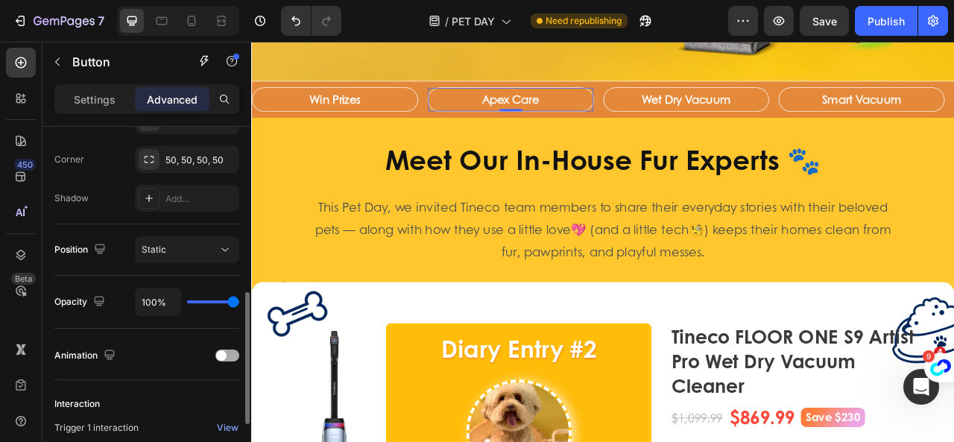
scroll to position [611, 0]
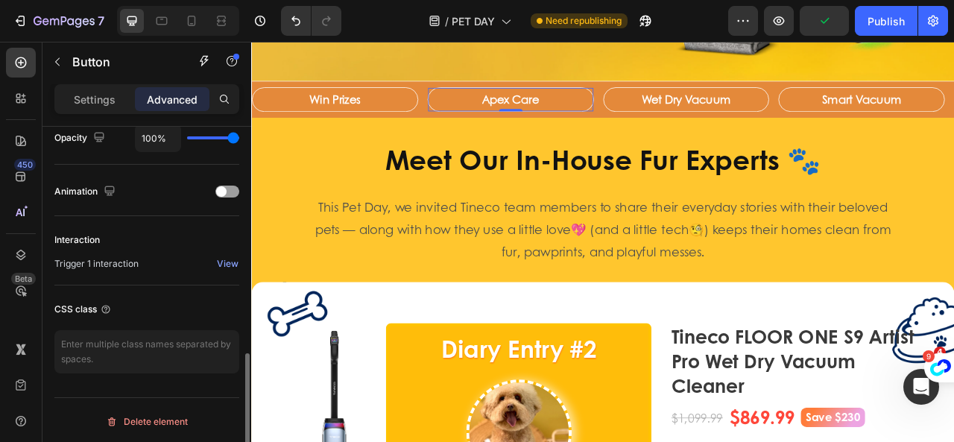
click at [97, 260] on span "Trigger 1 interaction" at bounding box center [96, 263] width 84 height 13
click at [227, 257] on div "View" at bounding box center [228, 263] width 22 height 13
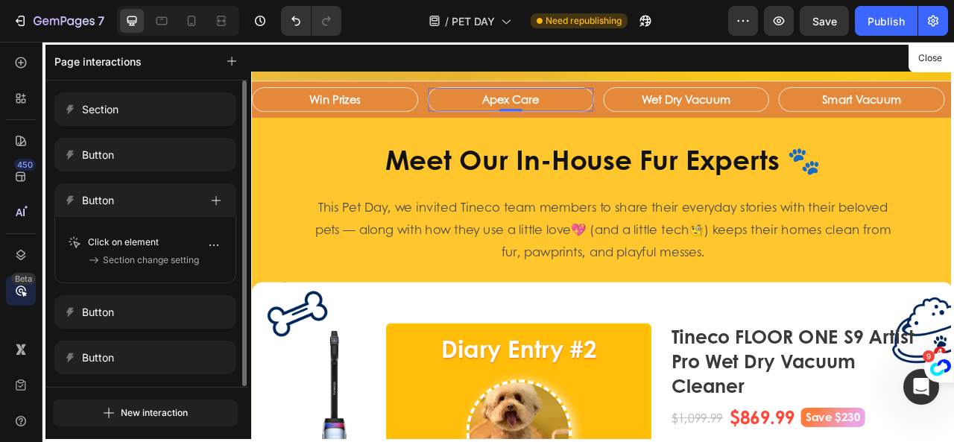
scroll to position [0, 0]
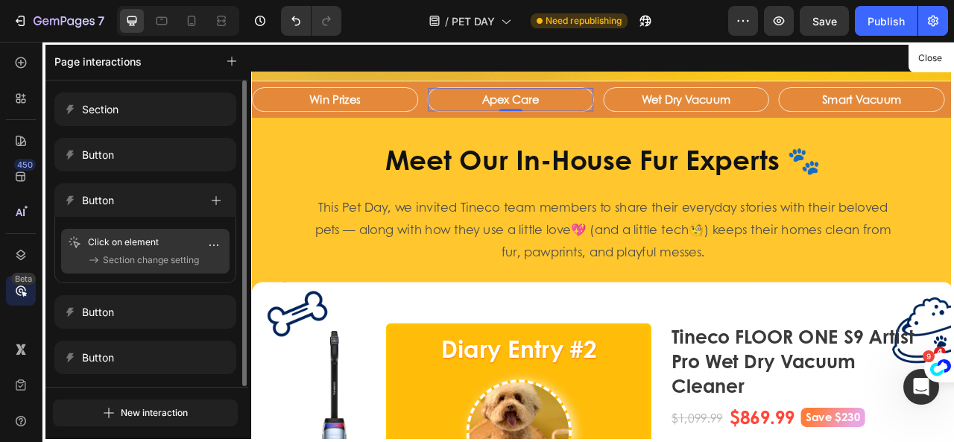
click at [184, 255] on span "Section change setting" at bounding box center [151, 260] width 96 height 15
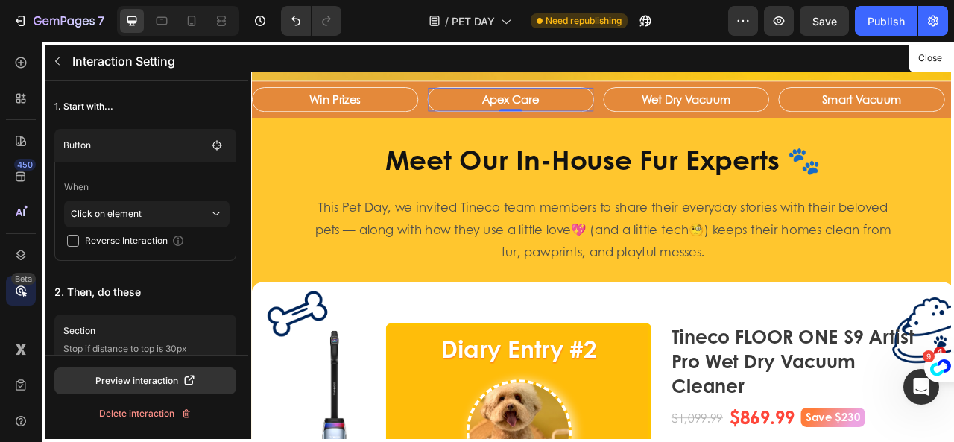
scroll to position [207, 0]
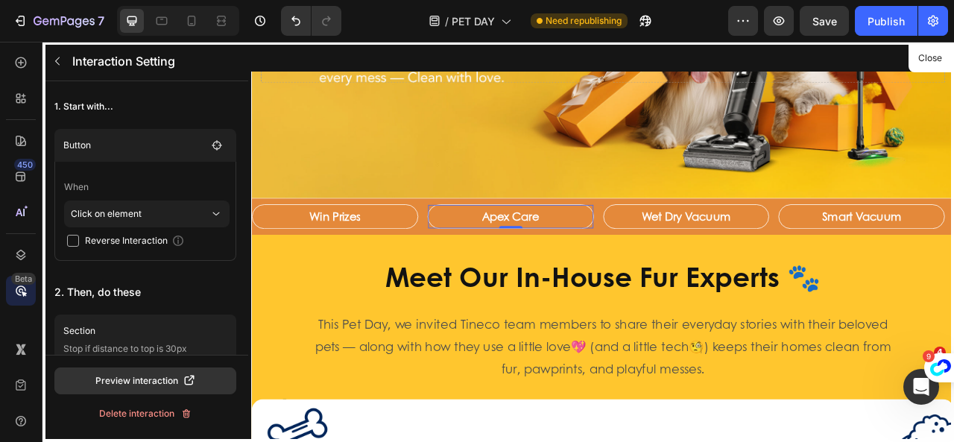
click at [278, 296] on div at bounding box center [698, 296] width 894 height 509
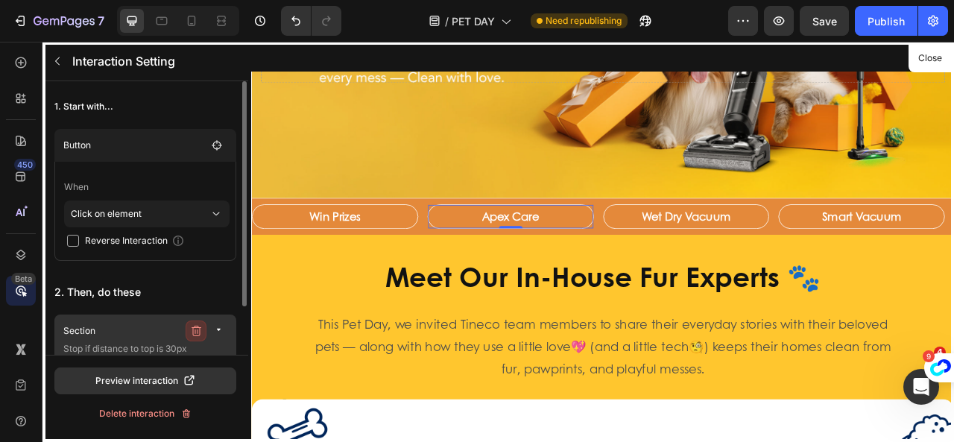
click at [200, 330] on icon "button" at bounding box center [196, 331] width 12 height 12
click at [200, 330] on div "Delete" at bounding box center [210, 330] width 28 height 13
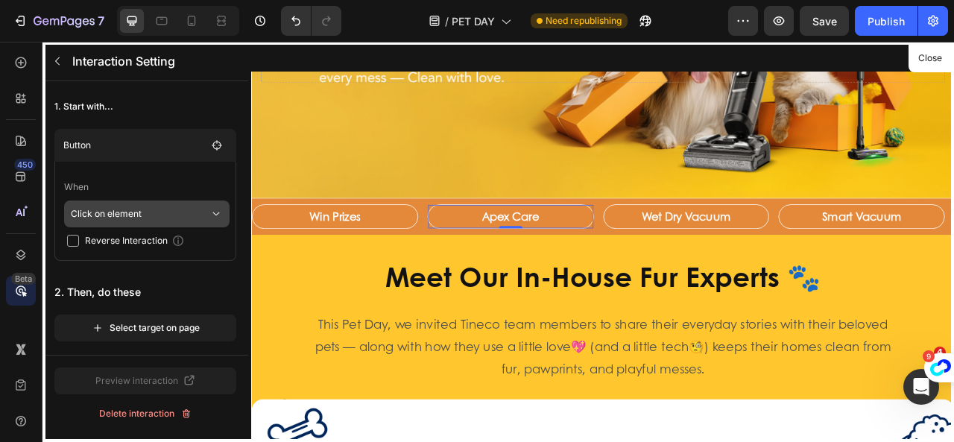
click at [210, 221] on div "Click on element" at bounding box center [146, 213] width 165 height 27
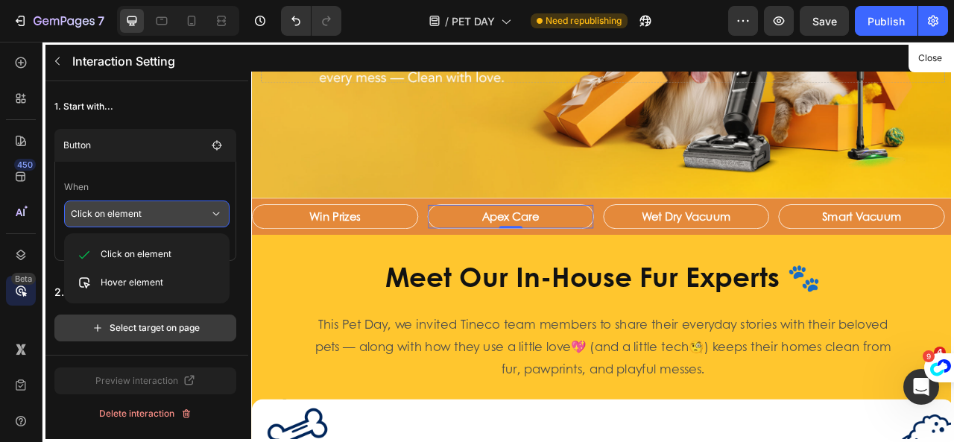
click at [191, 323] on div "Select target on page" at bounding box center [146, 327] width 108 height 13
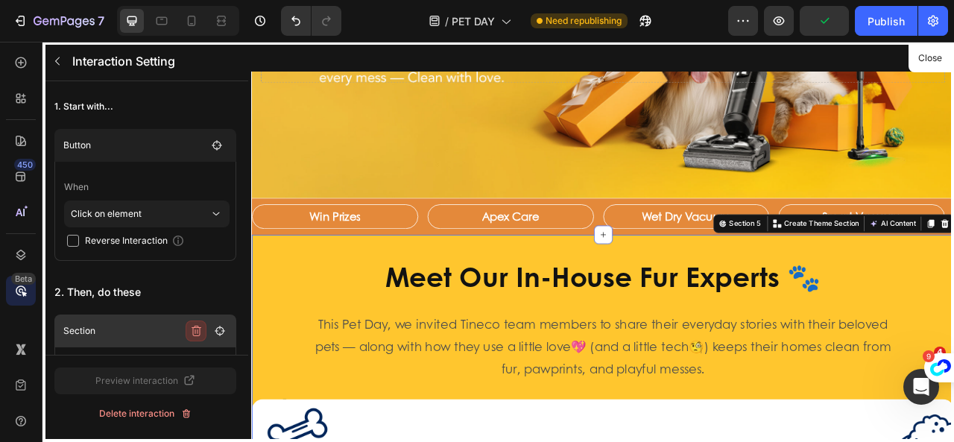
scroll to position [94, 0]
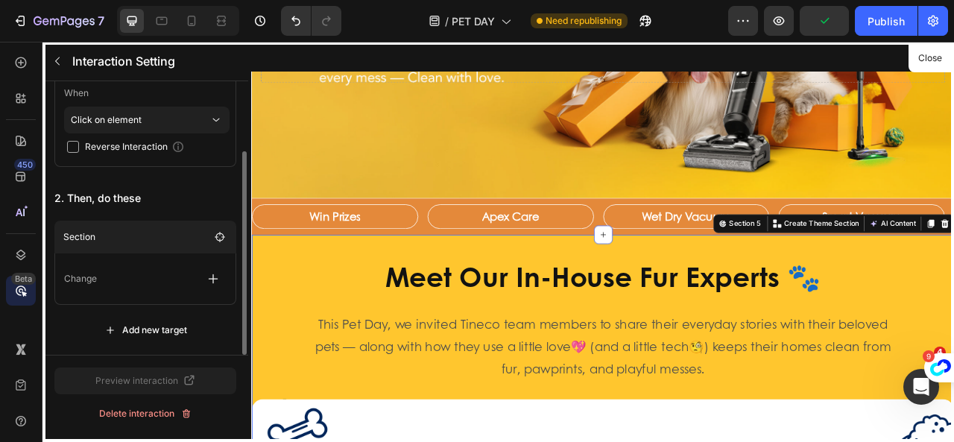
click at [157, 277] on div "Change" at bounding box center [145, 278] width 162 height 27
click at [206, 277] on icon "button" at bounding box center [213, 278] width 15 height 15
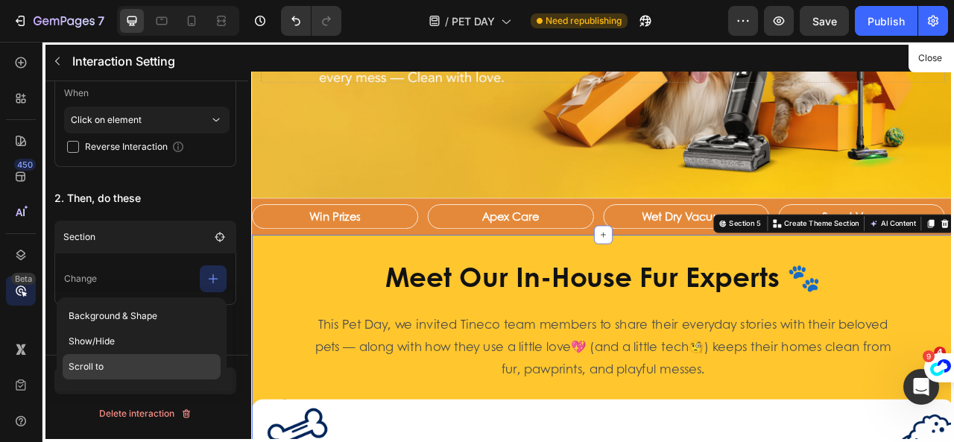
click at [110, 367] on p "Scroll to" at bounding box center [142, 366] width 158 height 25
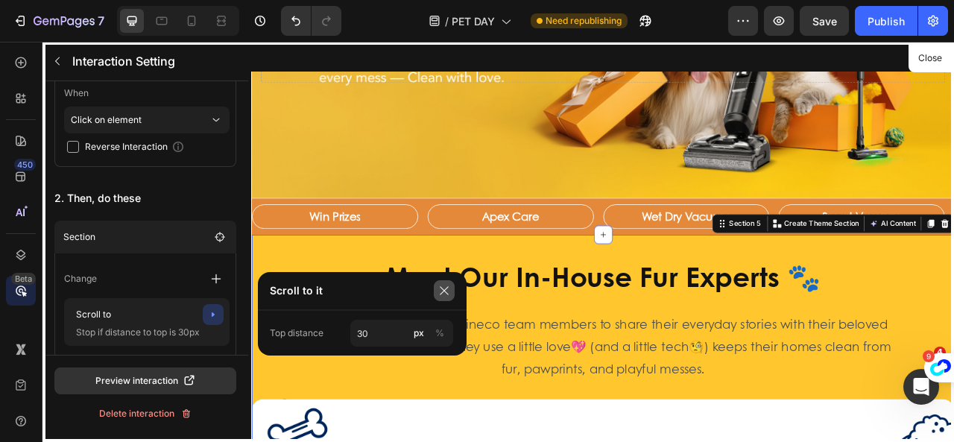
click at [452, 291] on button "button" at bounding box center [444, 290] width 21 height 21
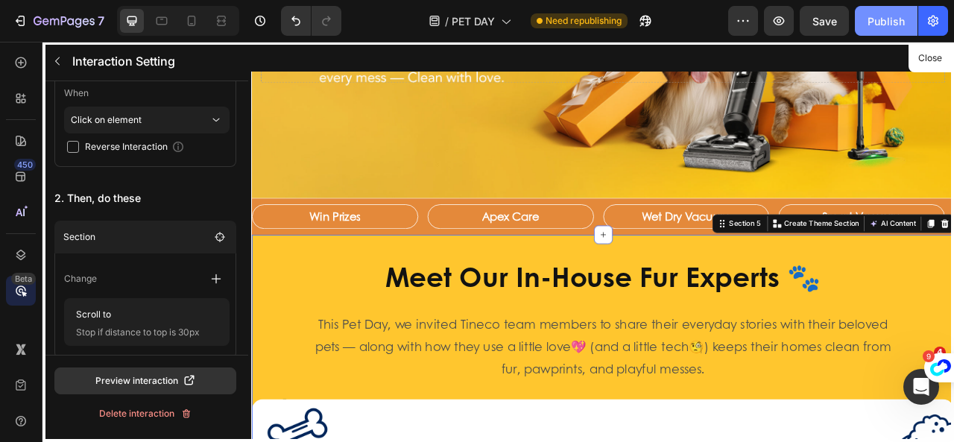
drag, startPoint x: 888, startPoint y: 21, endPoint x: 591, endPoint y: 164, distance: 329.4
click at [888, 21] on div "Publish" at bounding box center [886, 21] width 37 height 16
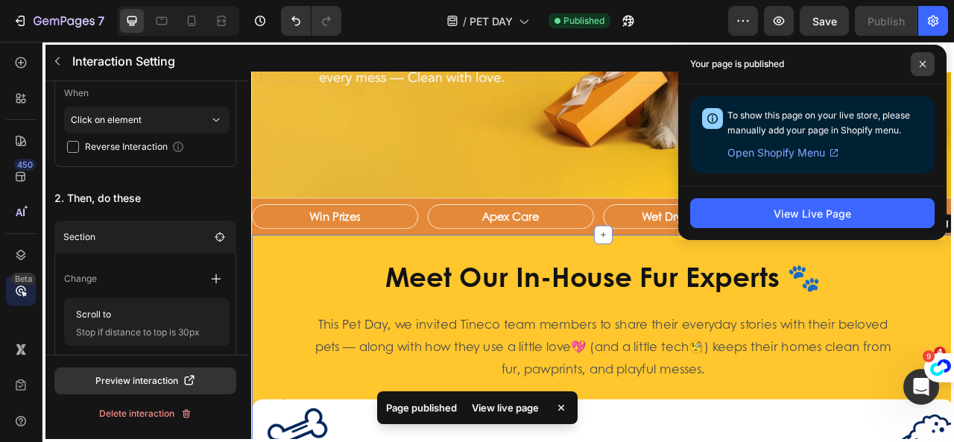
click at [923, 62] on icon at bounding box center [922, 63] width 7 height 7
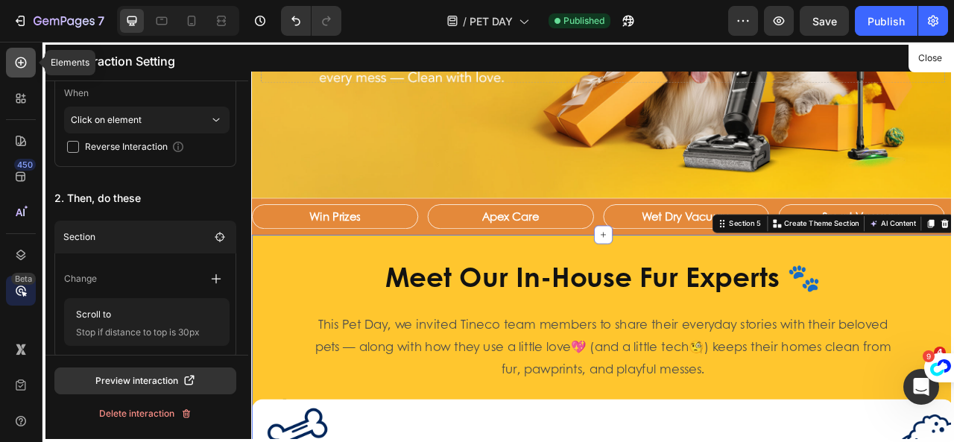
drag, startPoint x: 13, startPoint y: 69, endPoint x: 221, endPoint y: 3, distance: 218.3
click at [13, 69] on icon at bounding box center [20, 62] width 15 height 15
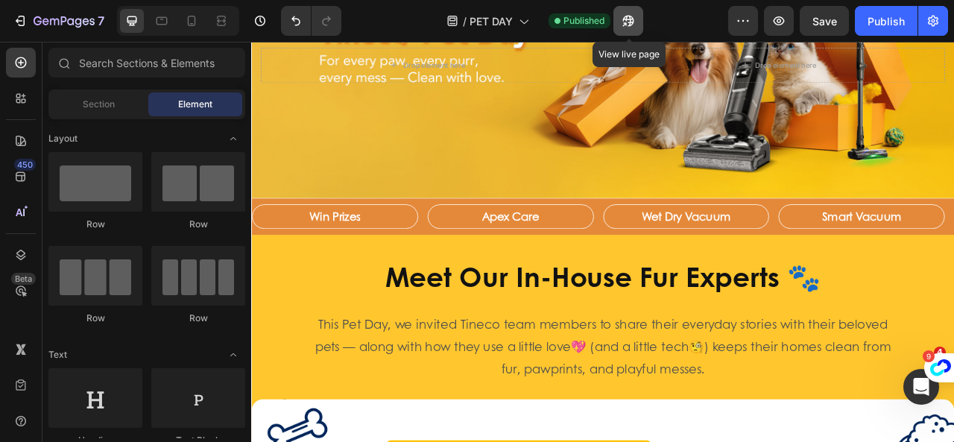
click at [626, 22] on icon "button" at bounding box center [624, 24] width 4 height 4
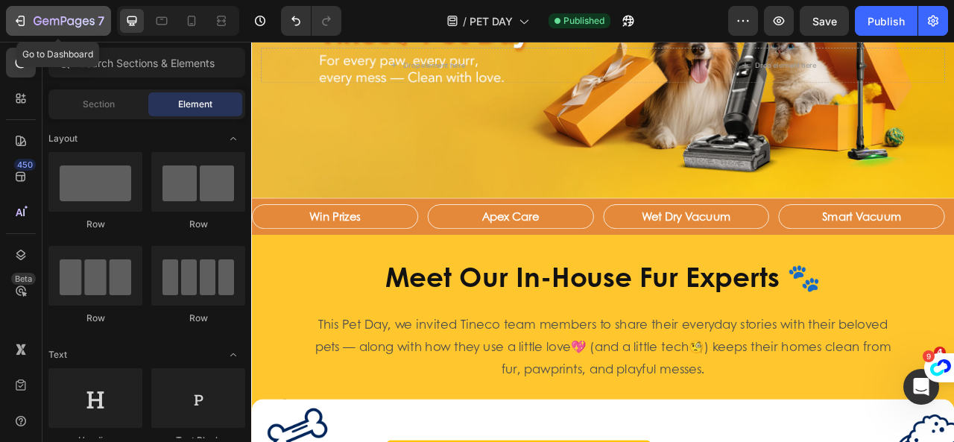
click at [28, 22] on div "7" at bounding box center [59, 21] width 92 height 18
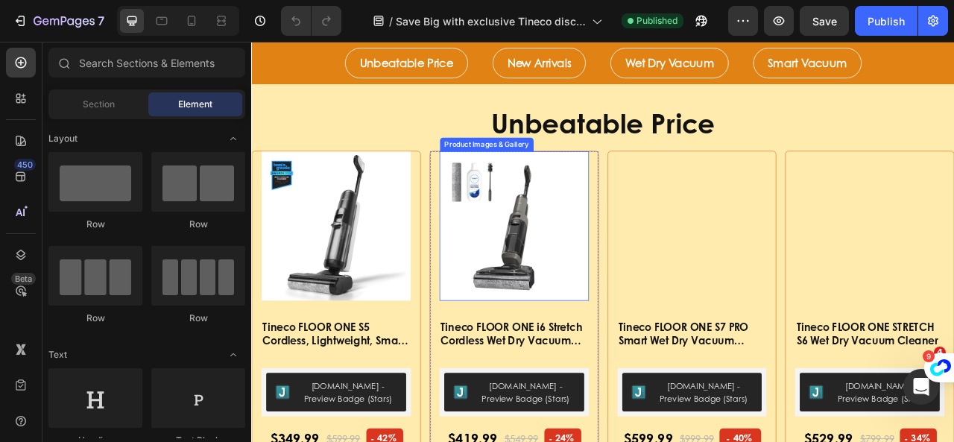
scroll to position [522, 0]
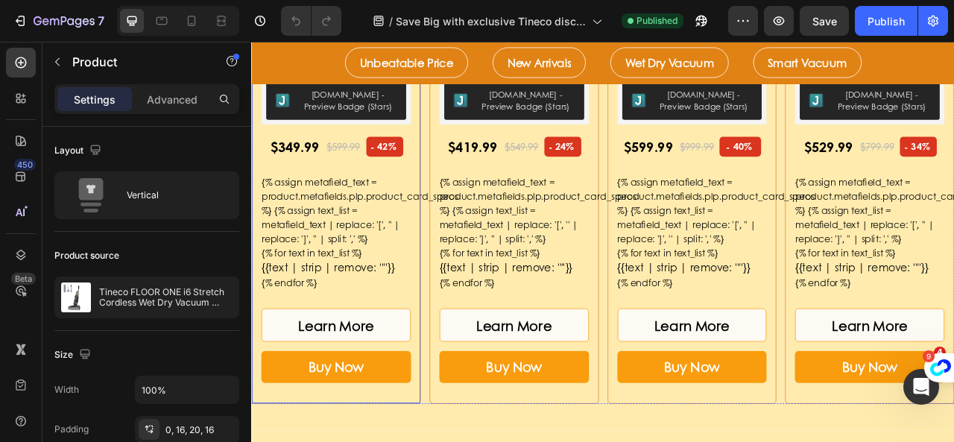
scroll to position [969, 0]
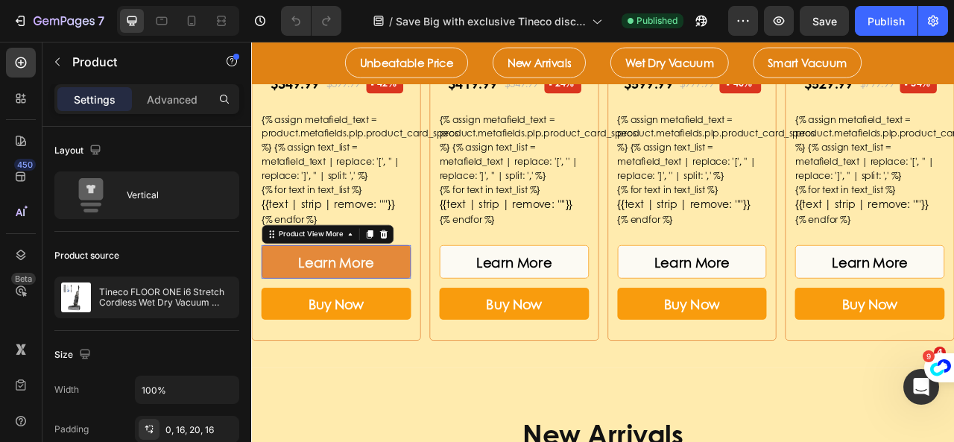
click at [440, 332] on button "Learn More" at bounding box center [359, 321] width 190 height 42
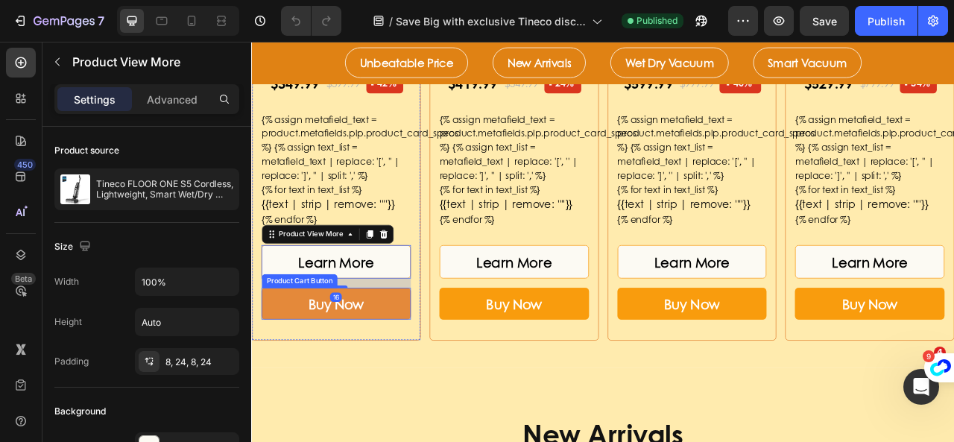
click at [426, 373] on button "Buy Now" at bounding box center [359, 375] width 190 height 40
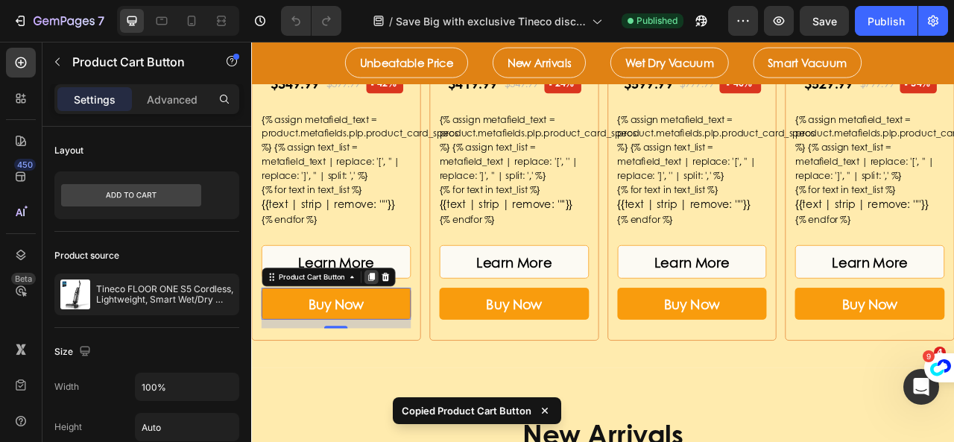
click at [405, 335] on icon at bounding box center [403, 341] width 12 height 12
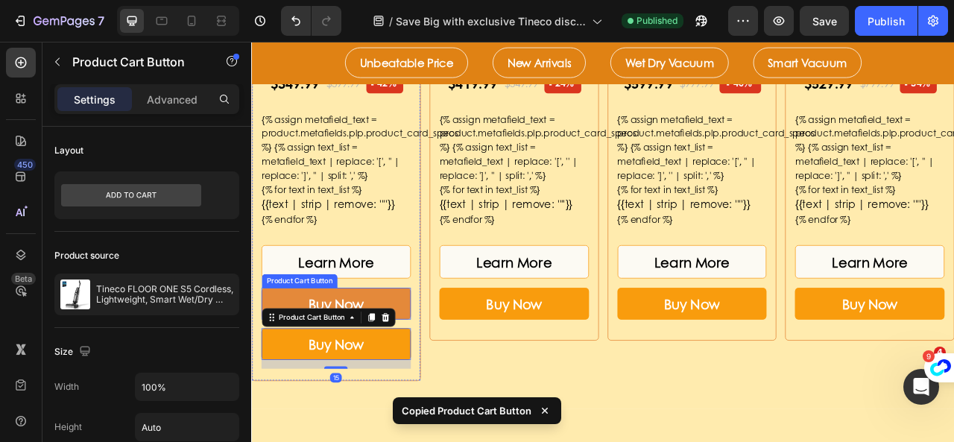
click at [405, 370] on button "Buy Now" at bounding box center [359, 375] width 190 height 40
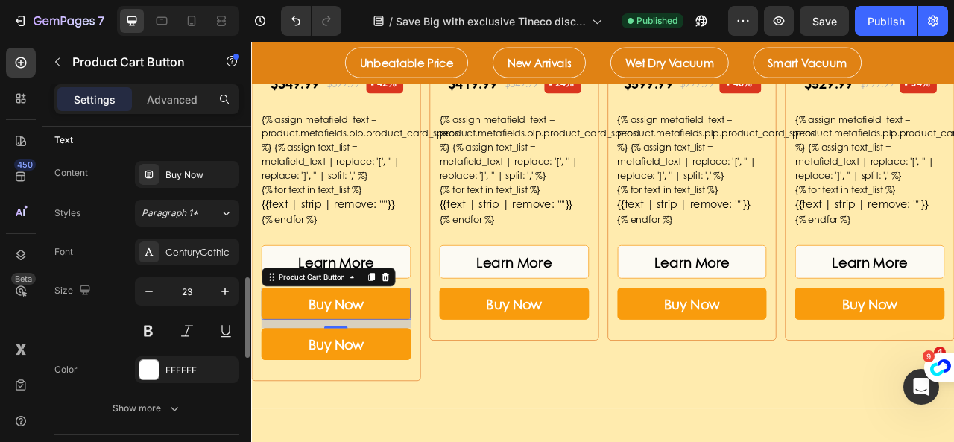
scroll to position [522, 0]
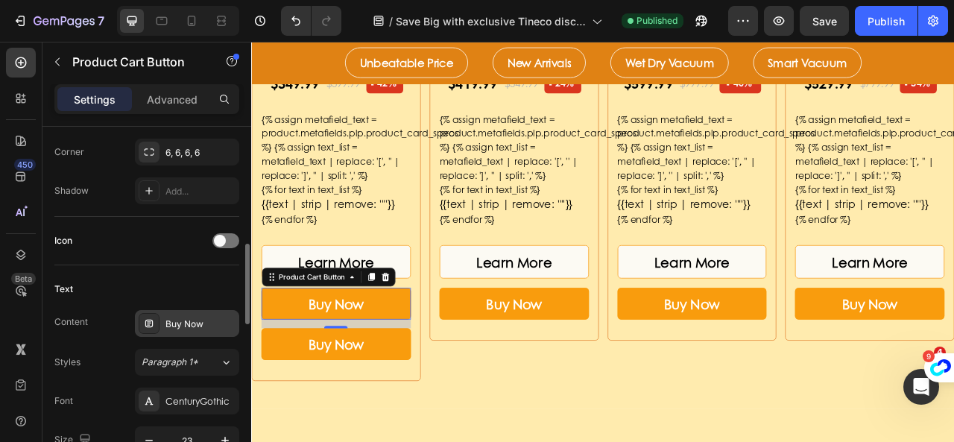
click at [194, 318] on div "Buy Now" at bounding box center [200, 324] width 70 height 13
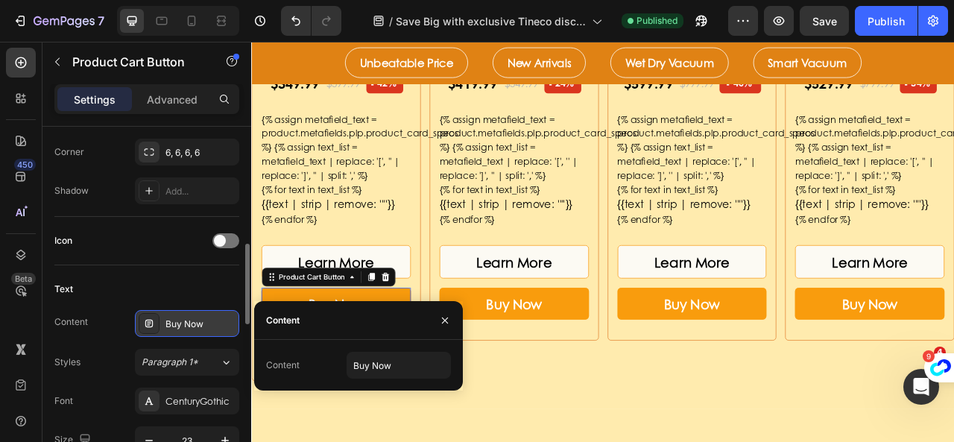
click at [194, 318] on div "Buy Now" at bounding box center [200, 324] width 70 height 13
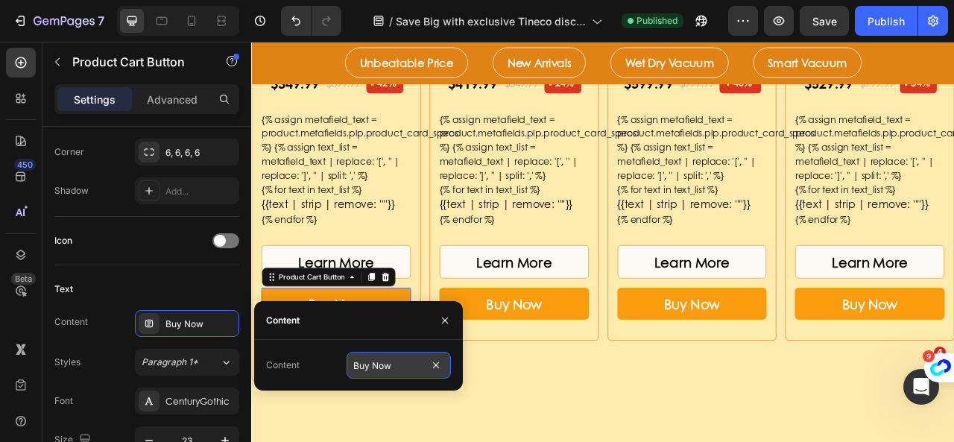
click at [364, 359] on input "Buy Now" at bounding box center [399, 365] width 104 height 27
type input "Add To Cart"
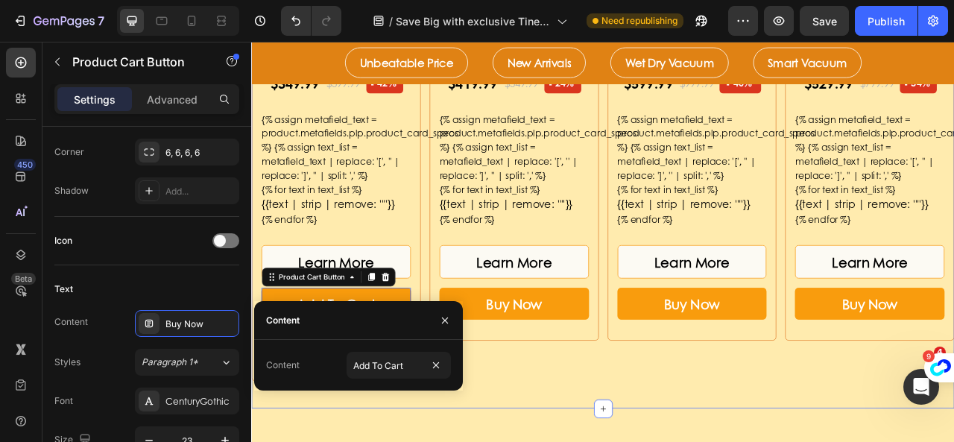
click at [466, 441] on div "Unbeatable Price Heading Product Images & Gallery Tineco FLOOR ONE S5 Cordless,…" at bounding box center [698, 83] width 894 height 828
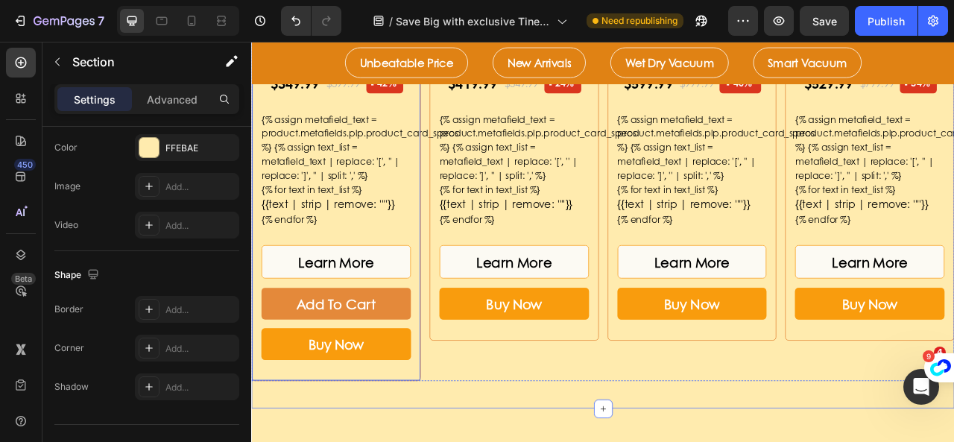
scroll to position [0, 0]
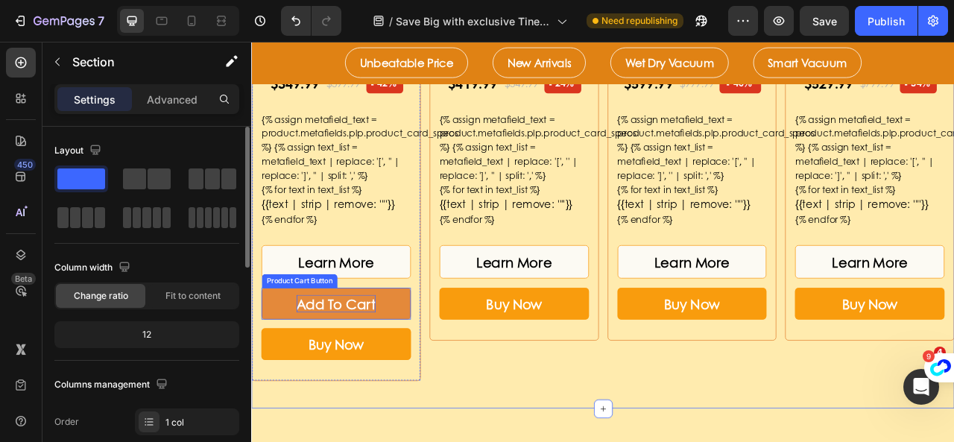
click at [403, 376] on div "Add To Cart" at bounding box center [359, 375] width 101 height 22
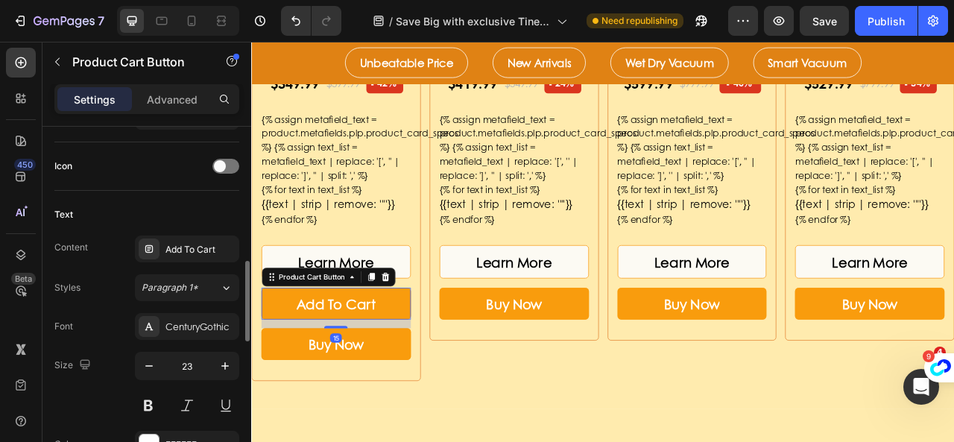
scroll to position [298, 0]
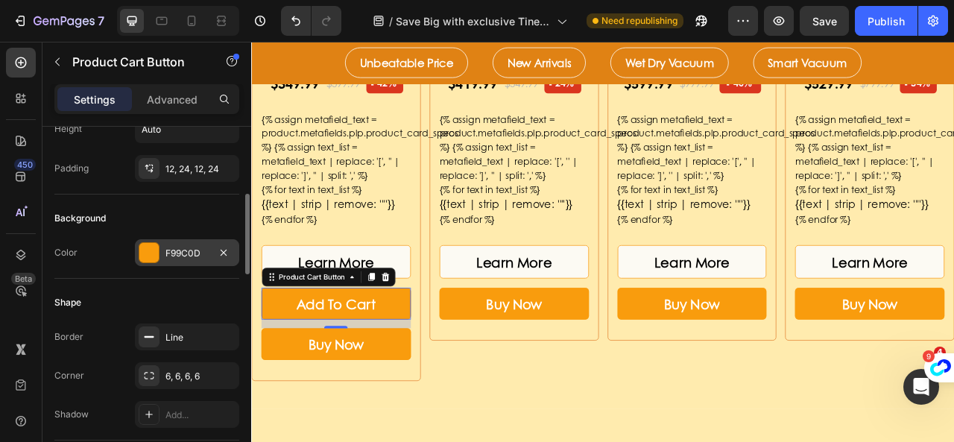
click at [152, 250] on div at bounding box center [148, 252] width 19 height 19
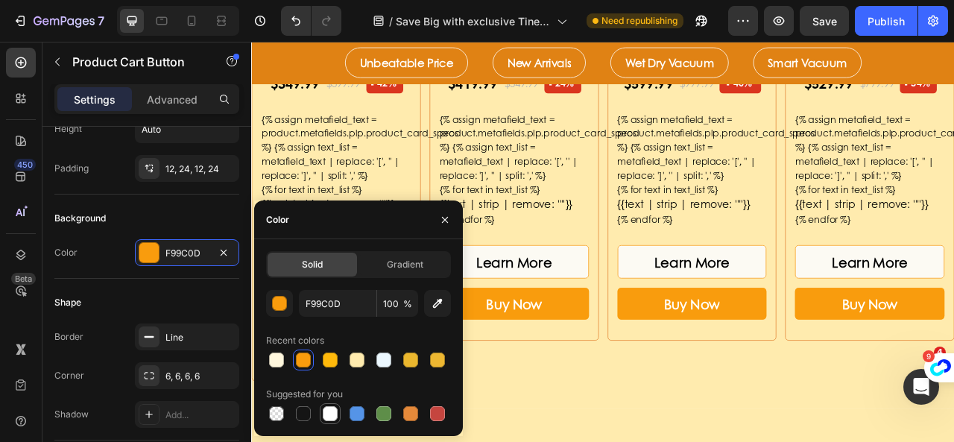
click at [333, 412] on div at bounding box center [330, 413] width 15 height 15
type input "FFFFFF"
click at [626, 441] on div "Unbeatable Price Heading Product Images & Gallery Tineco FLOOR ONE S5 Cordless,…" at bounding box center [698, 83] width 894 height 828
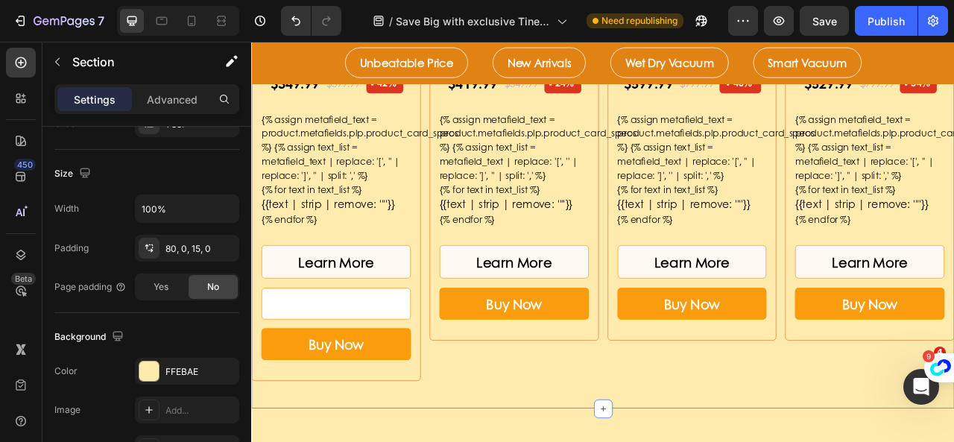
scroll to position [0, 0]
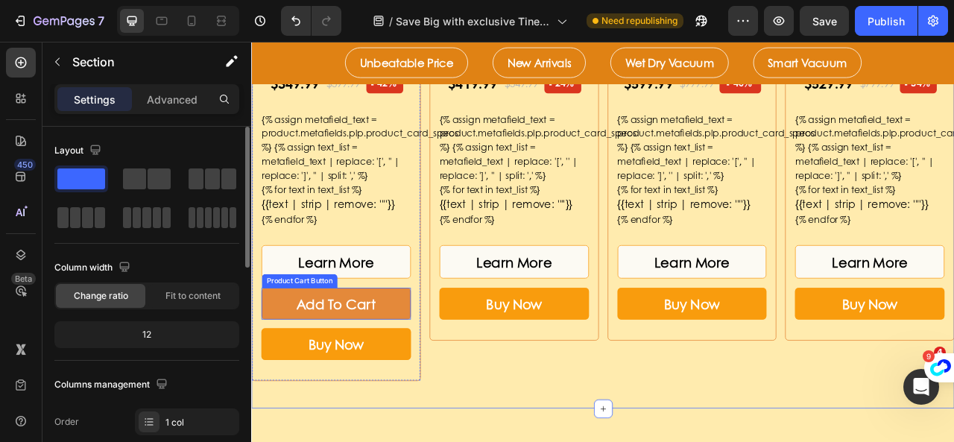
click at [417, 376] on button "Add To Cart" at bounding box center [359, 375] width 190 height 40
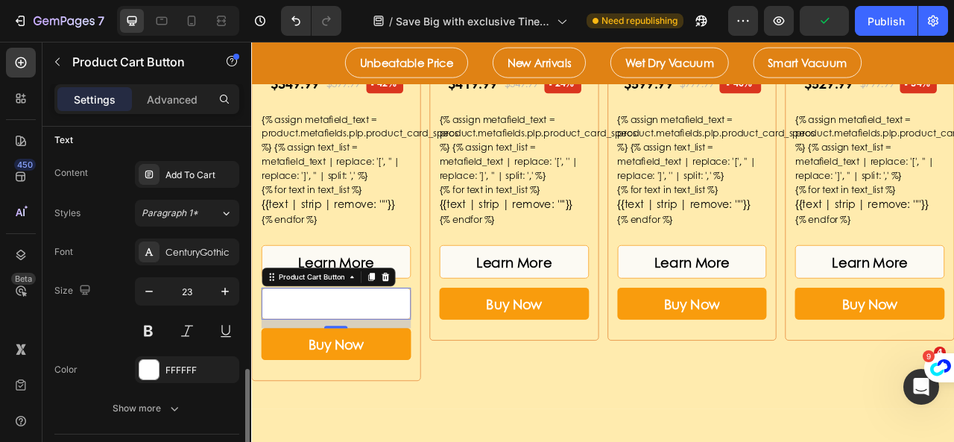
scroll to position [745, 0]
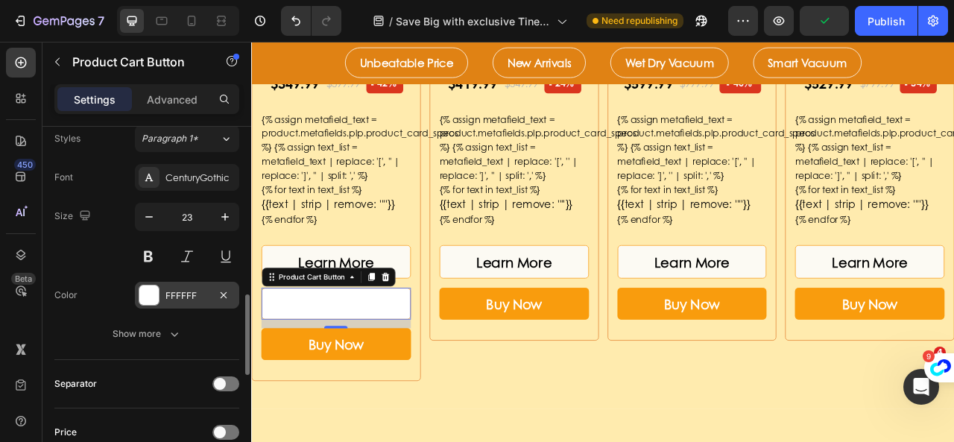
click at [146, 294] on div at bounding box center [148, 294] width 19 height 19
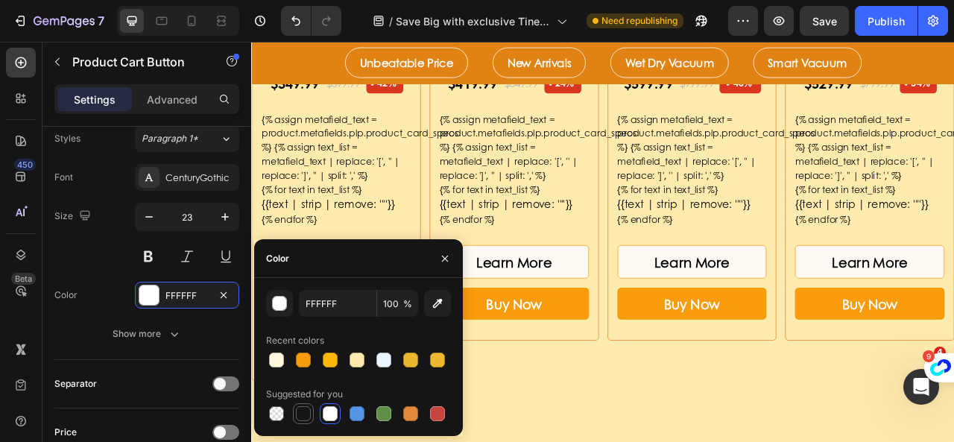
drag, startPoint x: 303, startPoint y: 411, endPoint x: 364, endPoint y: 439, distance: 68.0
click at [303, 411] on div at bounding box center [303, 413] width 15 height 15
click at [359, 312] on input "151515" at bounding box center [338, 303] width 78 height 27
click at [440, 300] on icon "button" at bounding box center [438, 304] width 10 height 10
click at [280, 308] on div "button" at bounding box center [280, 304] width 15 height 15
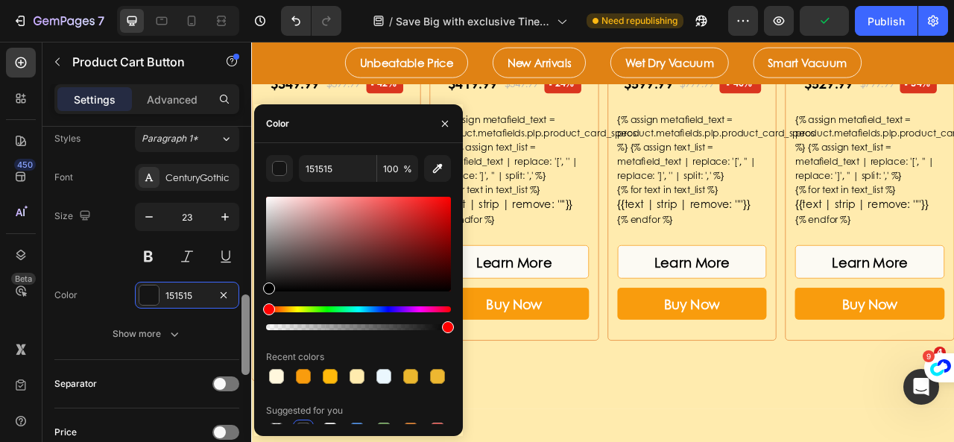
drag, startPoint x: 289, startPoint y: 239, endPoint x: 244, endPoint y: 359, distance: 129.0
click at [244, 359] on div "450 Beta Sections(18) Elements(83) Section Element Hero Section Product Detail …" at bounding box center [125, 242] width 251 height 400
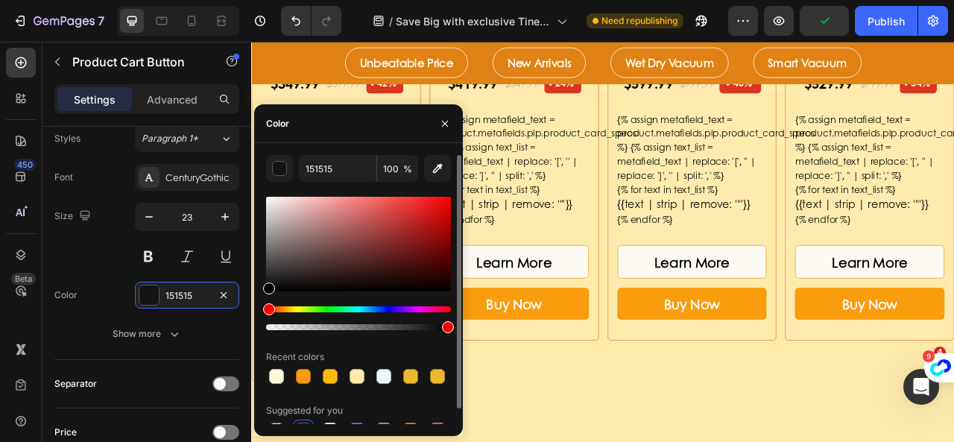
type input "000000"
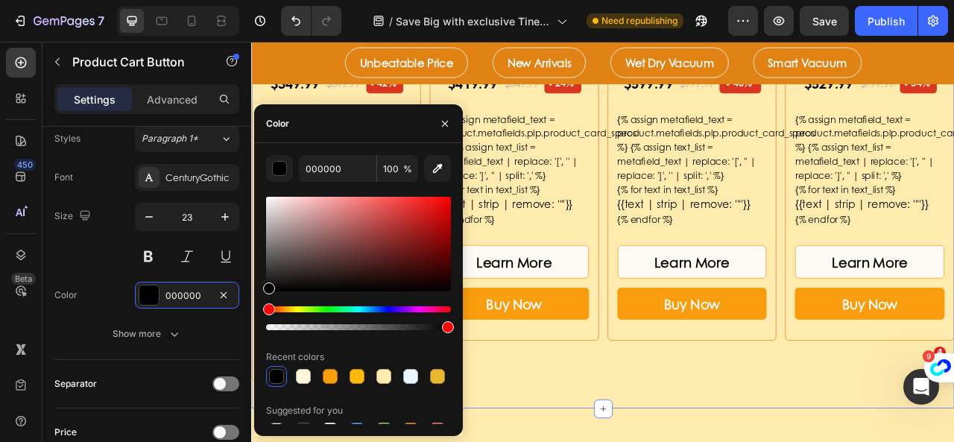
click at [569, 441] on div "Unbeatable Price Heading Product Images & Gallery Tineco FLOOR ONE S5 Cordless,…" at bounding box center [698, 83] width 894 height 828
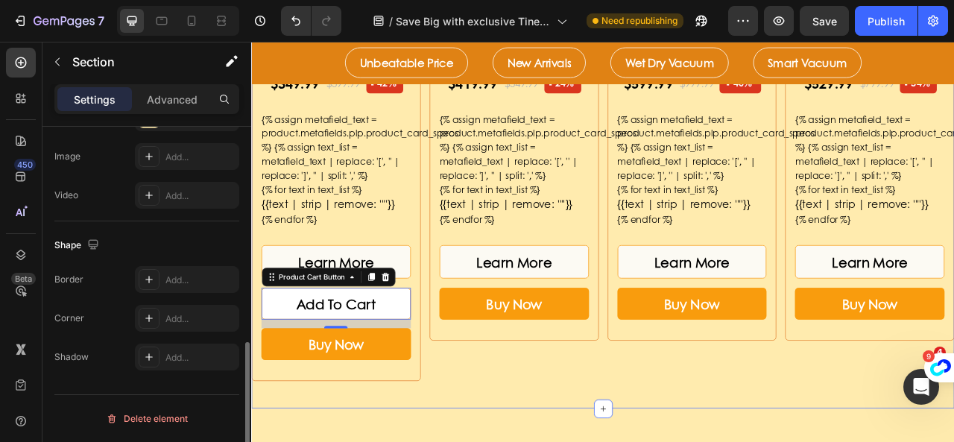
scroll to position [0, 0]
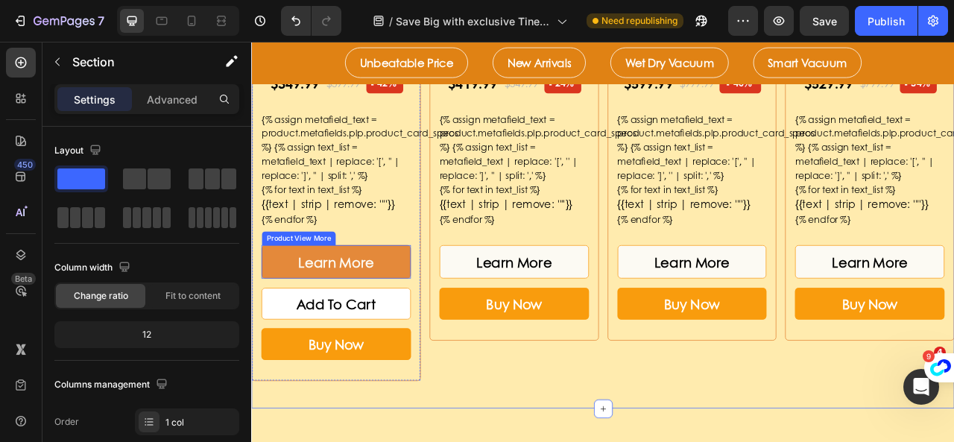
click at [424, 319] on button "Learn More" at bounding box center [359, 321] width 190 height 42
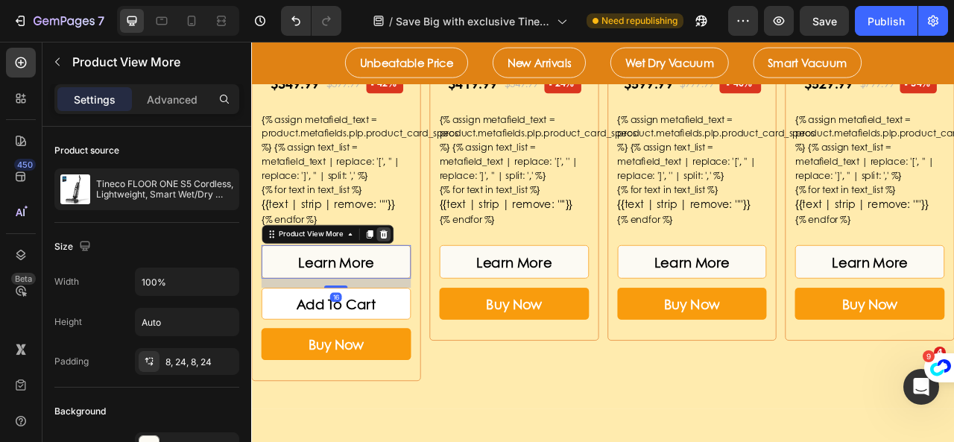
click at [417, 280] on icon at bounding box center [419, 286] width 12 height 12
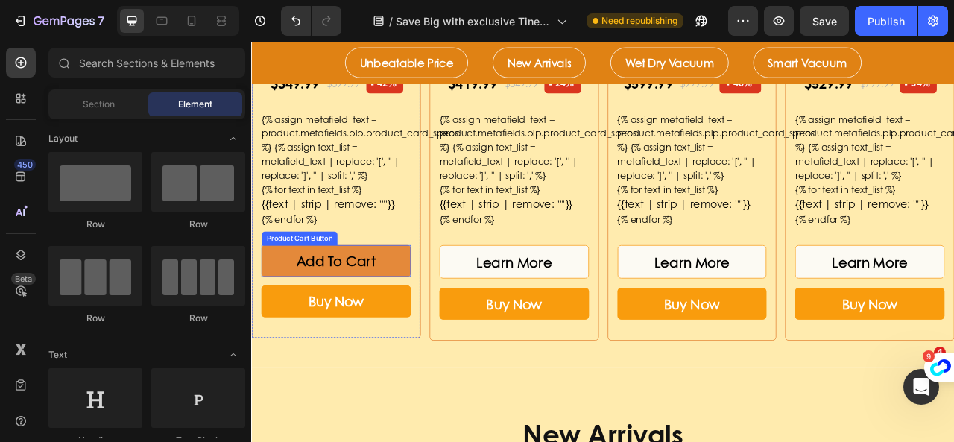
click at [427, 330] on button "Add To Cart" at bounding box center [359, 320] width 190 height 40
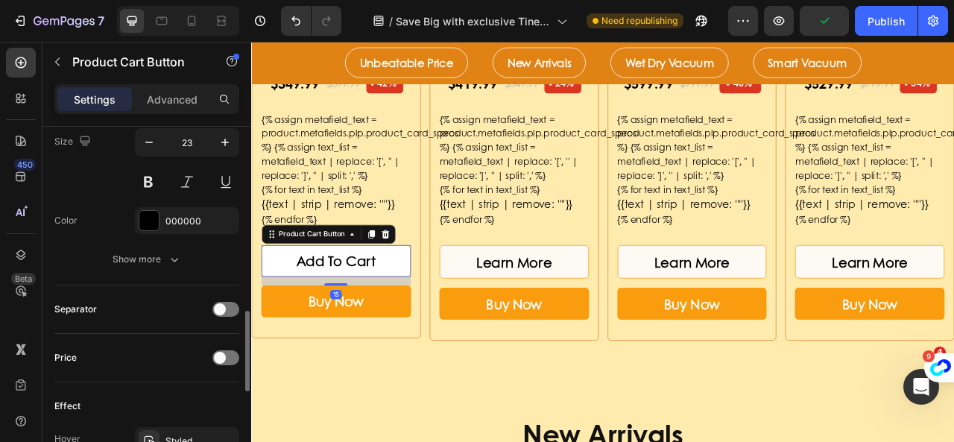
scroll to position [1193, 0]
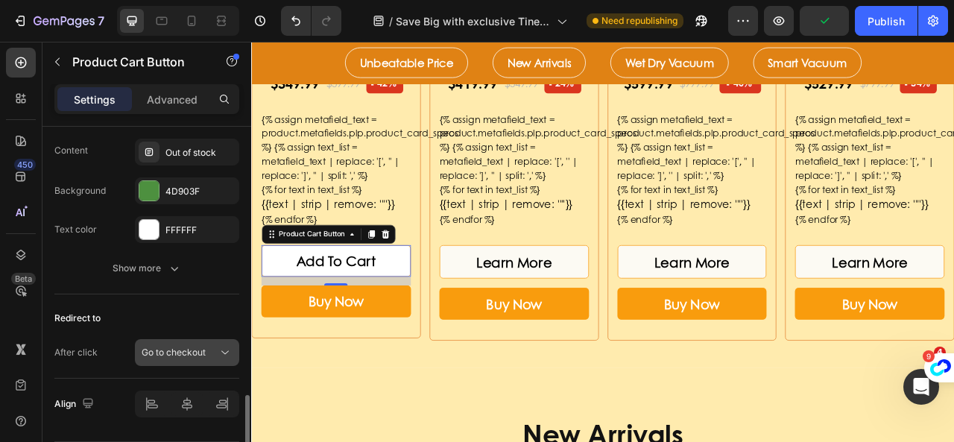
click at [210, 347] on div "Go to checkout" at bounding box center [180, 352] width 76 height 13
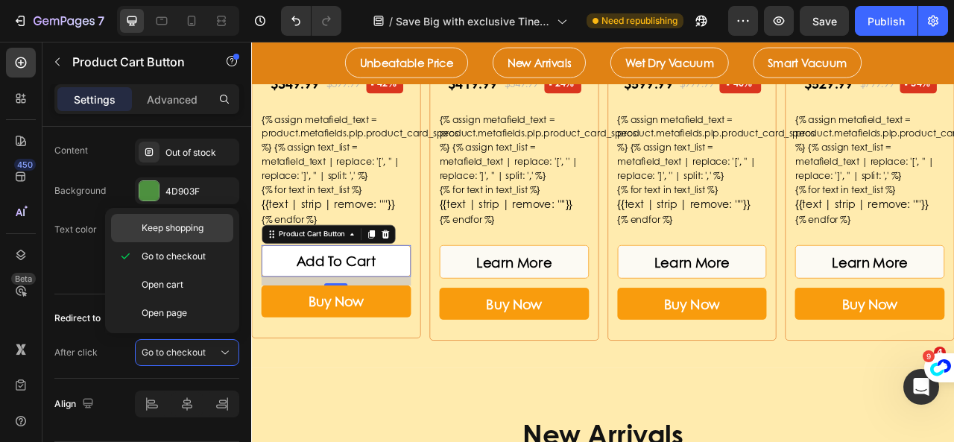
click at [205, 226] on p "Keep shopping" at bounding box center [184, 227] width 85 height 13
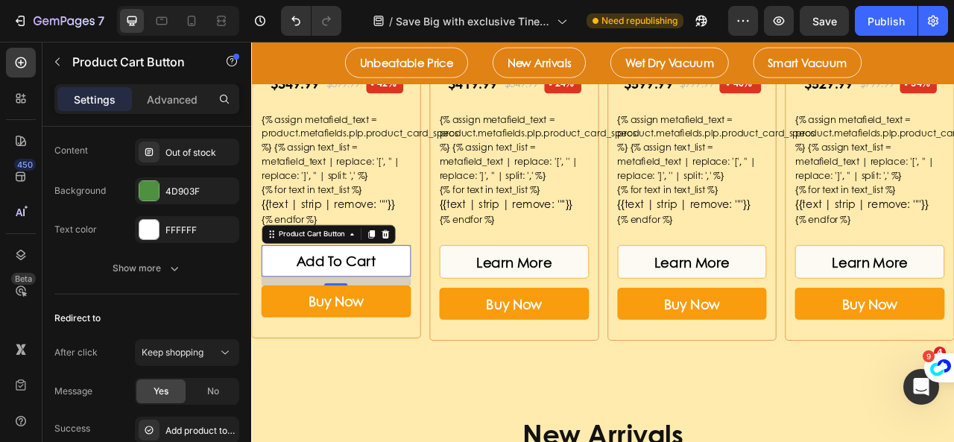
scroll to position [1342, 0]
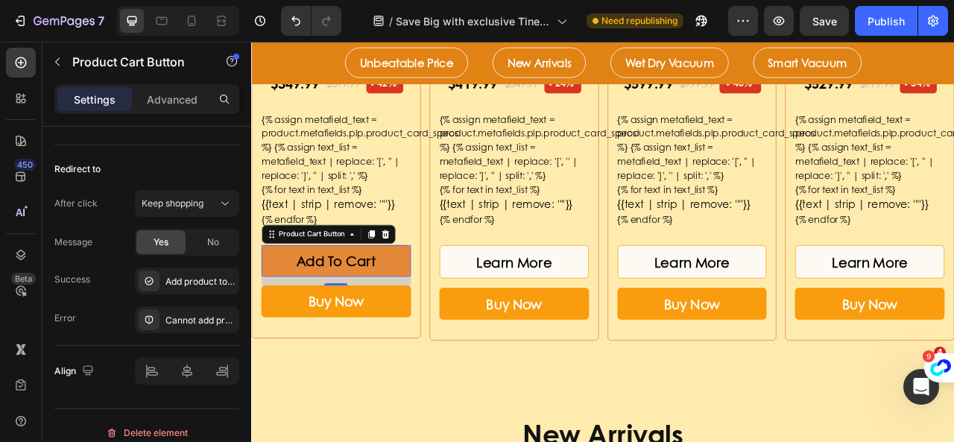
click at [430, 326] on button "Add To Cart" at bounding box center [359, 320] width 190 height 40
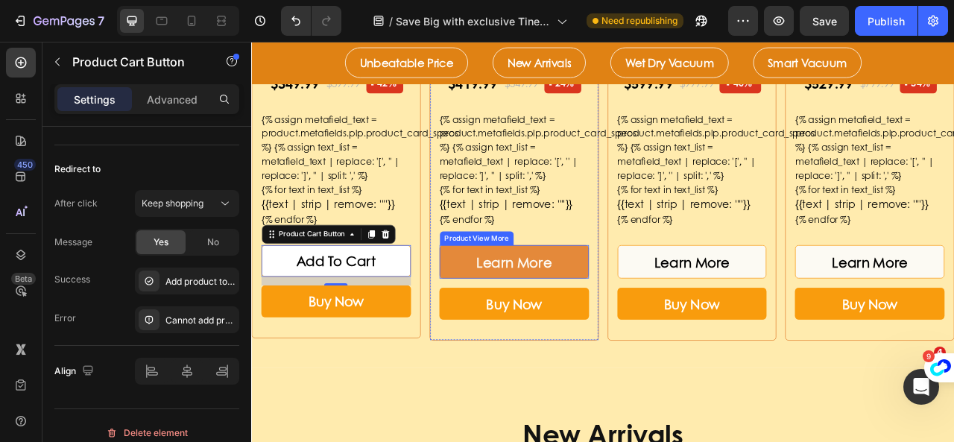
click at [495, 315] on button "Learn More" at bounding box center [585, 321] width 190 height 42
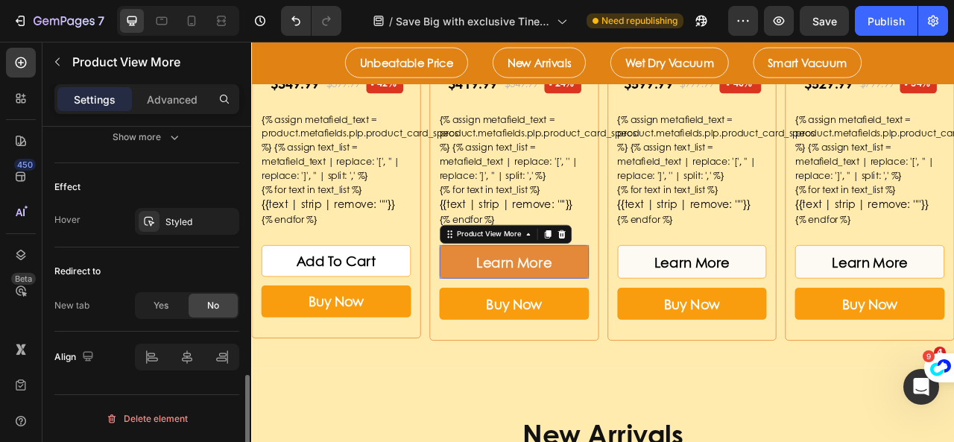
scroll to position [0, 0]
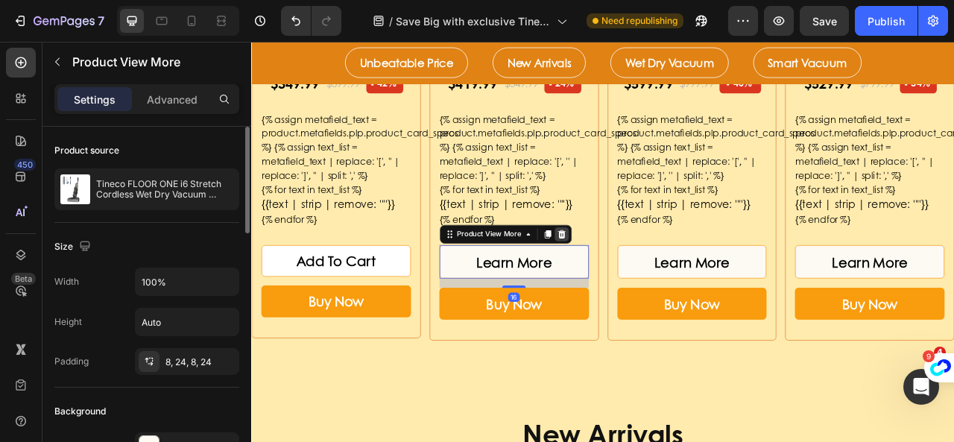
click at [639, 282] on icon at bounding box center [645, 286] width 12 height 12
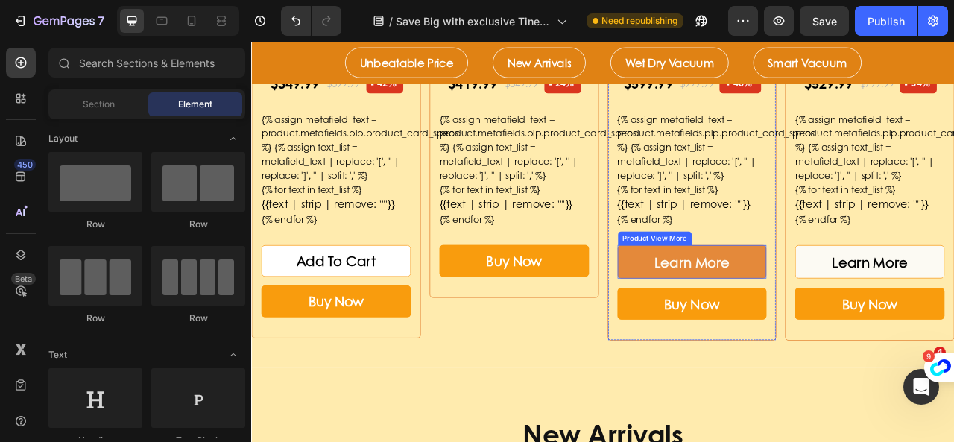
click at [739, 323] on button "Learn More" at bounding box center [812, 321] width 190 height 42
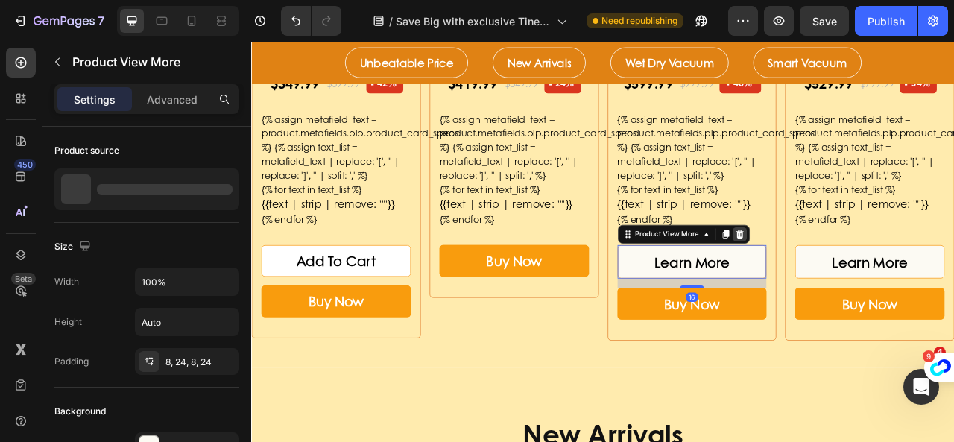
click at [867, 285] on icon at bounding box center [872, 286] width 10 height 10
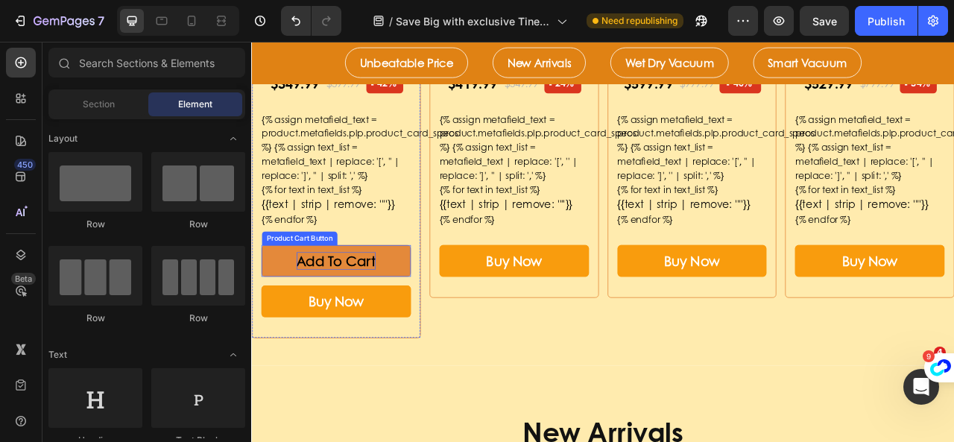
click at [398, 318] on div "Add To Cart" at bounding box center [359, 320] width 101 height 22
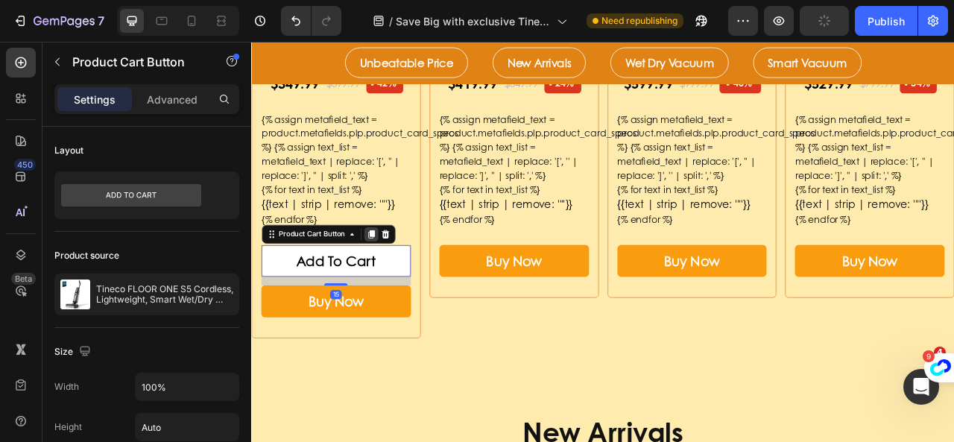
click at [403, 284] on icon at bounding box center [403, 286] width 8 height 10
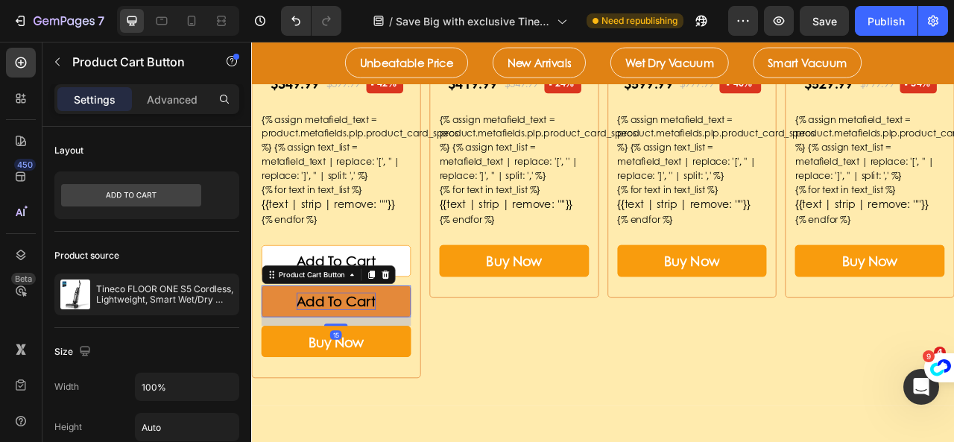
click at [320, 364] on div "Add To Cart" at bounding box center [359, 372] width 101 height 22
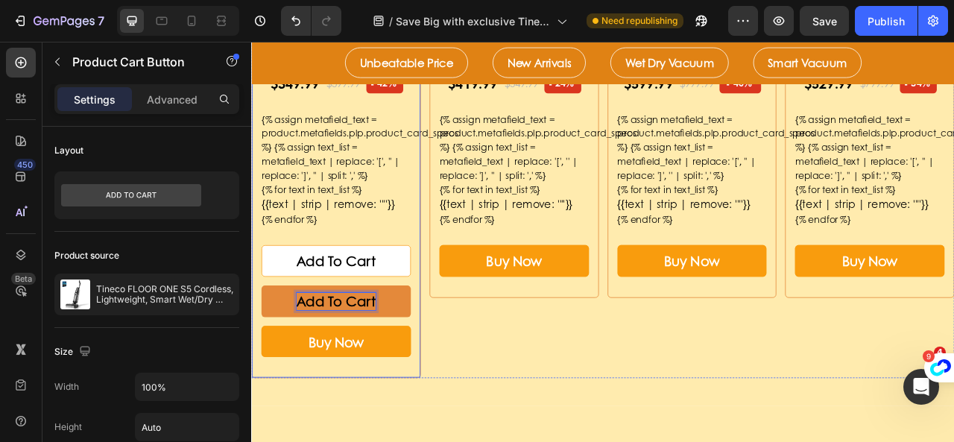
click at [281, 356] on button "Add To Cart" at bounding box center [359, 372] width 190 height 40
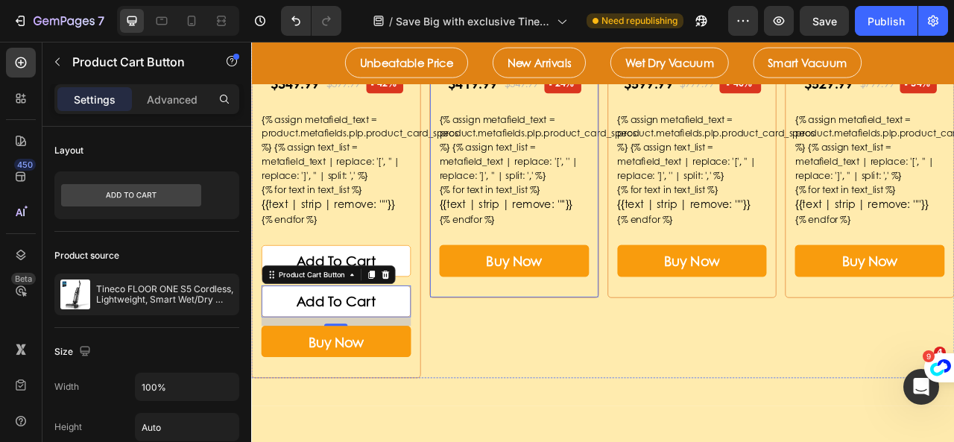
drag, startPoint x: 276, startPoint y: 335, endPoint x: 596, endPoint y: 277, distance: 325.7
click at [596, 277] on div "Product Images & Gallery Tineco FLOOR ONE S5 Cordless, Lightweight, Smart Wet/D…" at bounding box center [698, 99] width 894 height 741
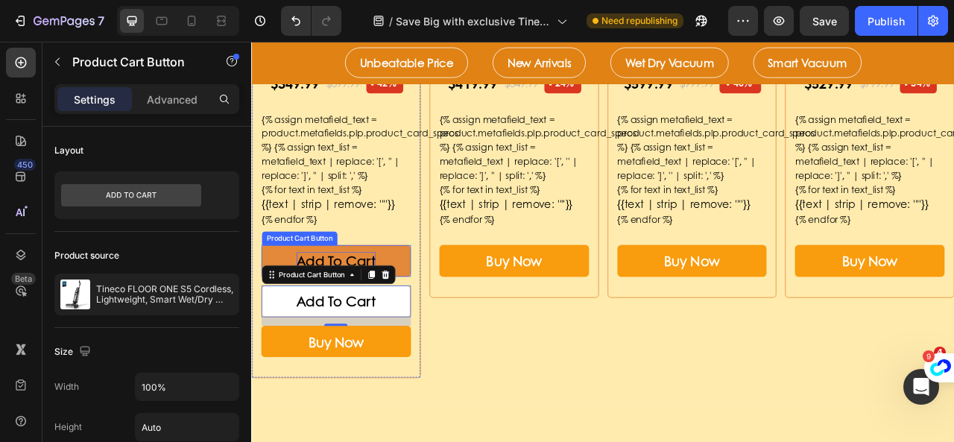
drag, startPoint x: 274, startPoint y: 332, endPoint x: 352, endPoint y: 314, distance: 79.6
click at [352, 314] on div "Product Images & Gallery Tineco FLOOR ONE S5 Cordless, Lightweight, Smart Wet/D…" at bounding box center [359, 91] width 190 height 724
drag, startPoint x: 274, startPoint y: 336, endPoint x: 354, endPoint y: 283, distance: 95.7
click at [354, 283] on div "Product Images & Gallery Tineco FLOOR ONE S5 Cordless, Lightweight, Smart Wet/D…" at bounding box center [359, 91] width 190 height 724
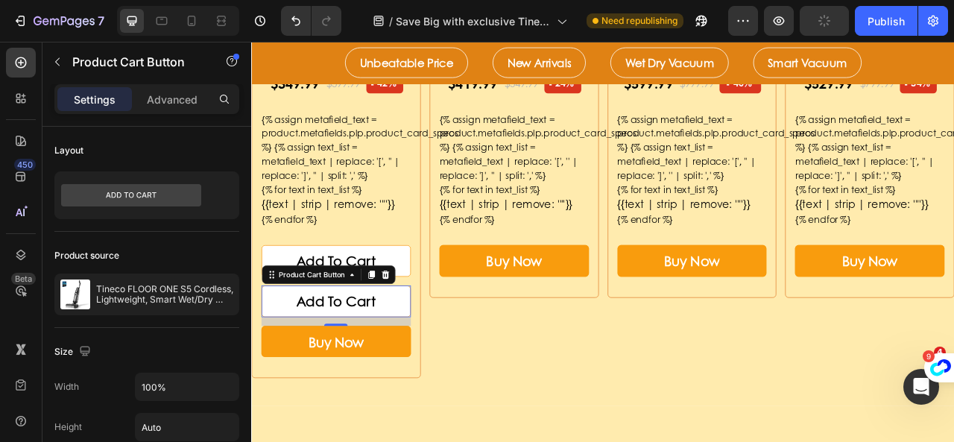
click at [264, 338] on div "Product Cart Button" at bounding box center [349, 338] width 170 height 24
click at [282, 331] on div "Product Cart Button" at bounding box center [327, 337] width 90 height 13
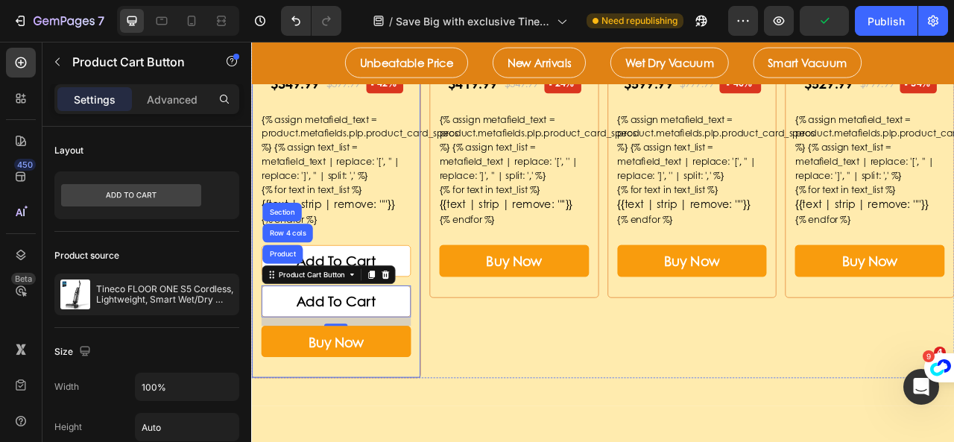
drag, startPoint x: 282, startPoint y: 338, endPoint x: 438, endPoint y: 284, distance: 165.0
click at [438, 284] on div "Product Images & Gallery Tineco FLOOR ONE S5 Cordless, Lightweight, Smart Wet/D…" at bounding box center [359, 91] width 190 height 724
click at [537, 421] on div "Product Images & Gallery Tineco FLOOR ONE i6 Stretch Cordless Wet Dry Vacuum Cl…" at bounding box center [585, 99] width 215 height 741
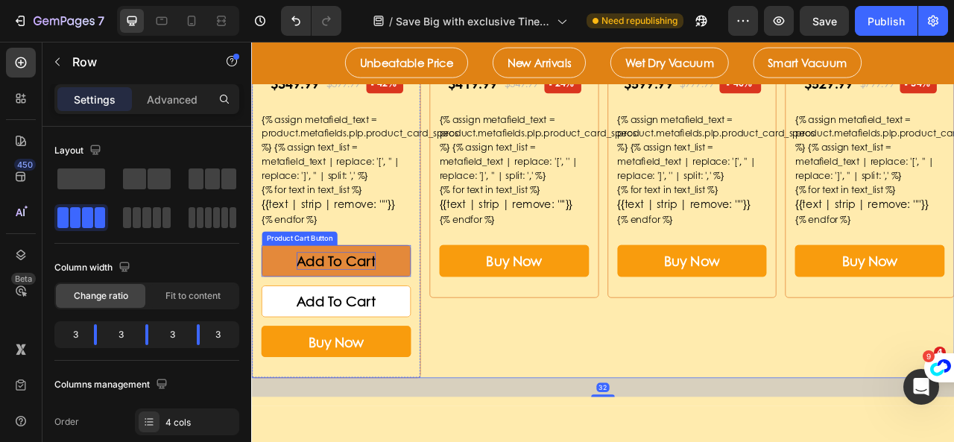
click at [372, 315] on div "Add To Cart" at bounding box center [359, 320] width 101 height 22
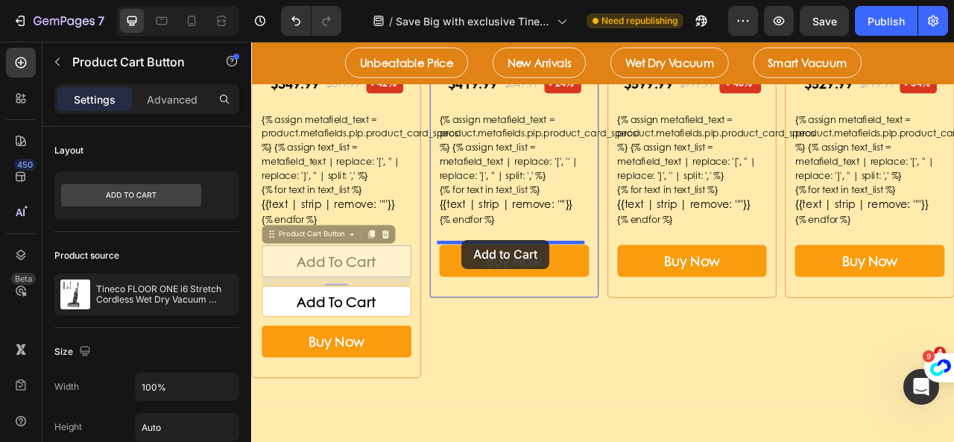
drag, startPoint x: 278, startPoint y: 282, endPoint x: 519, endPoint y: 294, distance: 241.0
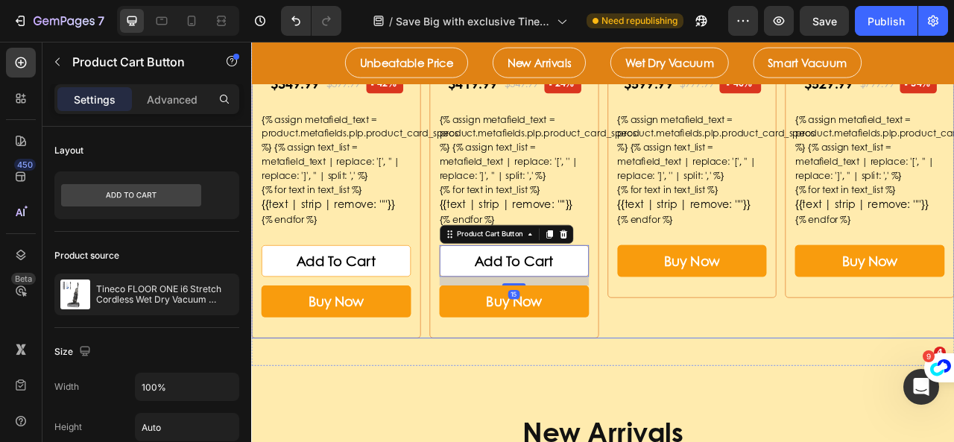
click at [764, 401] on div "Product Images & Gallery Tineco FLOOR ONE S7 PRO Smart Wet Dry Vacuum Cleaner P…" at bounding box center [811, 73] width 215 height 689
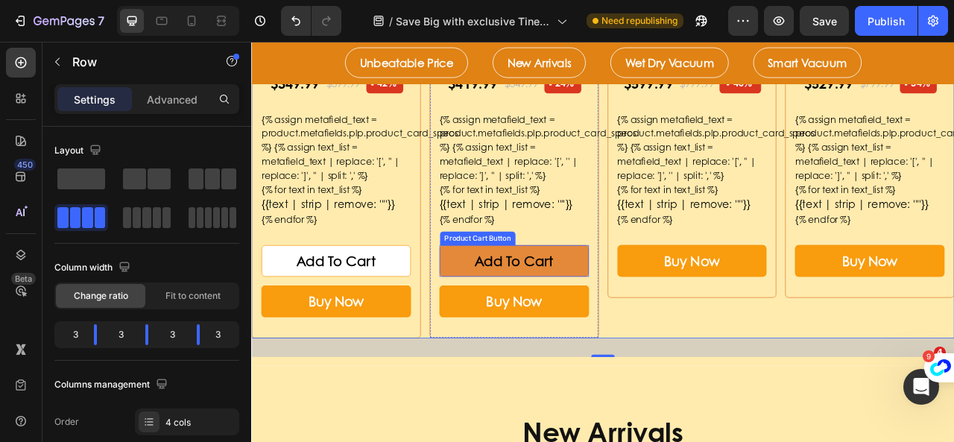
click at [656, 315] on button "Add To Cart" at bounding box center [585, 320] width 190 height 40
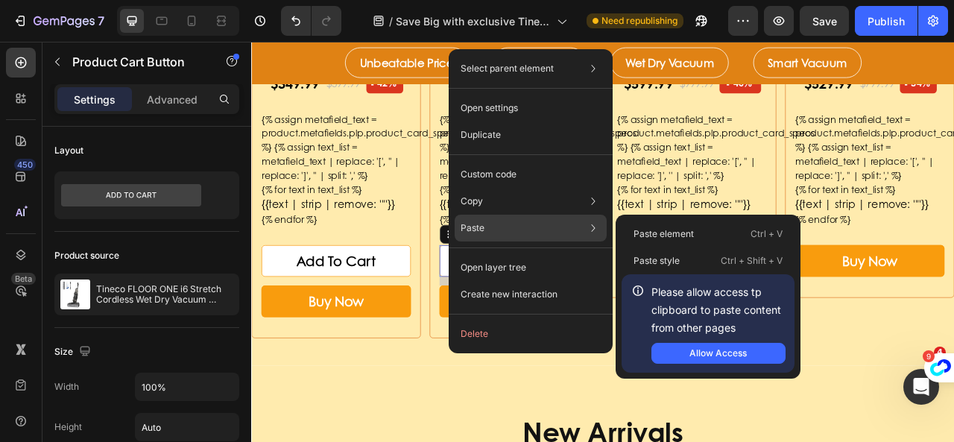
click at [672, 312] on p "Please allow access tp clipboard to paste content from other pages" at bounding box center [718, 310] width 134 height 54
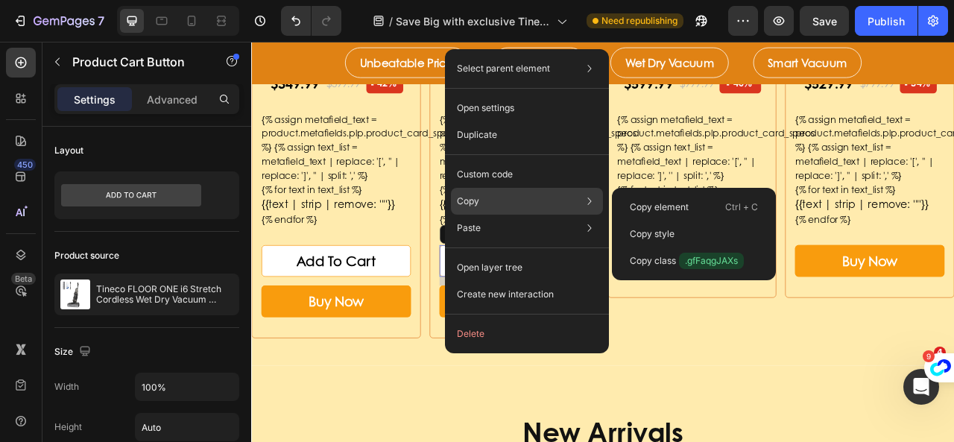
click at [525, 195] on div "Copy Copy element Ctrl + C Copy style Copy class .gfFaqgJAXs" at bounding box center [527, 201] width 152 height 27
click at [667, 221] on div "Copy element Ctrl + C" at bounding box center [694, 234] width 152 height 27
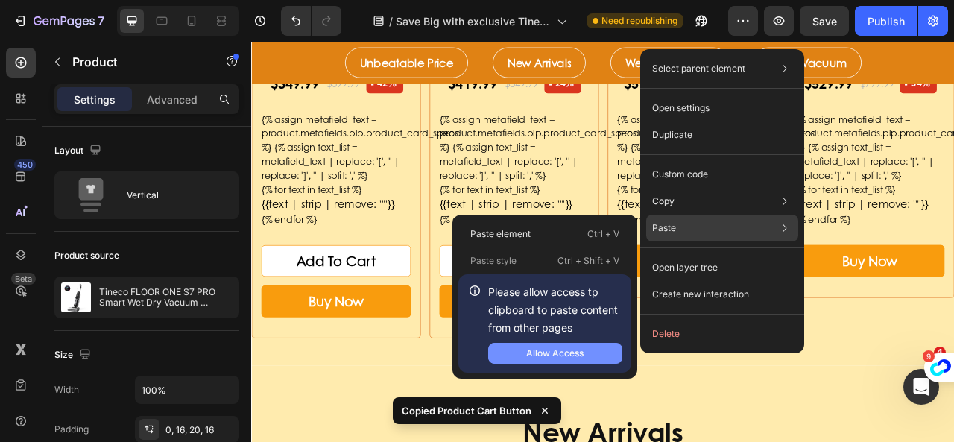
click at [578, 354] on div "Allow Access" at bounding box center [554, 353] width 57 height 13
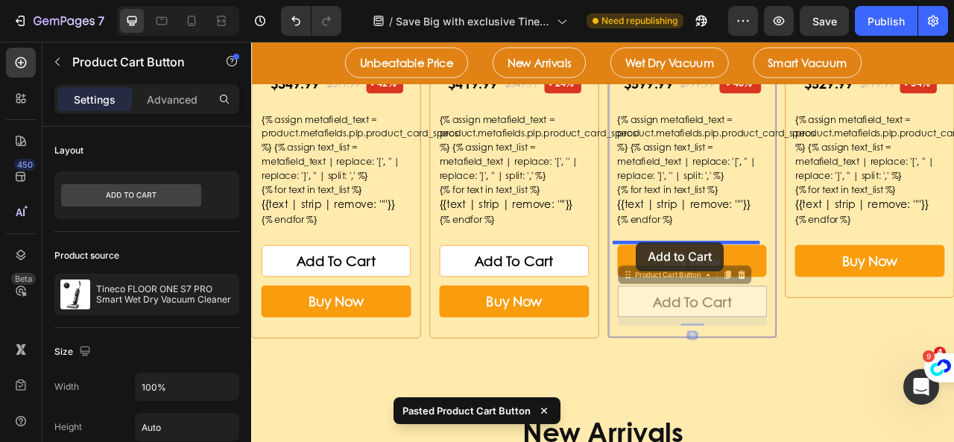
drag, startPoint x: 725, startPoint y: 338, endPoint x: 741, endPoint y: 297, distance: 44.6
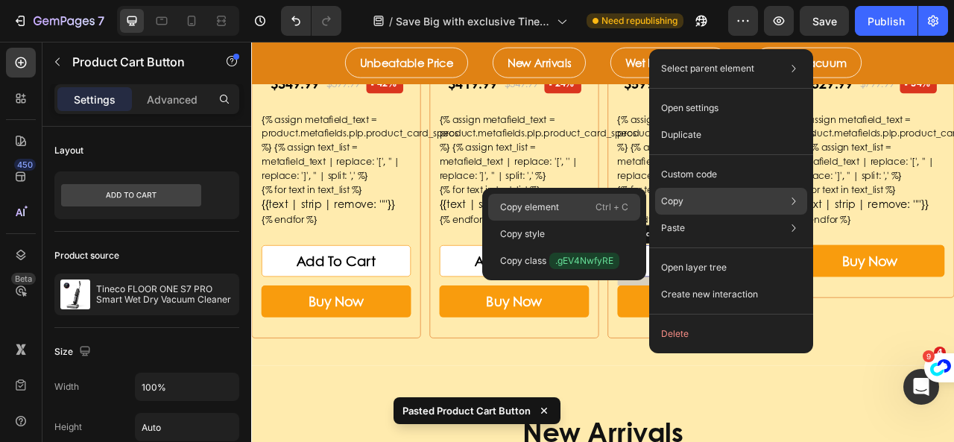
click at [593, 221] on div "Copy element Ctrl + C" at bounding box center [564, 234] width 152 height 27
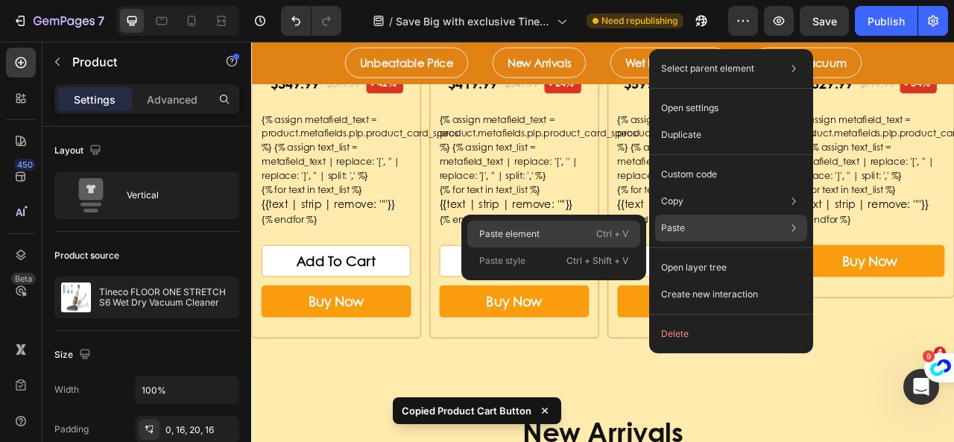
drag, startPoint x: 569, startPoint y: 230, endPoint x: 621, endPoint y: 247, distance: 54.9
click at [569, 247] on div "Paste element Ctrl + V" at bounding box center [553, 260] width 173 height 27
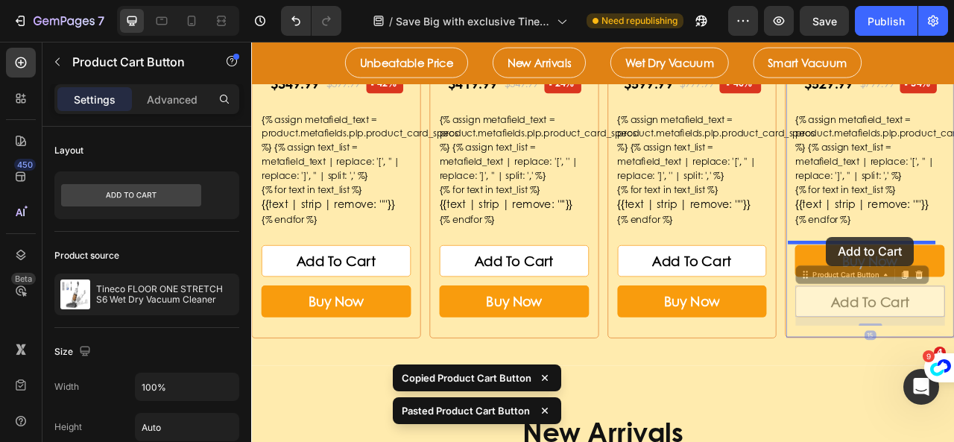
drag, startPoint x: 947, startPoint y: 331, endPoint x: 982, endPoint y: 290, distance: 53.9
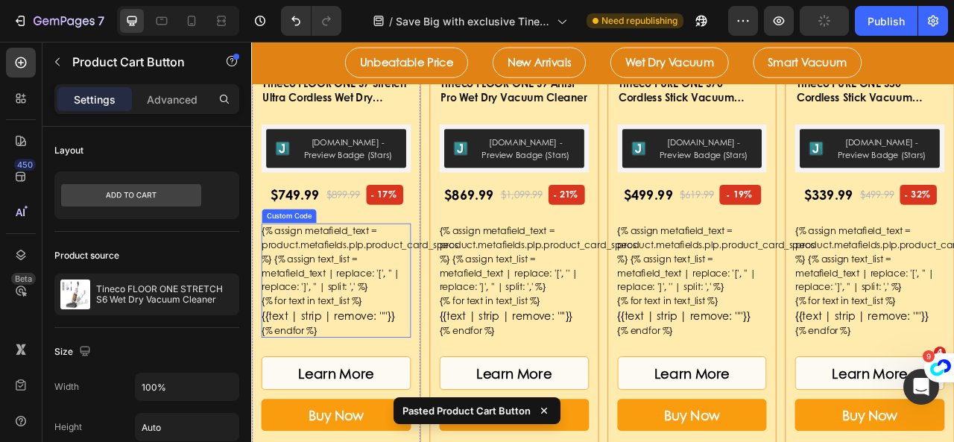
scroll to position [1789, 0]
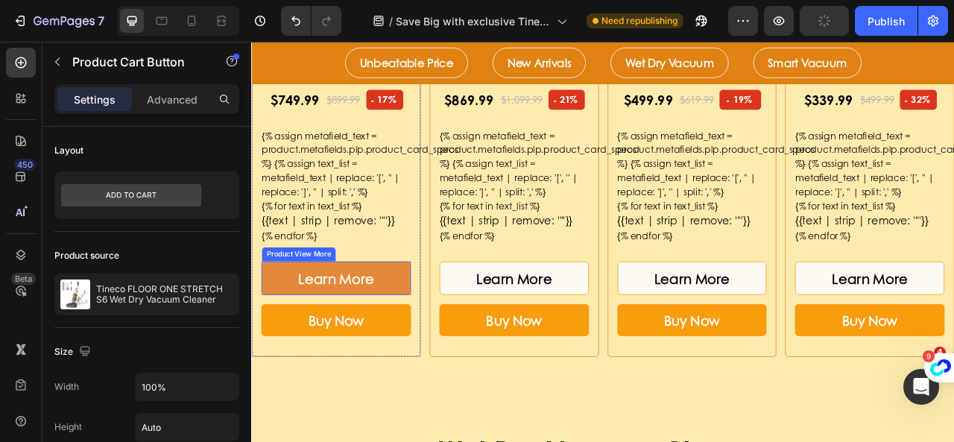
click at [416, 345] on button "Learn More" at bounding box center [359, 342] width 190 height 42
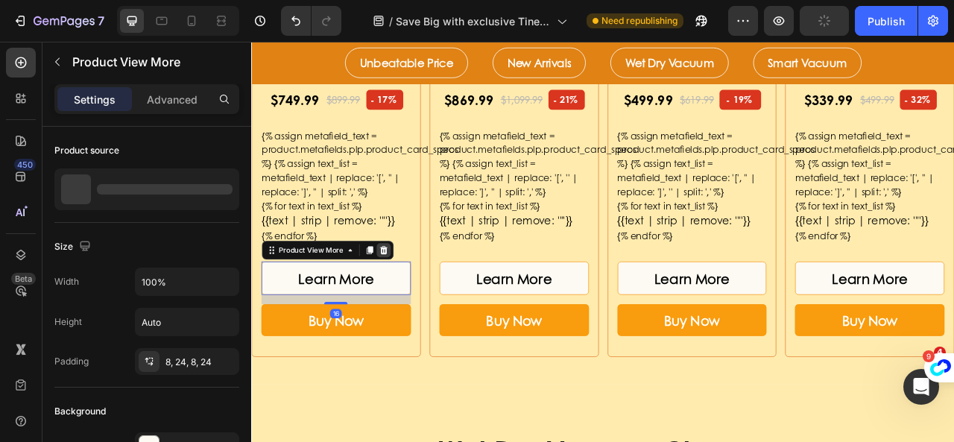
click at [413, 306] on icon at bounding box center [419, 307] width 12 height 12
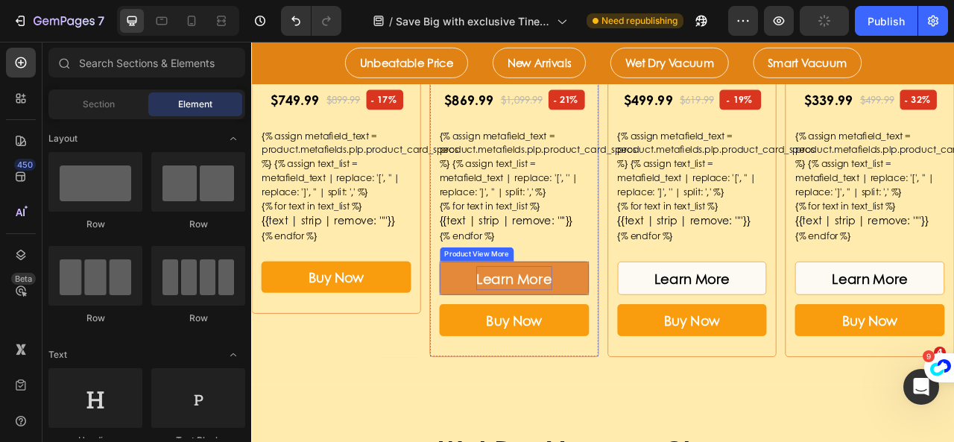
click at [572, 338] on div "Learn More" at bounding box center [585, 342] width 96 height 31
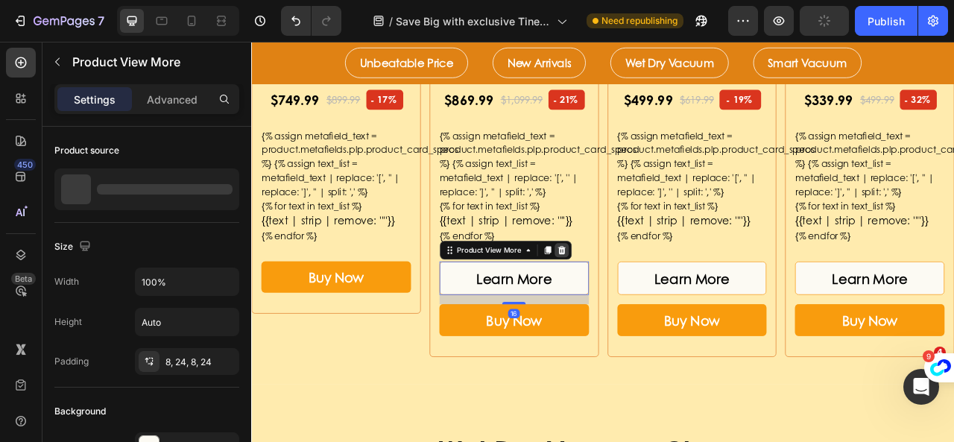
click at [643, 304] on icon at bounding box center [645, 306] width 10 height 10
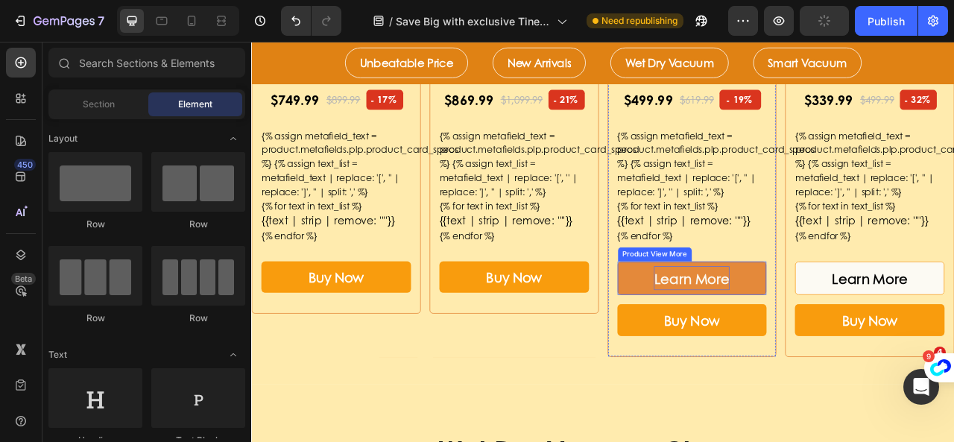
click at [766, 352] on div "Learn More" at bounding box center [811, 342] width 96 height 31
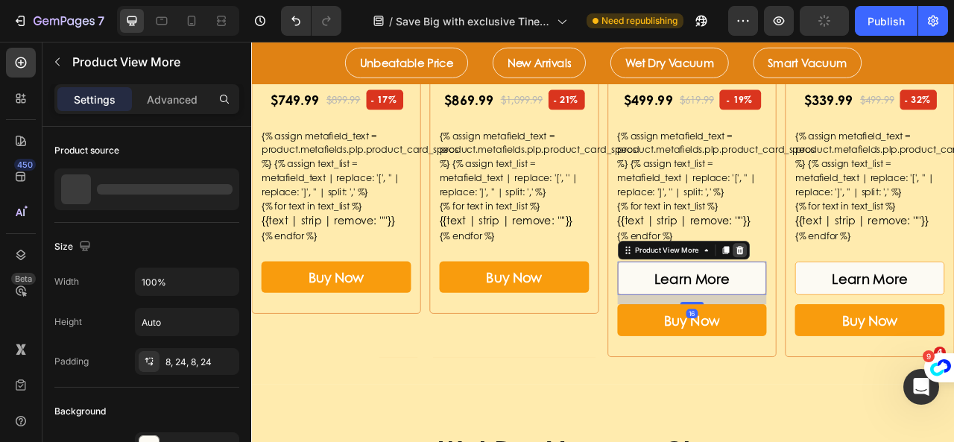
click at [867, 301] on icon at bounding box center [872, 306] width 10 height 10
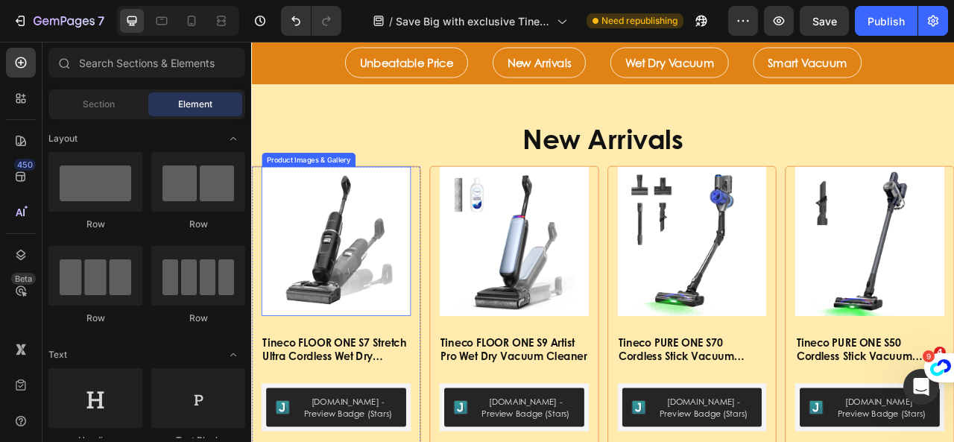
scroll to position [1118, 0]
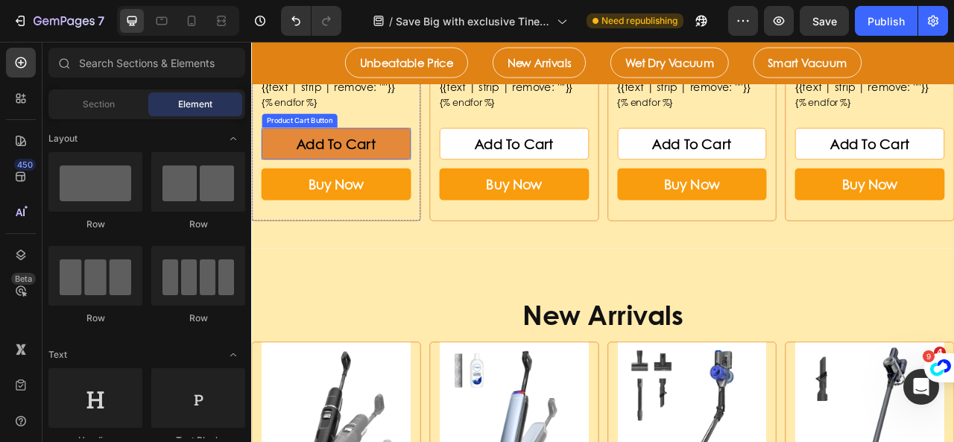
click at [433, 173] on button "Add To Cart" at bounding box center [359, 171] width 190 height 40
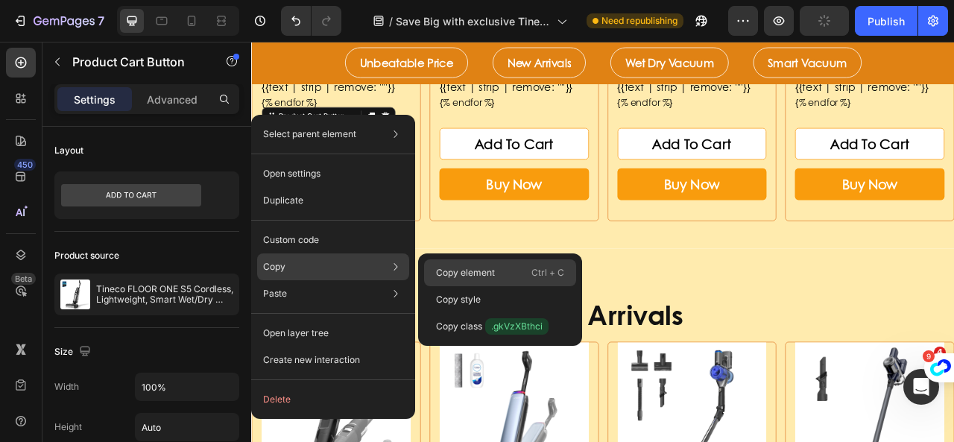
click at [441, 273] on p "Copy element" at bounding box center [465, 272] width 59 height 13
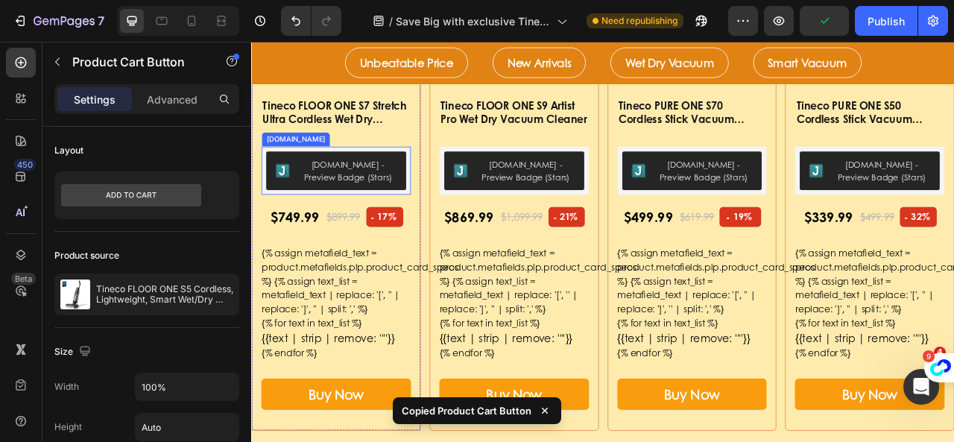
scroll to position [1714, 0]
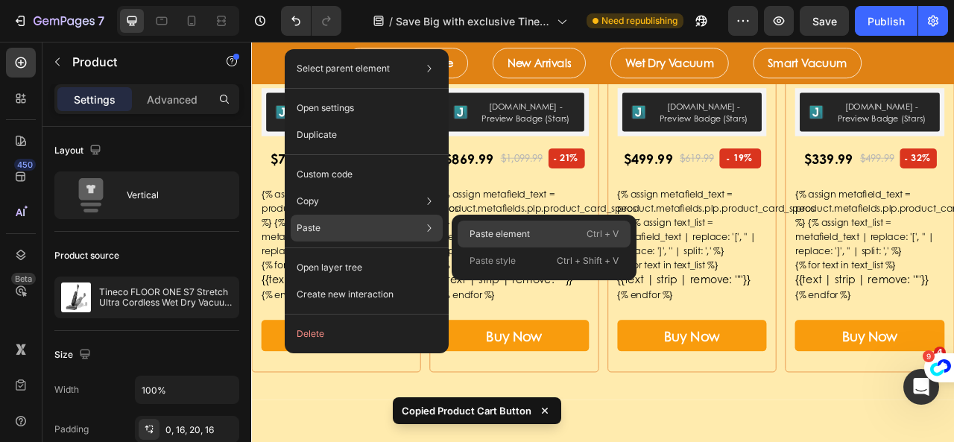
drag, startPoint x: 504, startPoint y: 244, endPoint x: 309, endPoint y: 284, distance: 198.6
click at [504, 247] on div "Paste element Ctrl + V" at bounding box center [544, 260] width 173 height 27
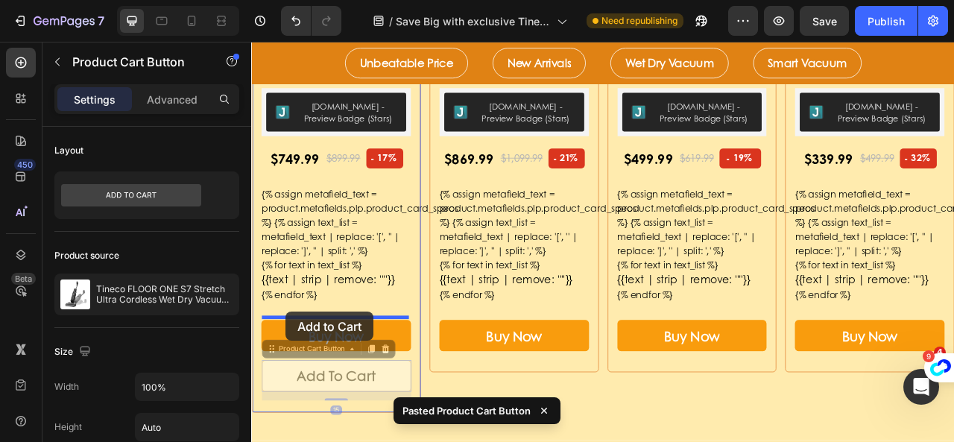
drag, startPoint x: 275, startPoint y: 431, endPoint x: 295, endPoint y: 385, distance: 49.7
click at [295, 385] on div "Header Unbeatable Price Button New Arrivals Button Wet Dry Vacuum Button Smart …" at bounding box center [698, 335] width 894 height 4015
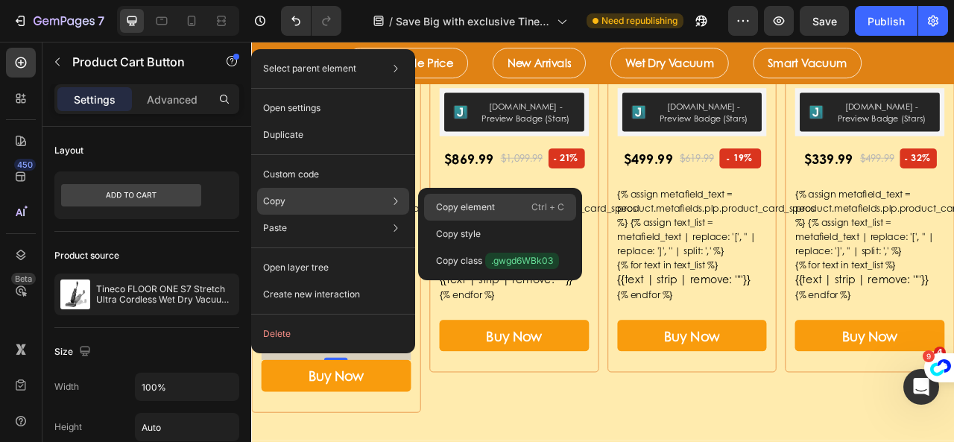
click at [446, 208] on p "Copy element" at bounding box center [465, 206] width 59 height 13
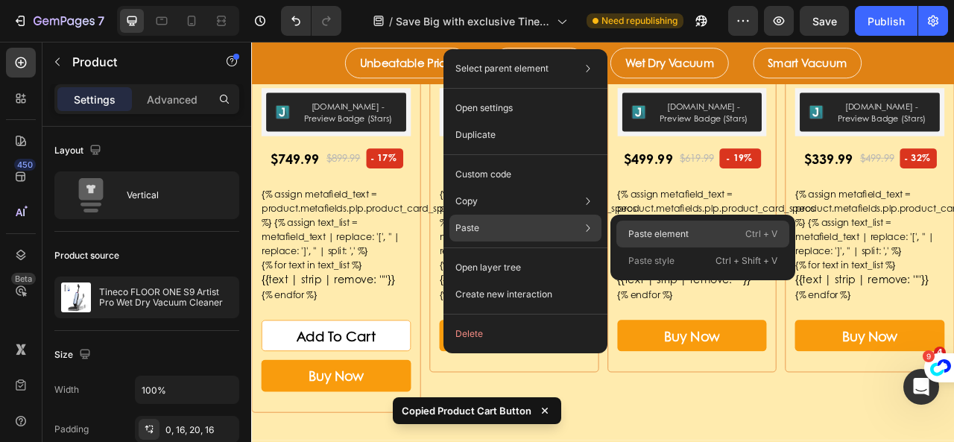
drag, startPoint x: 623, startPoint y: 238, endPoint x: 506, endPoint y: 285, distance: 126.4
click at [623, 247] on div "Paste element Ctrl + V" at bounding box center [702, 260] width 173 height 27
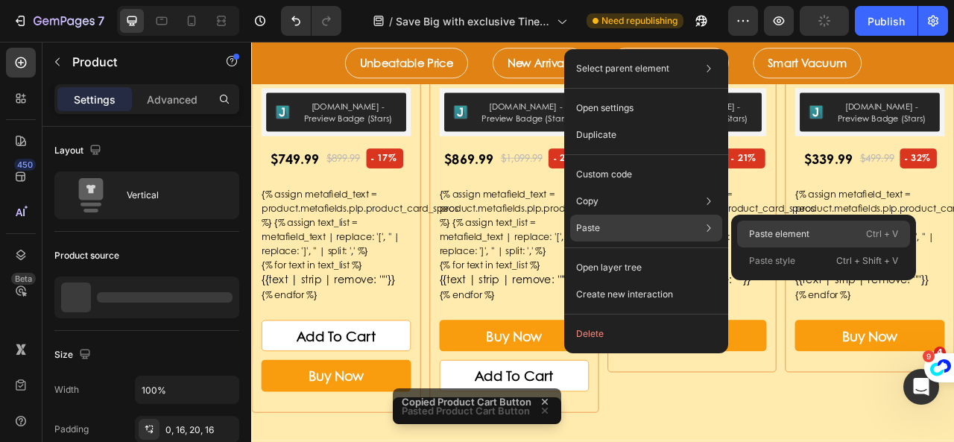
click at [777, 237] on p "Paste element" at bounding box center [779, 233] width 60 height 13
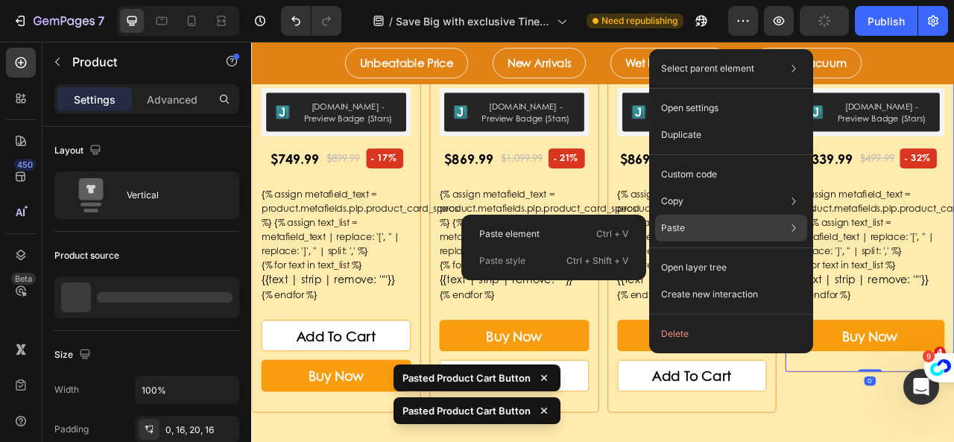
click at [601, 219] on div "Paste element Ctrl + V Paste style Ctrl + Shift + V" at bounding box center [553, 248] width 185 height 66
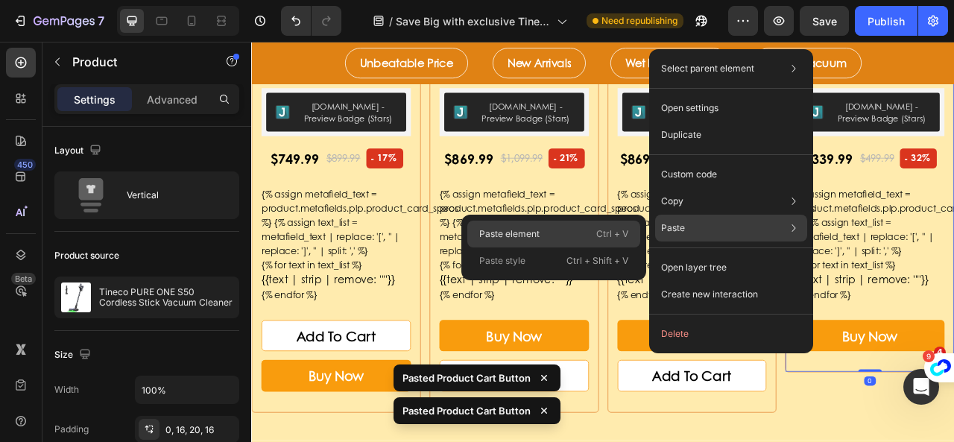
click at [565, 247] on div "Paste element Ctrl + V" at bounding box center [553, 260] width 173 height 27
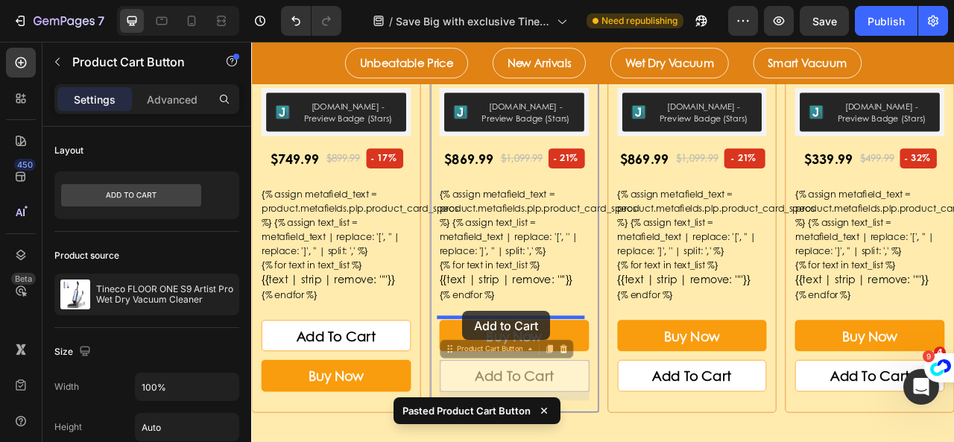
drag, startPoint x: 501, startPoint y: 435, endPoint x: 519, endPoint y: 385, distance: 53.3
click at [519, 385] on div "Header Unbeatable Price Button New Arrivals Button Wet Dry Vacuum Button Smart …" at bounding box center [698, 335] width 894 height 4015
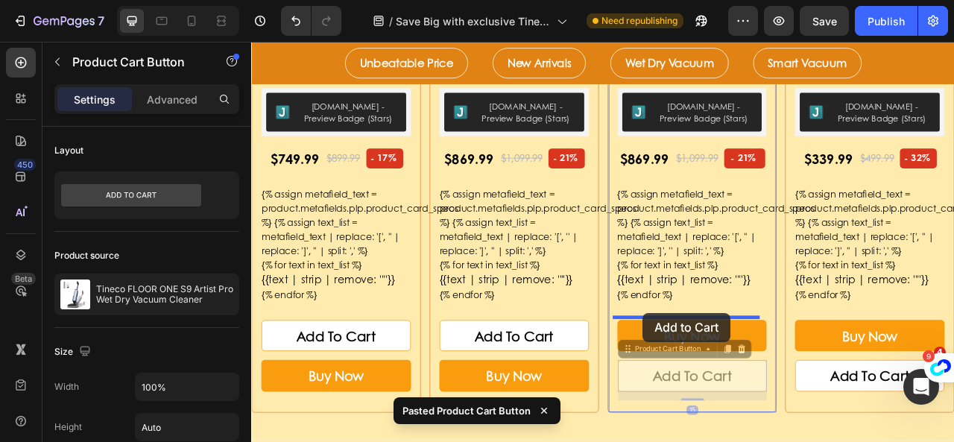
drag, startPoint x: 726, startPoint y: 434, endPoint x: 749, endPoint y: 387, distance: 52.3
click at [749, 387] on div "Header Unbeatable Price Button New Arrivals Button Wet Dry Vacuum Button Smart …" at bounding box center [698, 335] width 894 height 4015
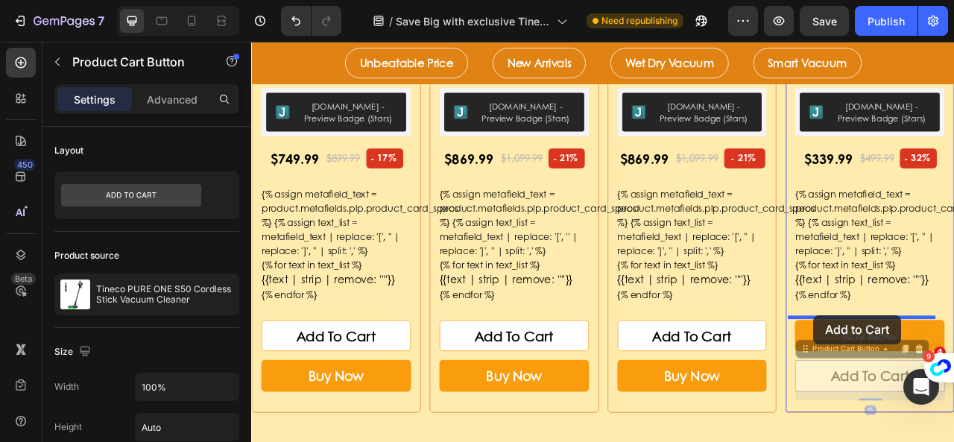
drag, startPoint x: 949, startPoint y: 432, endPoint x: 966, endPoint y: 390, distance: 45.1
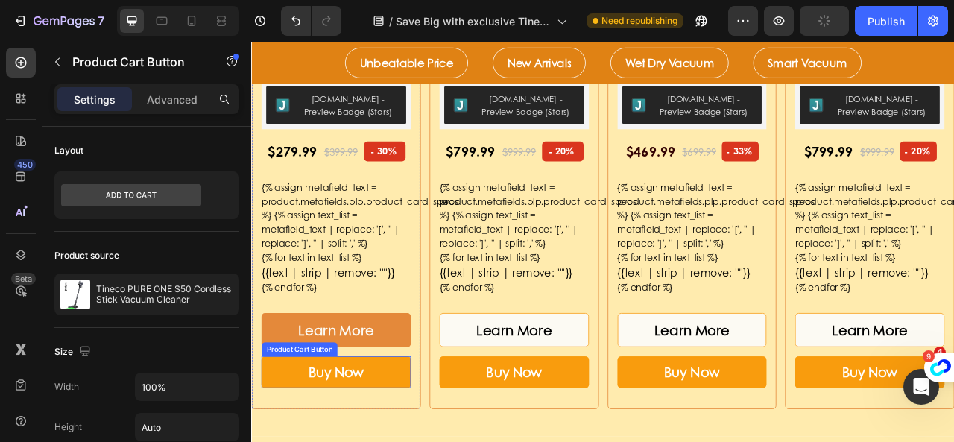
scroll to position [2609, 0]
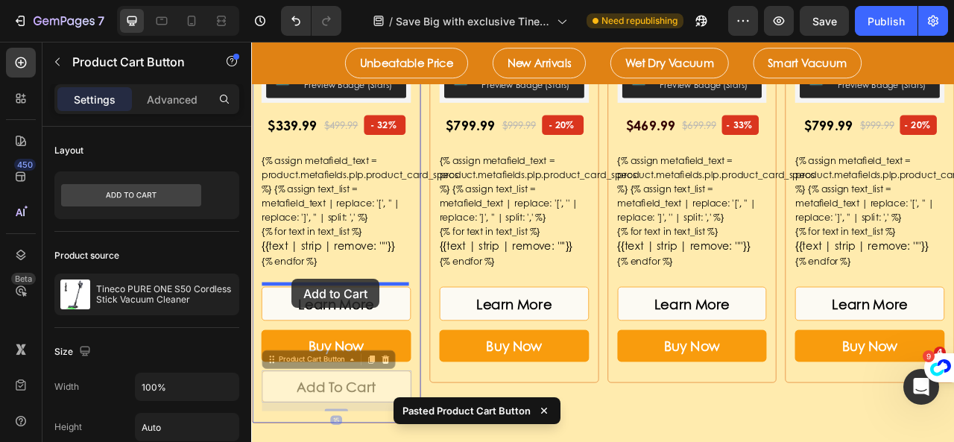
drag, startPoint x: 278, startPoint y: 446, endPoint x: 303, endPoint y: 344, distance: 105.0
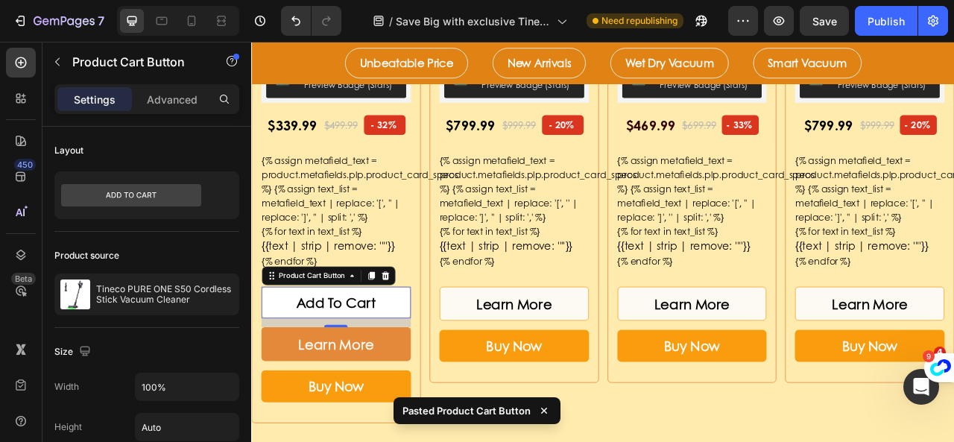
click at [425, 414] on button "Learn More" at bounding box center [359, 426] width 190 height 42
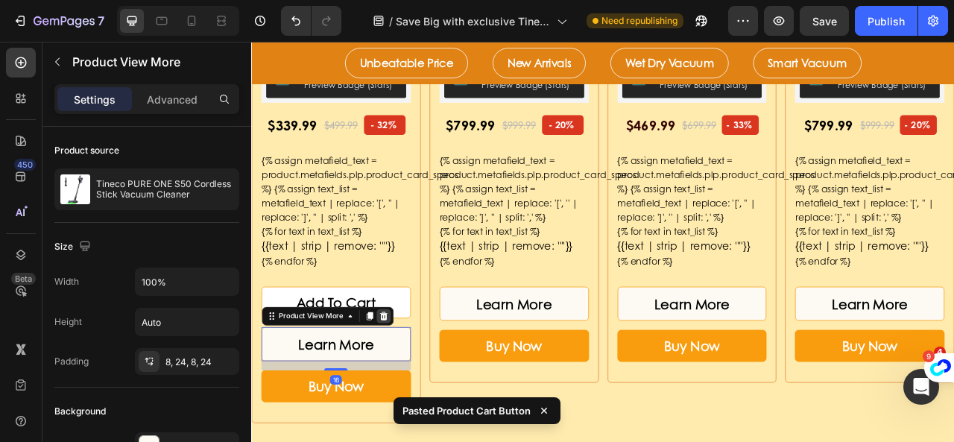
click at [415, 388] on icon at bounding box center [419, 390] width 10 height 10
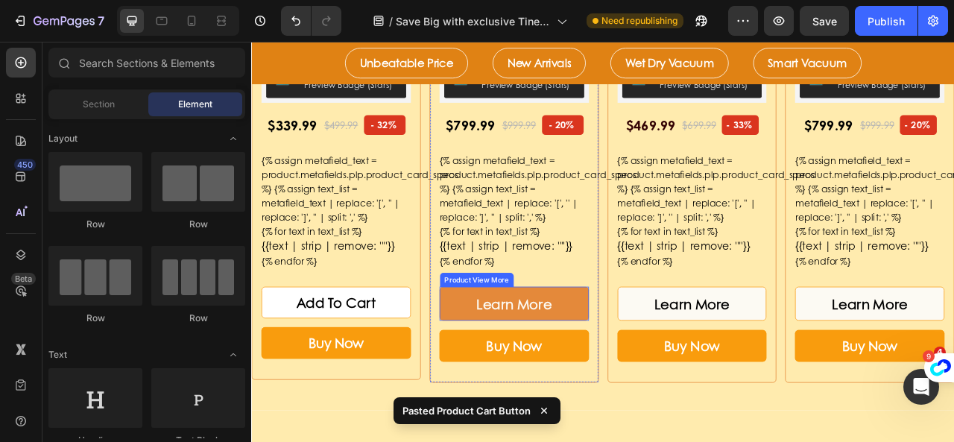
click at [530, 370] on button "Learn More" at bounding box center [585, 374] width 190 height 42
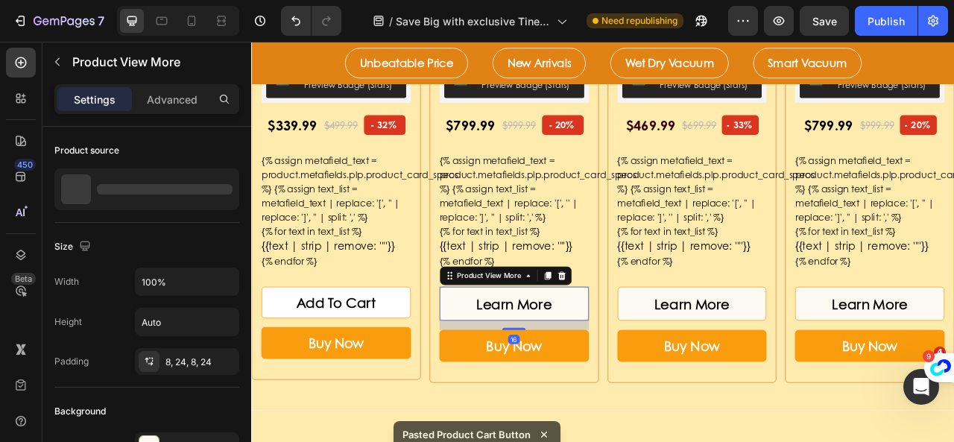
click at [637, 344] on div at bounding box center [646, 339] width 18 height 18
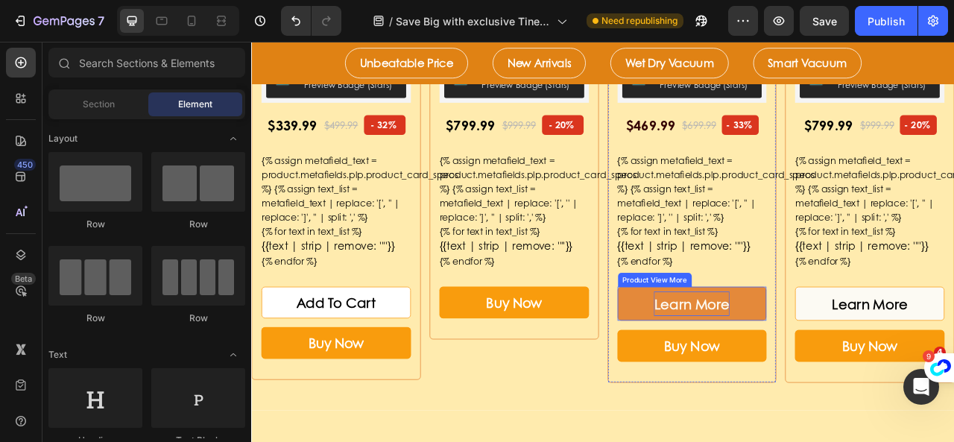
click at [774, 370] on div "Learn More" at bounding box center [811, 374] width 96 height 31
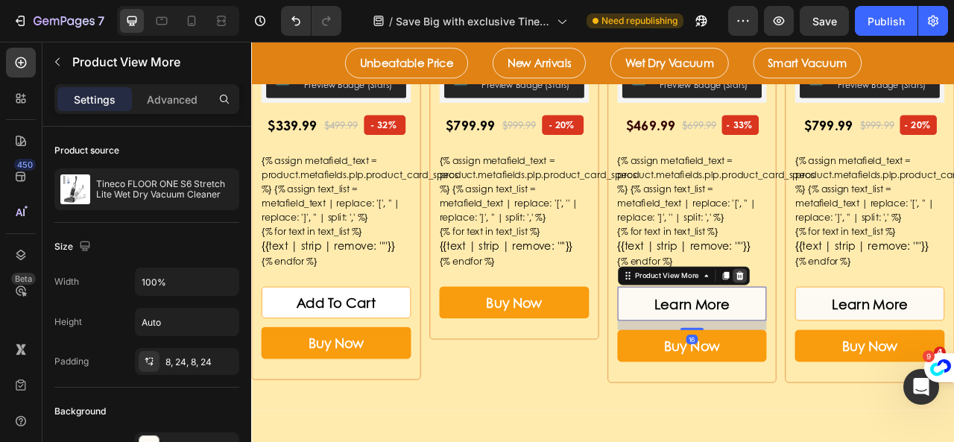
click at [866, 333] on icon at bounding box center [872, 339] width 12 height 12
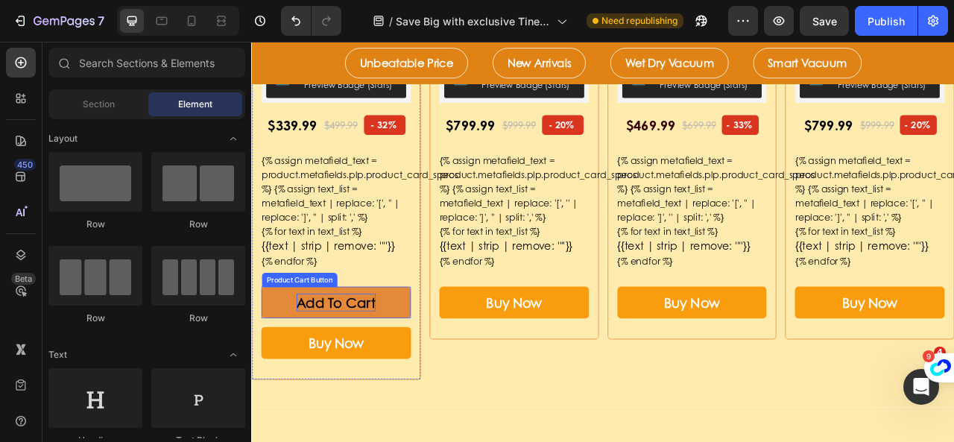
click at [373, 368] on div "Add To Cart" at bounding box center [359, 373] width 101 height 22
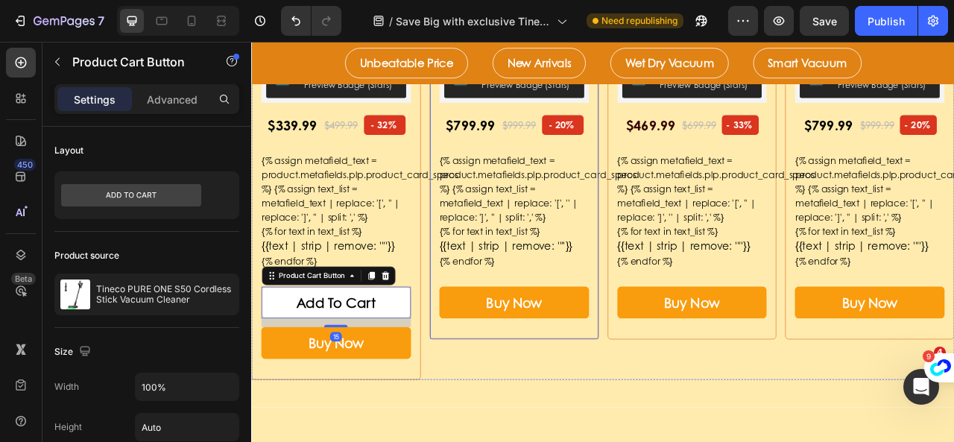
click at [499, 342] on div "Product Images & Gallery Tineco FLOOR ONE S7 FlashDry Smart Wet Dry Vacuum Clea…" at bounding box center [585, 94] width 190 height 622
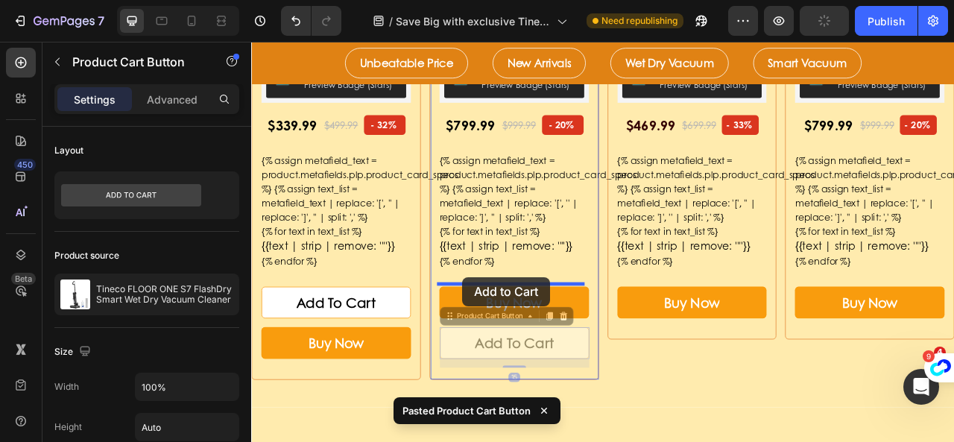
drag, startPoint x: 497, startPoint y: 393, endPoint x: 519, endPoint y: 341, distance: 56.1
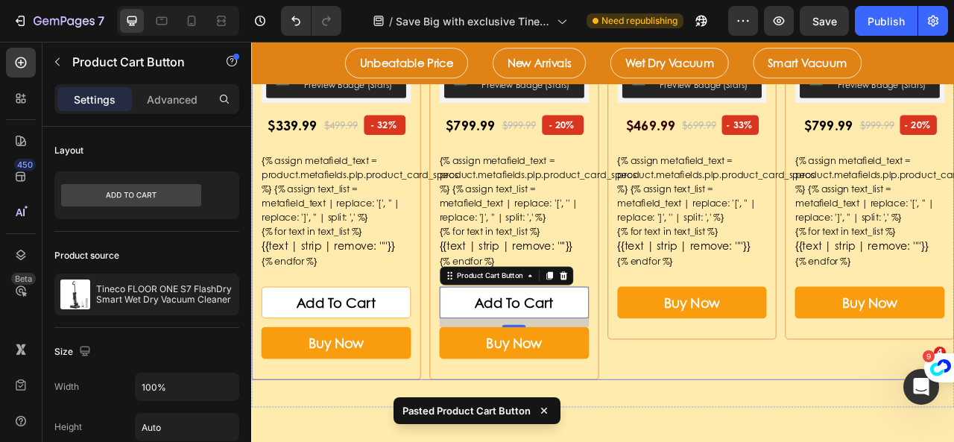
click at [724, 419] on div "Product Images & Gallery Tineco FLOOR ONE S6 Stretch Lite Wet Dry Vacuum Cleane…" at bounding box center [811, 126] width 215 height 689
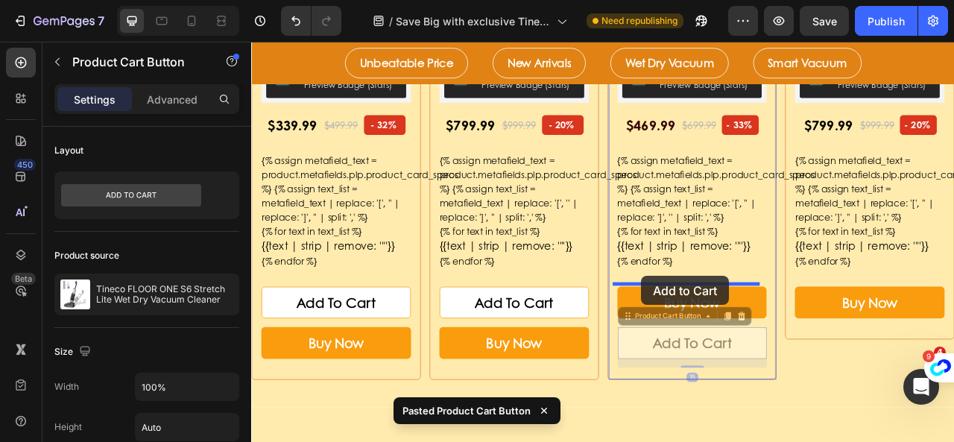
drag, startPoint x: 730, startPoint y: 389, endPoint x: 747, endPoint y: 340, distance: 52.1
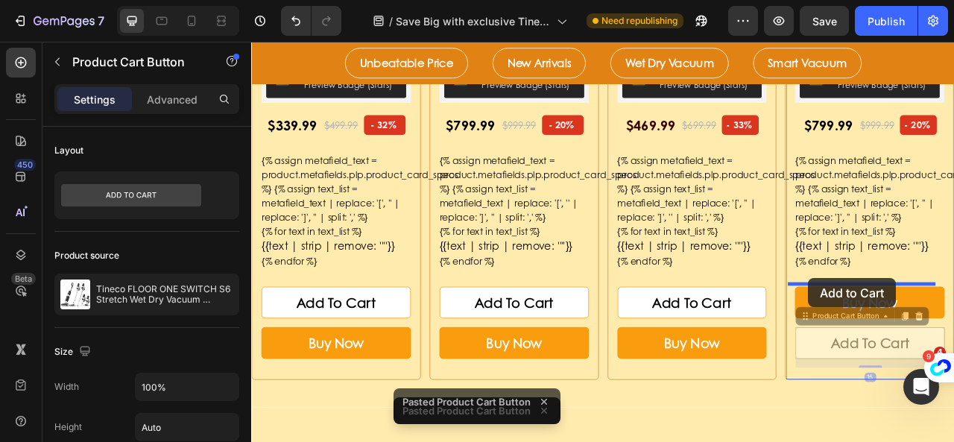
drag, startPoint x: 950, startPoint y: 385, endPoint x: 960, endPoint y: 343, distance: 43.6
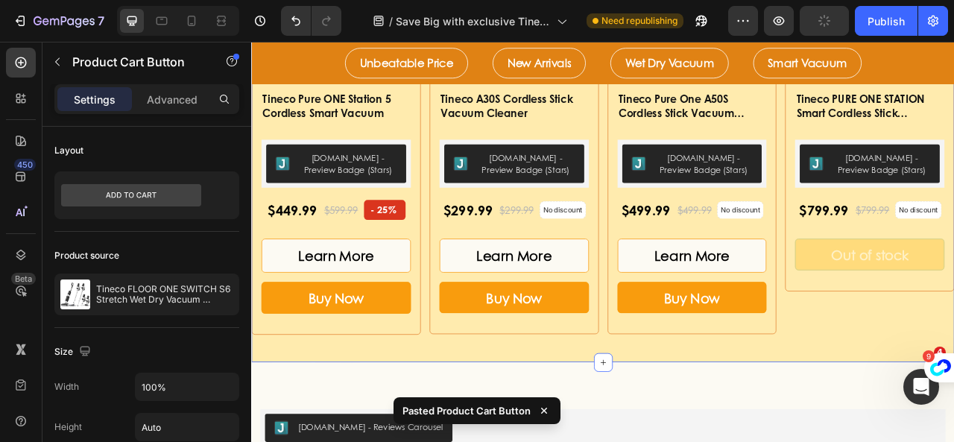
scroll to position [3354, 0]
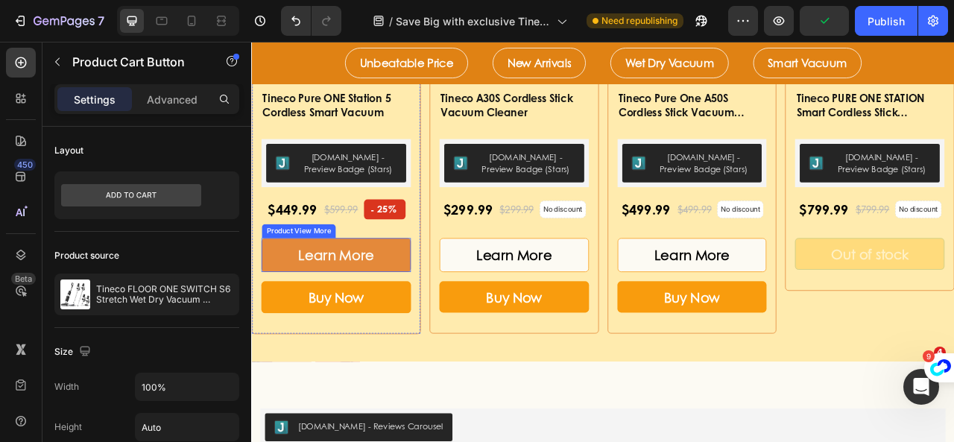
click at [432, 314] on button "Learn More" at bounding box center [359, 312] width 190 height 42
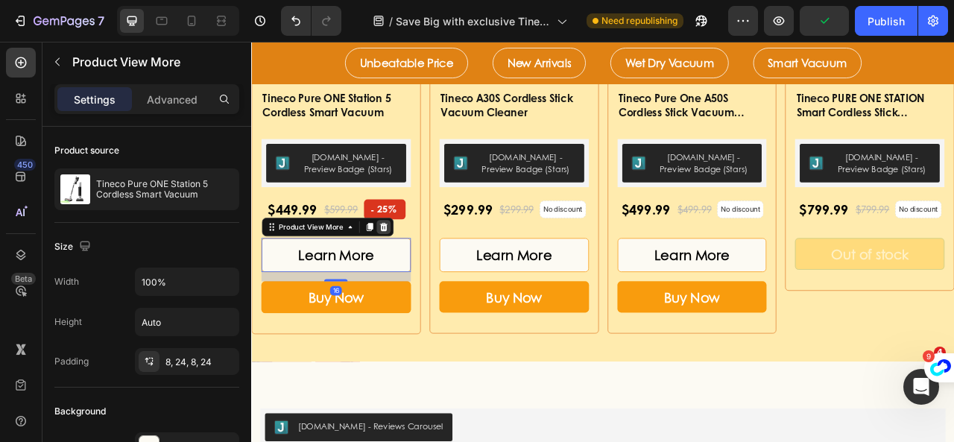
click at [413, 271] on icon at bounding box center [419, 277] width 12 height 12
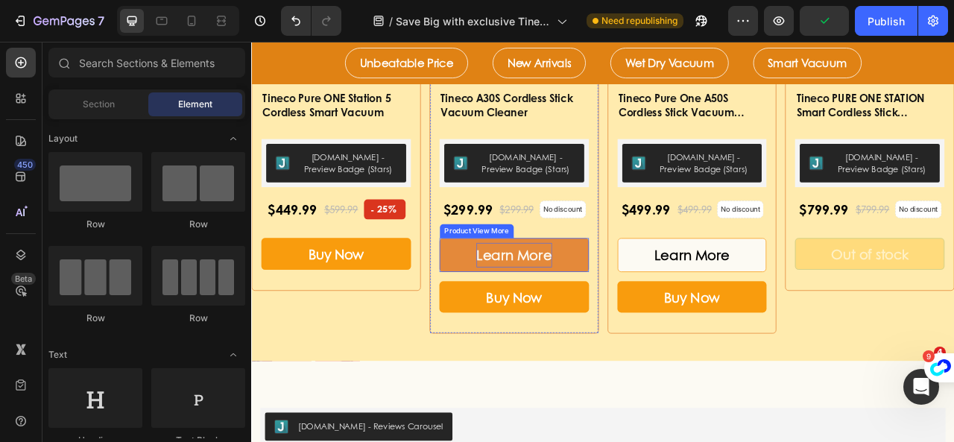
click at [548, 314] on div "Learn More" at bounding box center [585, 312] width 96 height 31
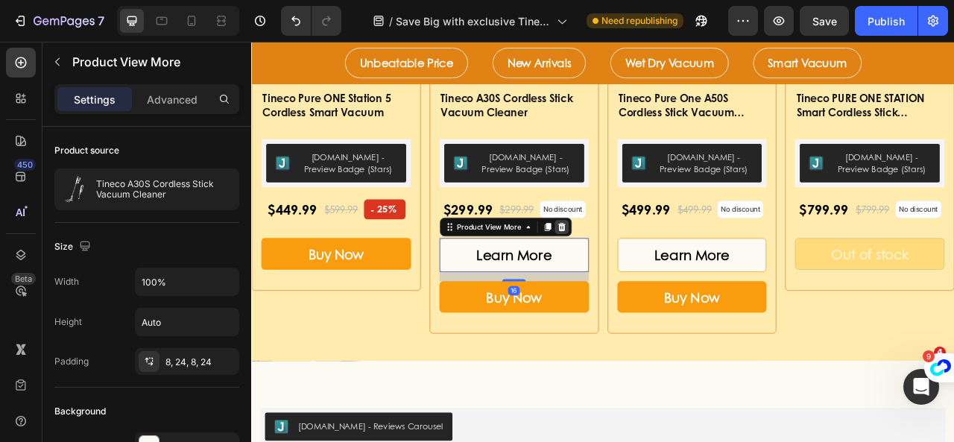
click at [642, 273] on icon at bounding box center [645, 277] width 12 height 12
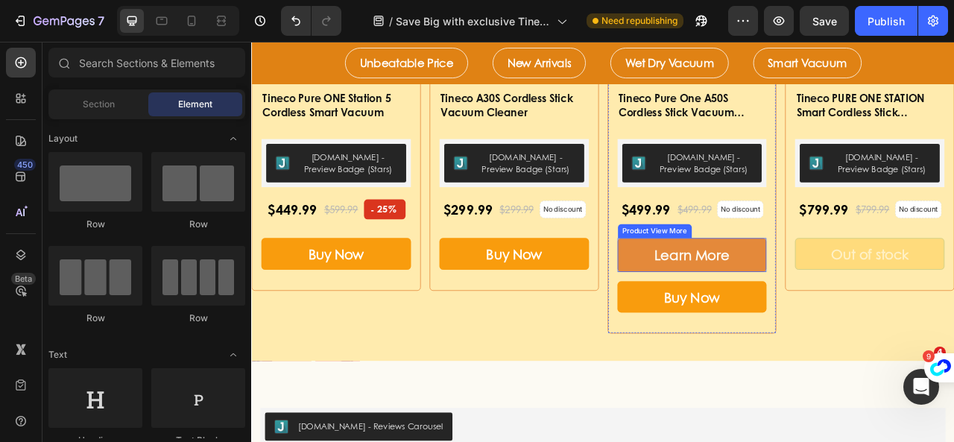
click at [748, 306] on button "Learn More" at bounding box center [812, 312] width 190 height 42
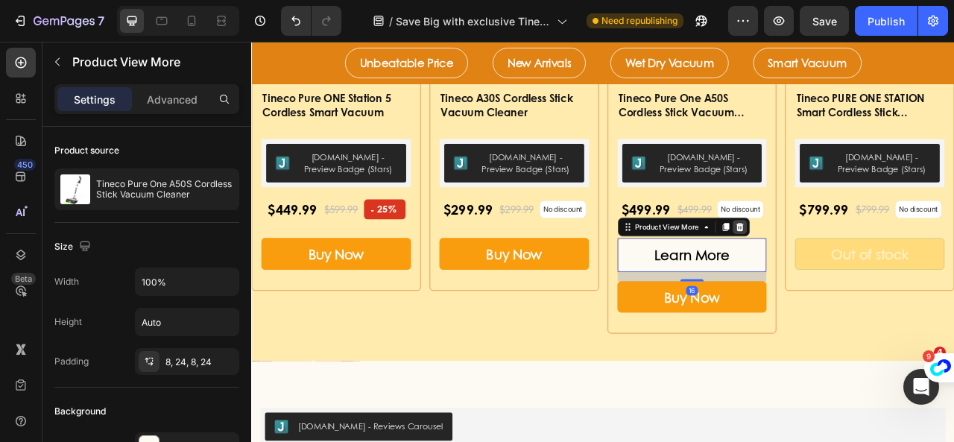
click at [866, 275] on icon at bounding box center [872, 277] width 12 height 12
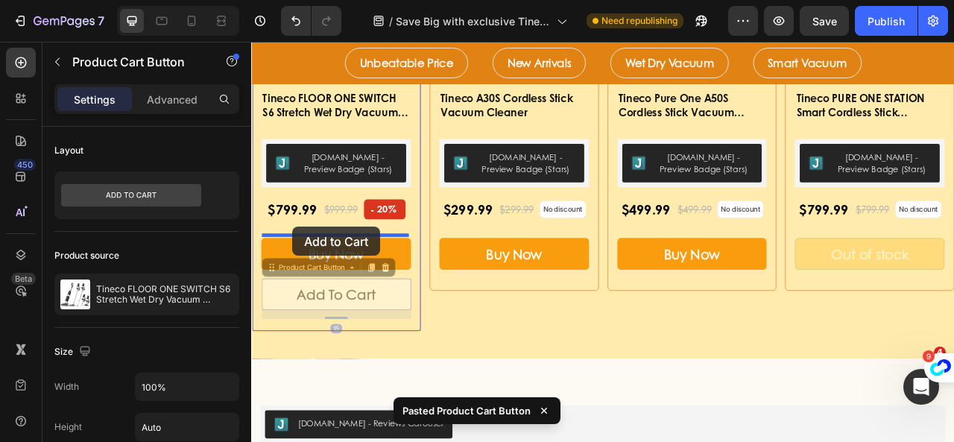
drag, startPoint x: 279, startPoint y: 329, endPoint x: 303, endPoint y: 277, distance: 56.7
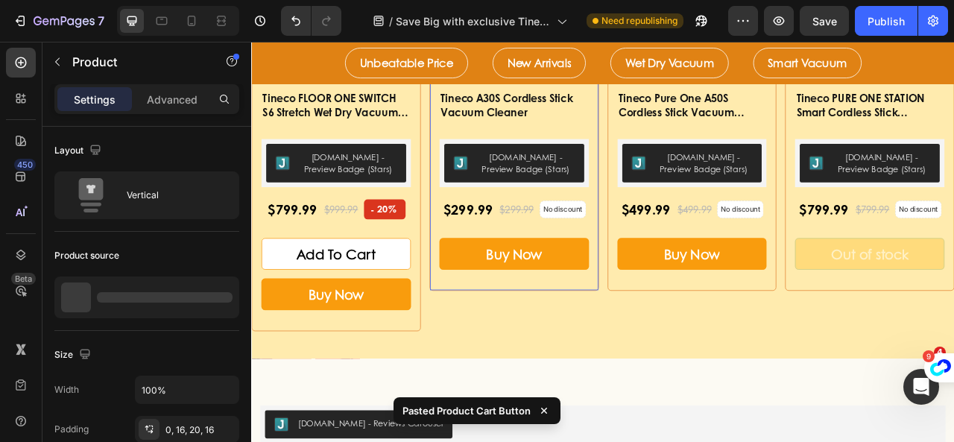
click at [497, 334] on div "Buy Now Product Cart Button" at bounding box center [585, 316] width 190 height 51
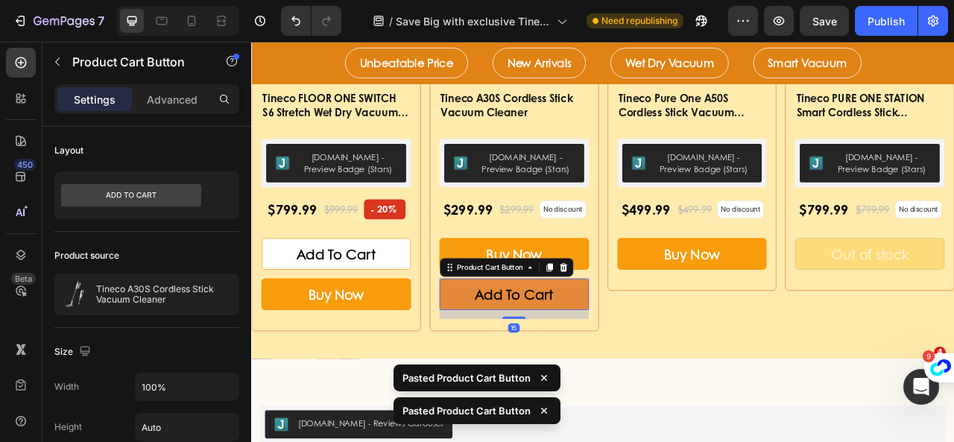
click at [491, 348] on button "Add To Cart" at bounding box center [585, 363] width 190 height 40
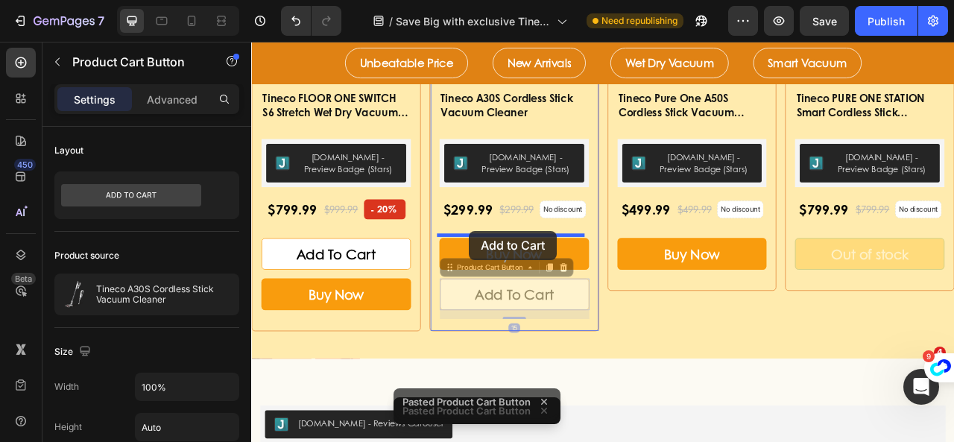
drag, startPoint x: 496, startPoint y: 327, endPoint x: 528, endPoint y: 282, distance: 55.0
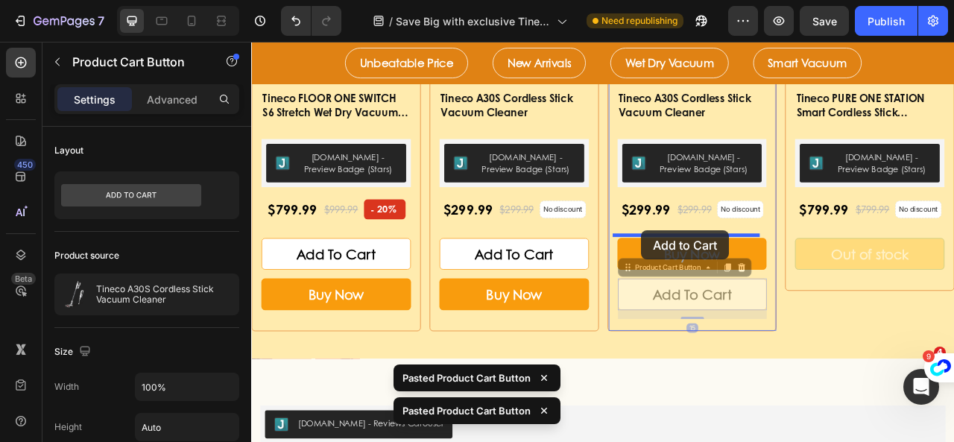
drag, startPoint x: 722, startPoint y: 327, endPoint x: 748, endPoint y: 282, distance: 52.0
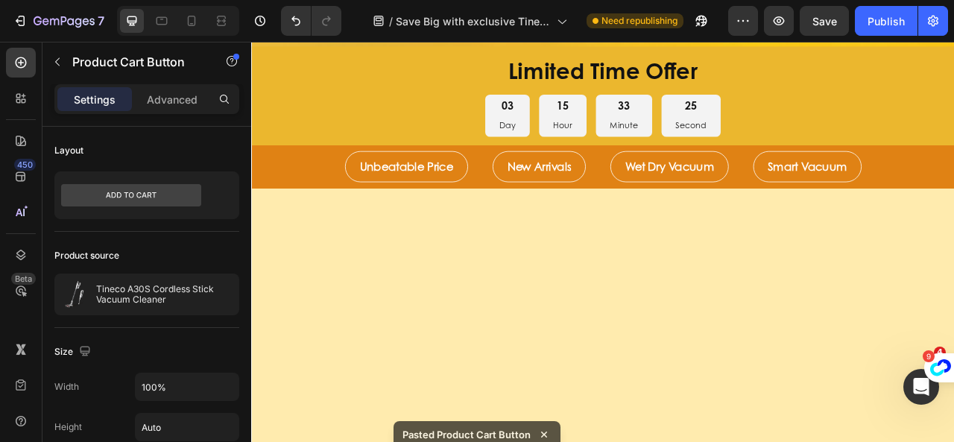
scroll to position [0, 0]
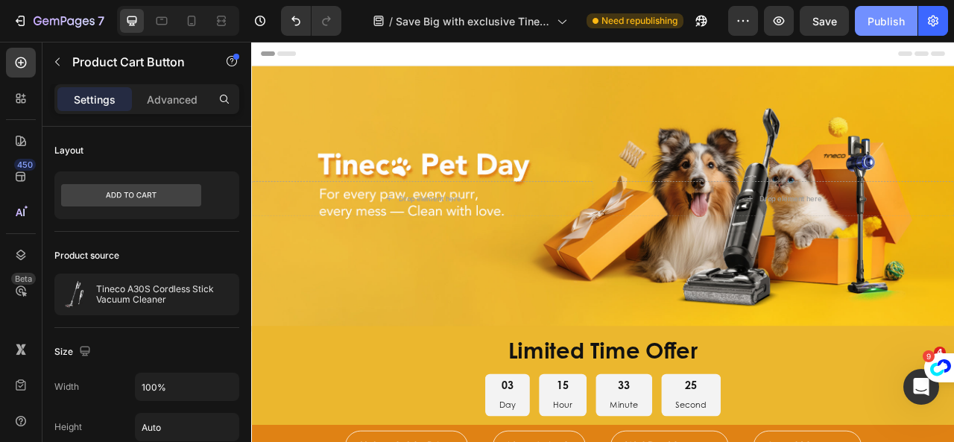
click at [882, 19] on div "Publish" at bounding box center [886, 21] width 37 height 16
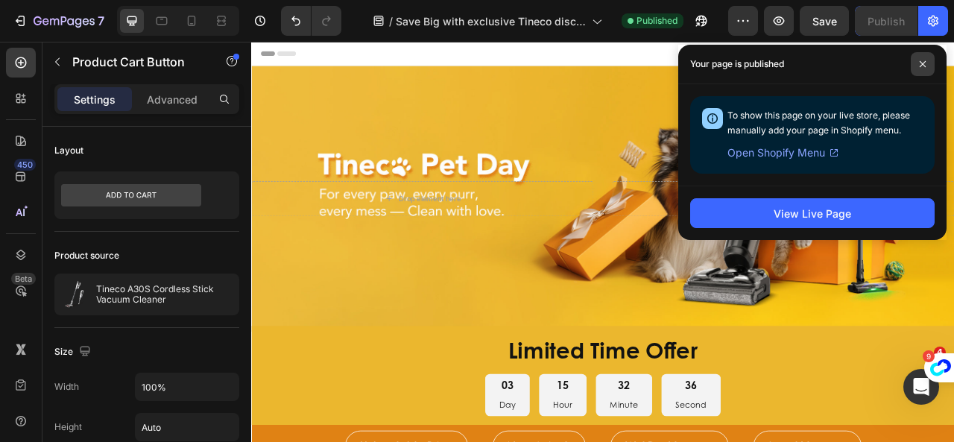
click at [921, 63] on icon at bounding box center [922, 63] width 7 height 7
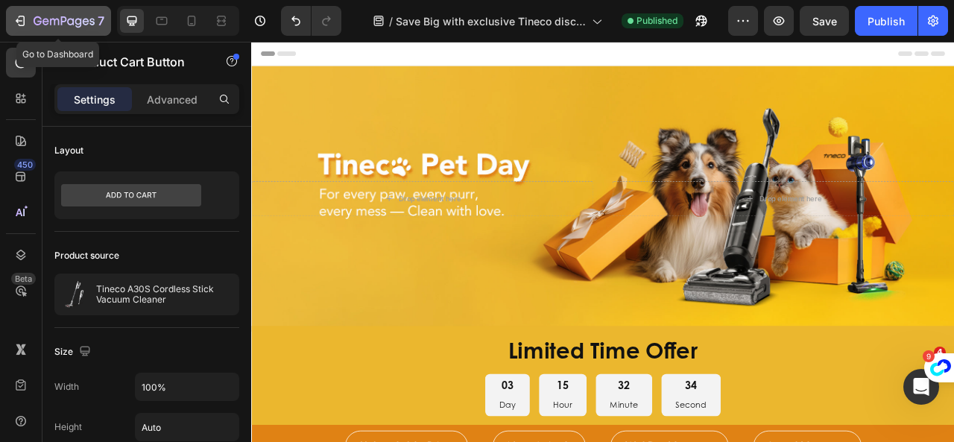
click at [25, 22] on icon "button" at bounding box center [20, 20] width 15 height 15
